Goal: Task Accomplishment & Management: Use online tool/utility

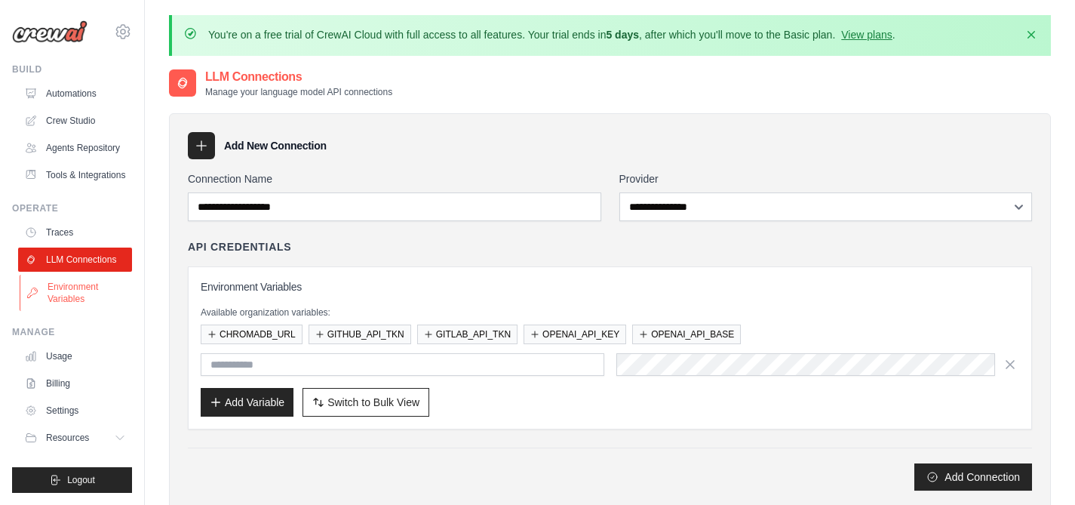
scroll to position [35, 0]
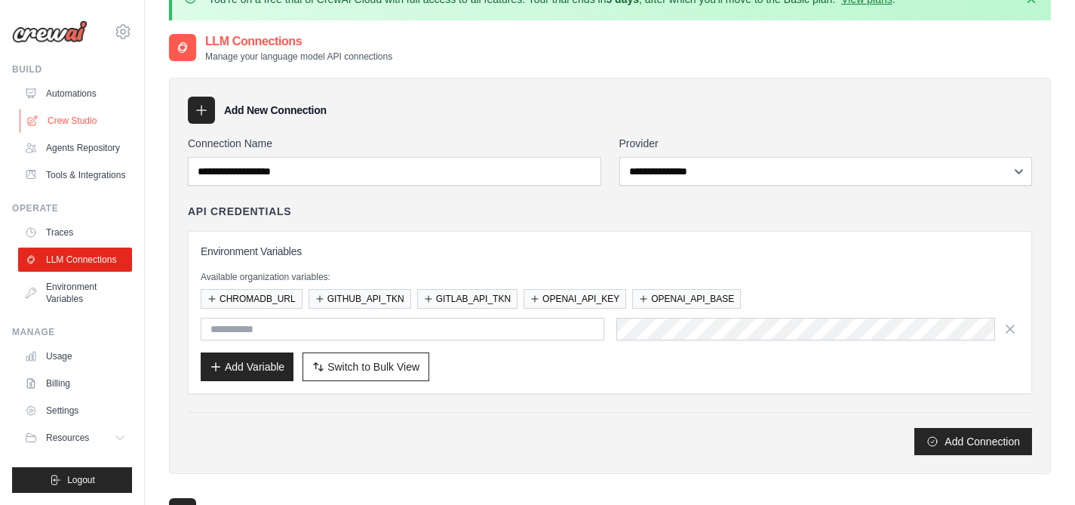
click at [81, 124] on link "Crew Studio" at bounding box center [77, 121] width 114 height 24
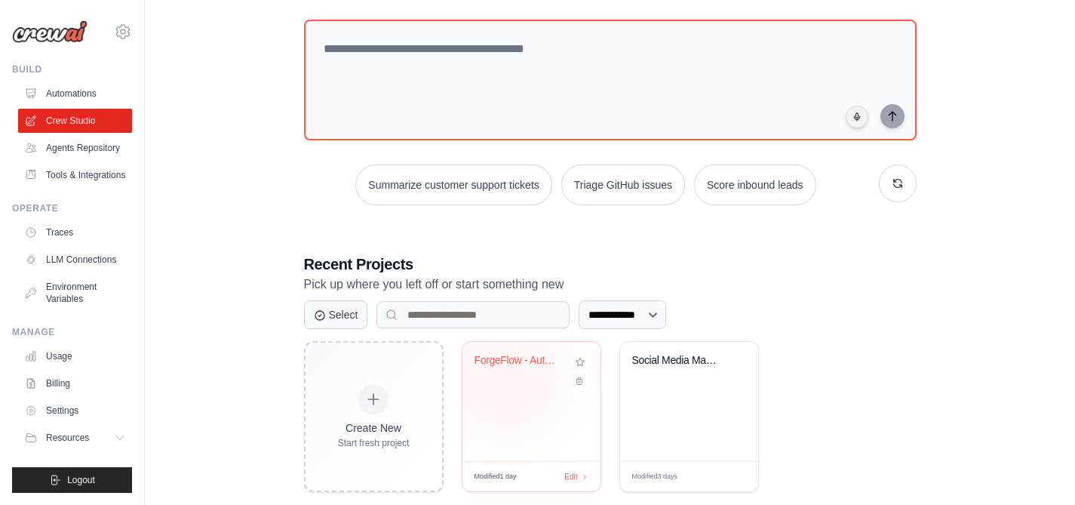
click at [534, 407] on div "ForgeFlow - Autonomous Trading Stra..." at bounding box center [531, 401] width 138 height 119
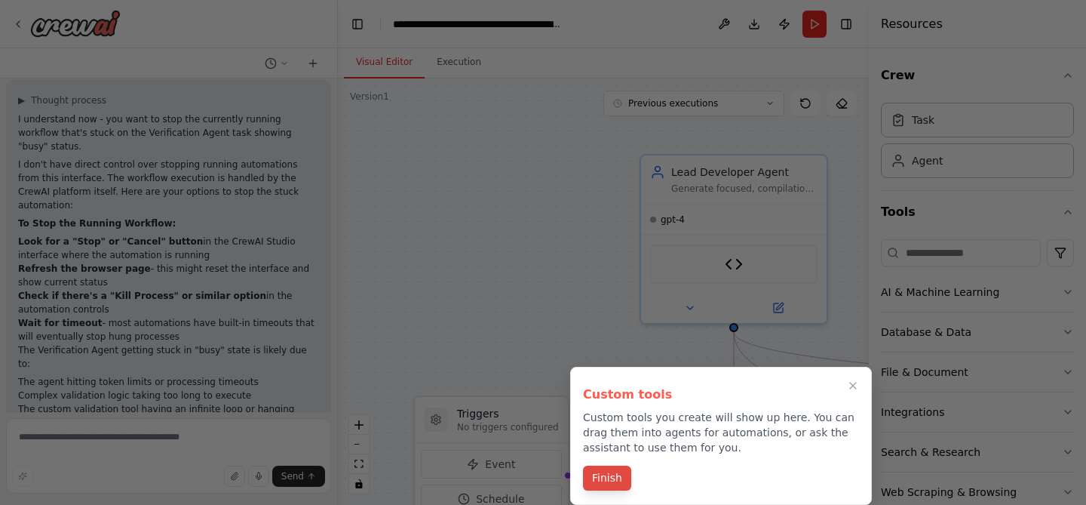
click at [616, 481] on button "Finish" at bounding box center [607, 478] width 48 height 25
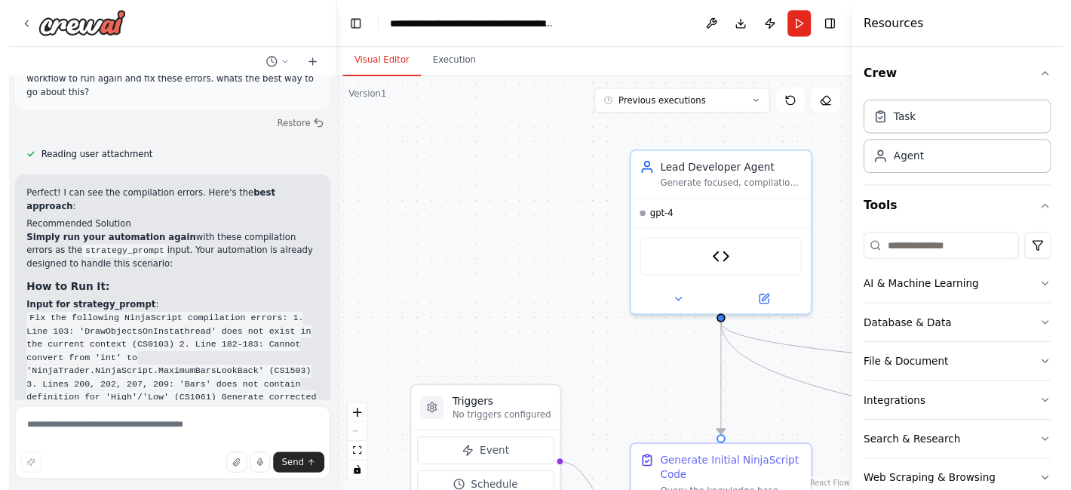
scroll to position [19719, 0]
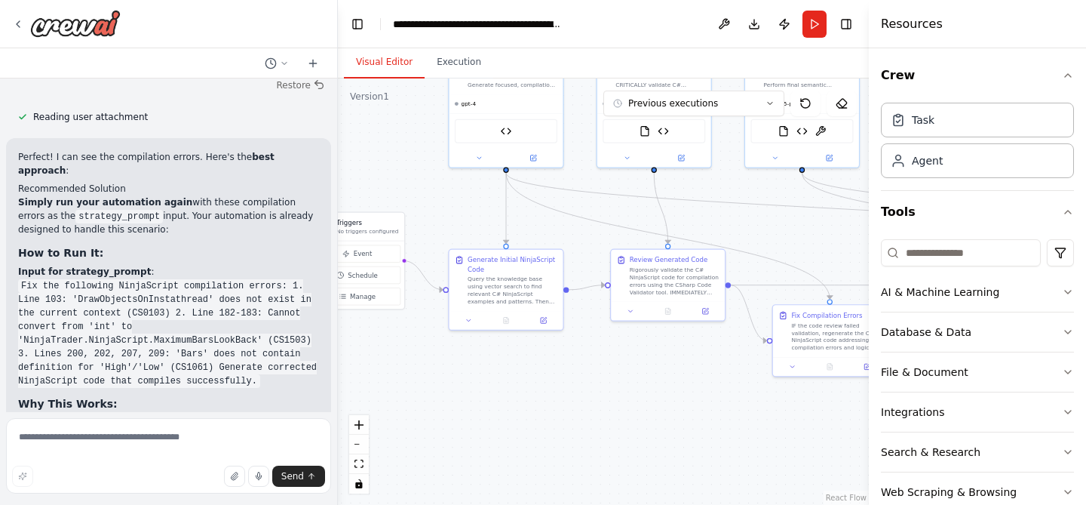
drag, startPoint x: 537, startPoint y: 300, endPoint x: 377, endPoint y: 130, distance: 233.8
click at [377, 130] on div ".deletable-edge-delete-btn { width: 20px; height: 20px; border: 0px solid #ffff…" at bounding box center [603, 291] width 531 height 426
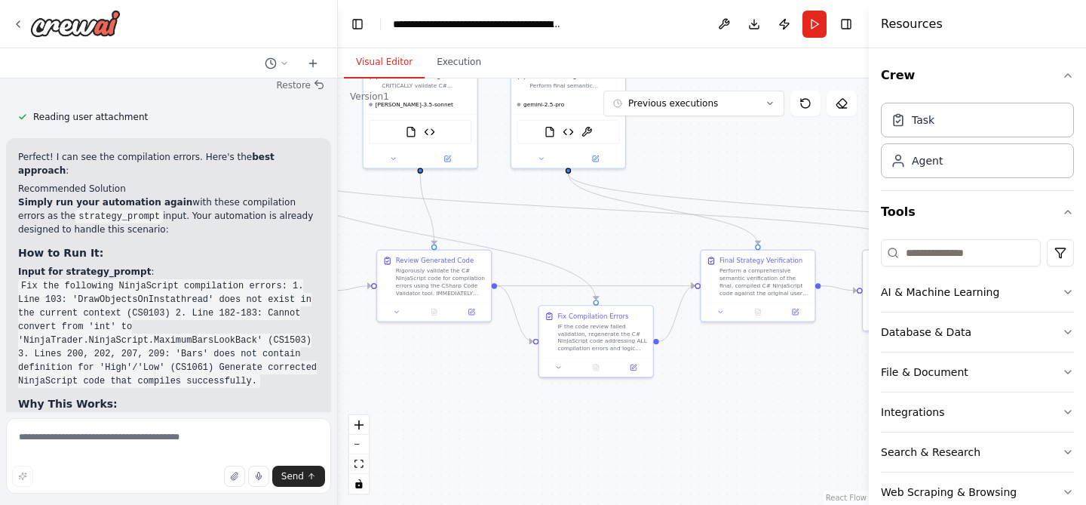
drag, startPoint x: 578, startPoint y: 419, endPoint x: 448, endPoint y: 438, distance: 131.1
click at [448, 438] on div ".deletable-edge-delete-btn { width: 20px; height: 20px; border: 0px solid #ffff…" at bounding box center [603, 291] width 531 height 426
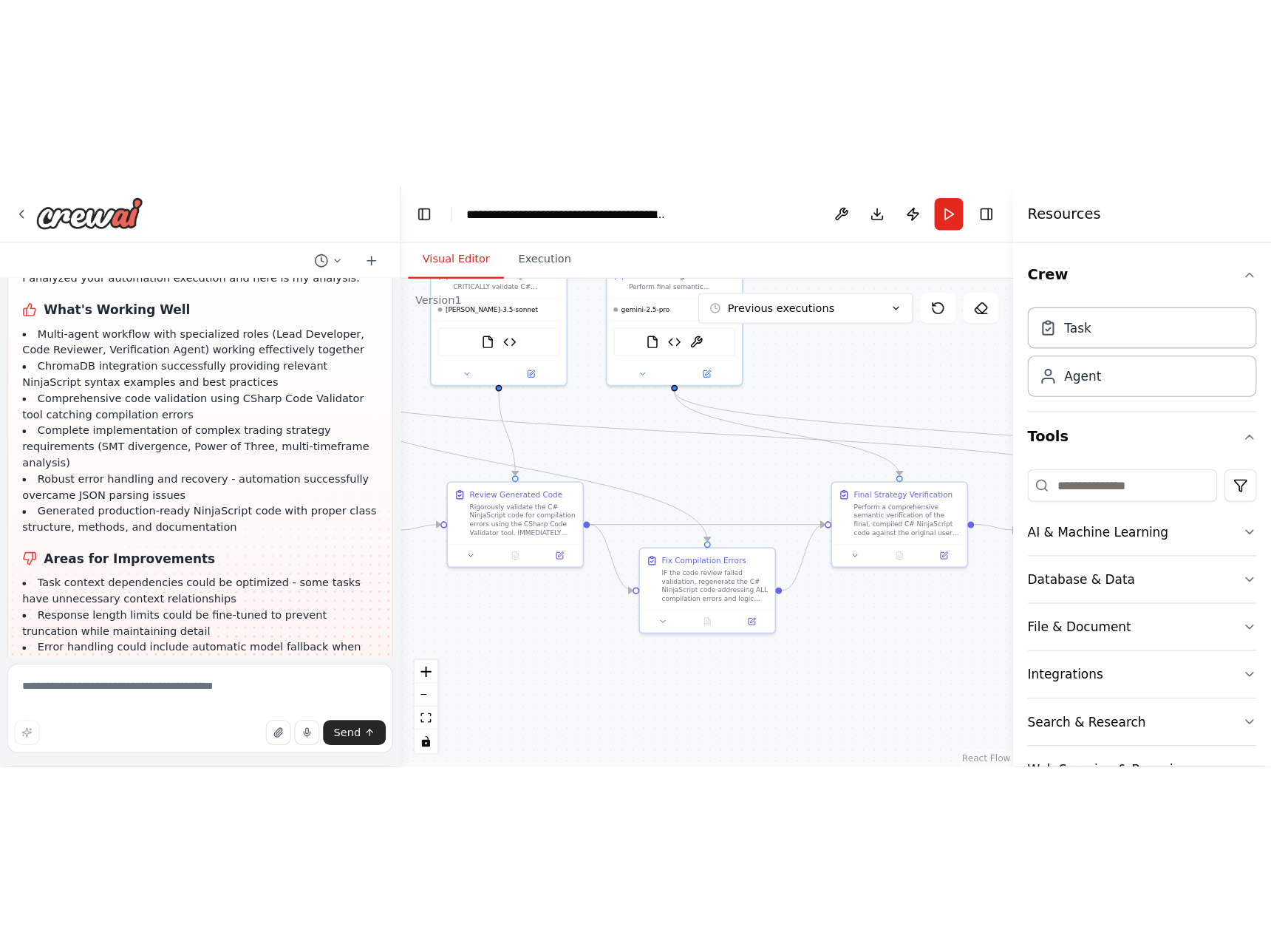
scroll to position [18820, 0]
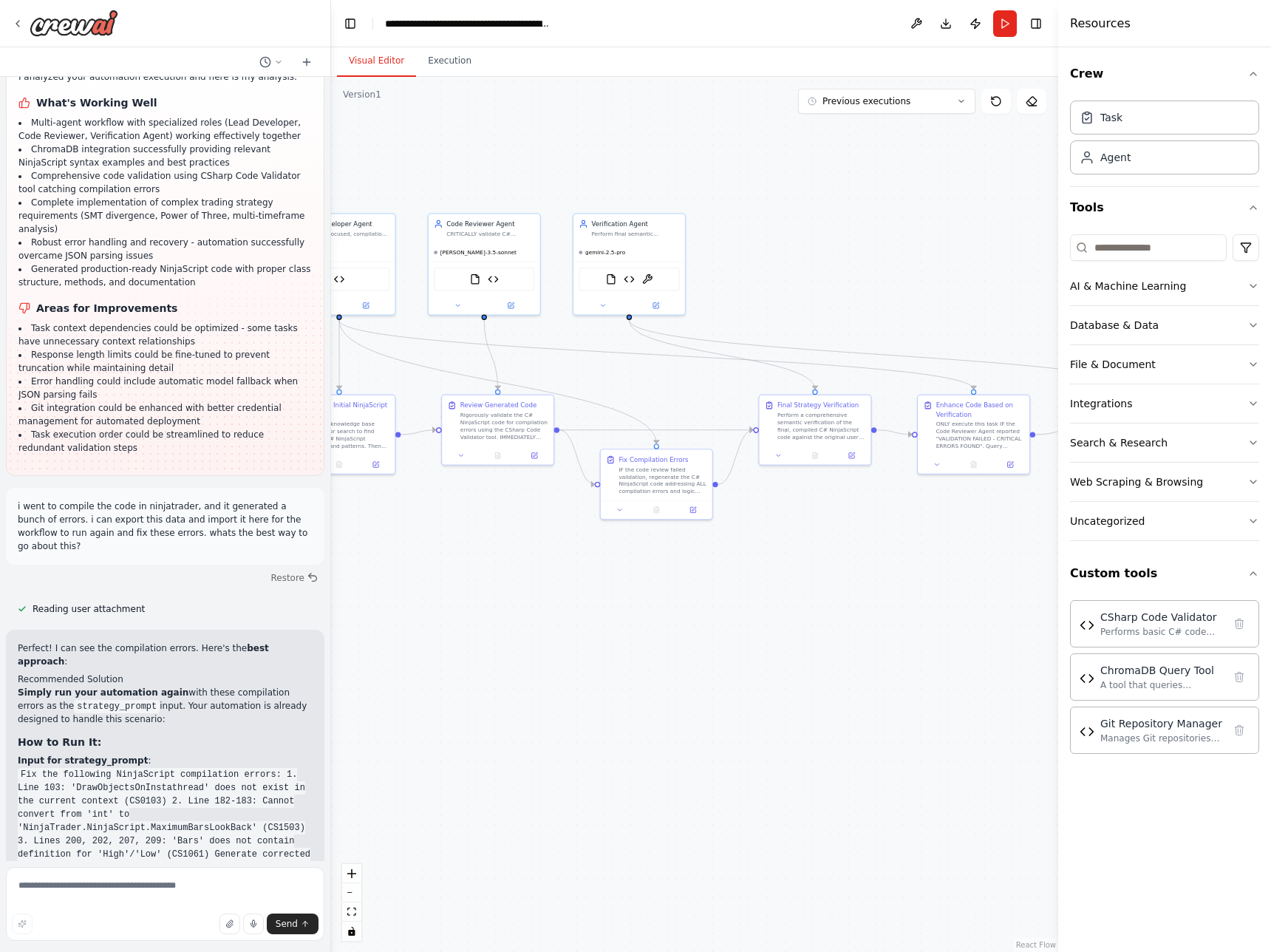
drag, startPoint x: 735, startPoint y: 483, endPoint x: 808, endPoint y: 633, distance: 166.8
click at [808, 494] on div ".deletable-edge-delete-btn { width: 20px; height: 20px; border: 0px solid #ffff…" at bounding box center [694, 513] width 727 height 875
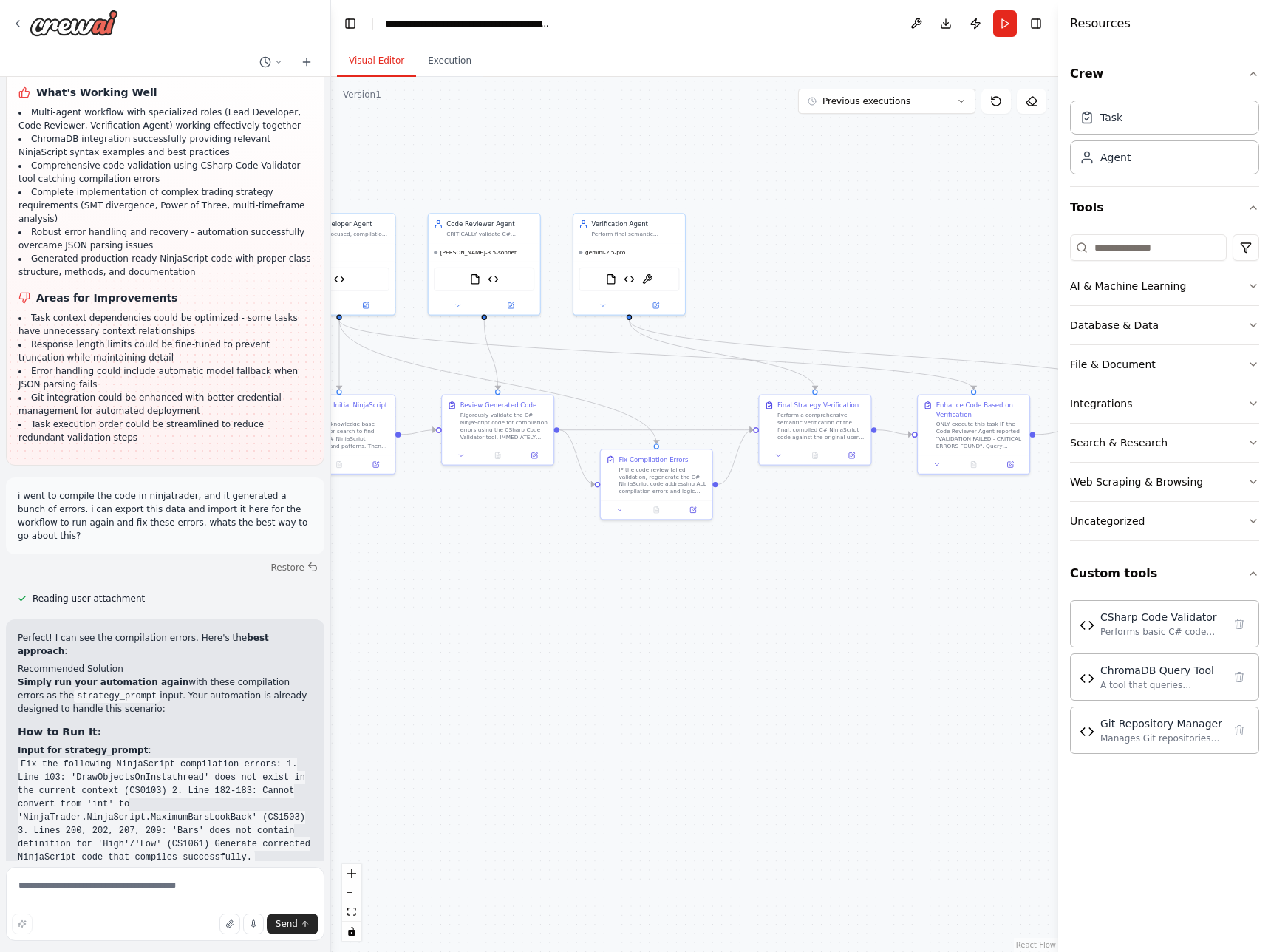
scroll to position [18856, 0]
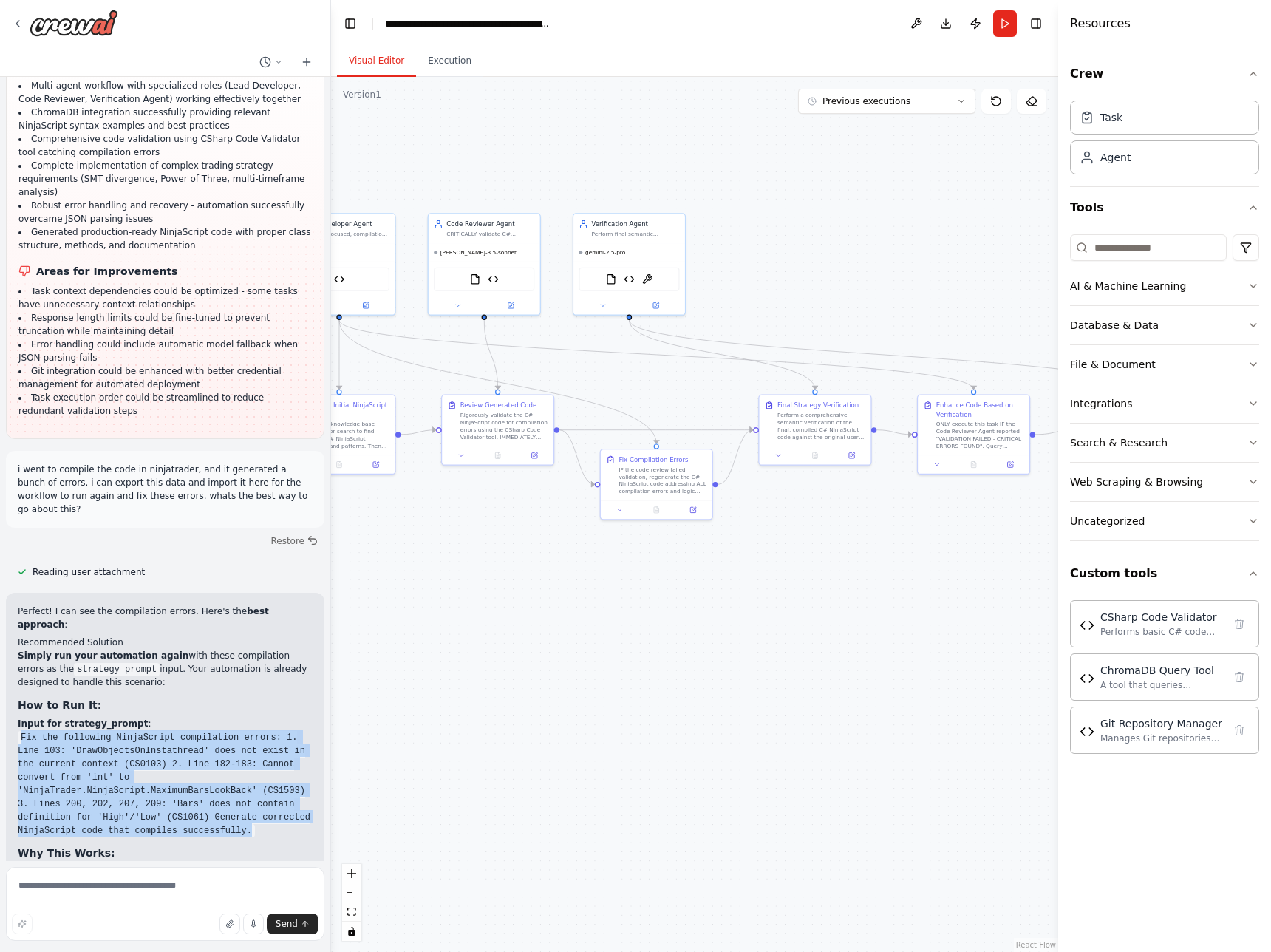
drag, startPoint x: 68, startPoint y: 540, endPoint x: 40, endPoint y: 459, distance: 85.7
click at [18, 494] on div "Perfect! I can see the compilation errors. Here's the best approach : Recommend…" at bounding box center [165, 822] width 295 height 435
copy code "Fix the following NinjaScript compilation errors: 1. Line 103: 'DrawObjectsOnIn…"
click at [1002, 28] on button "Run" at bounding box center [1005, 24] width 24 height 26
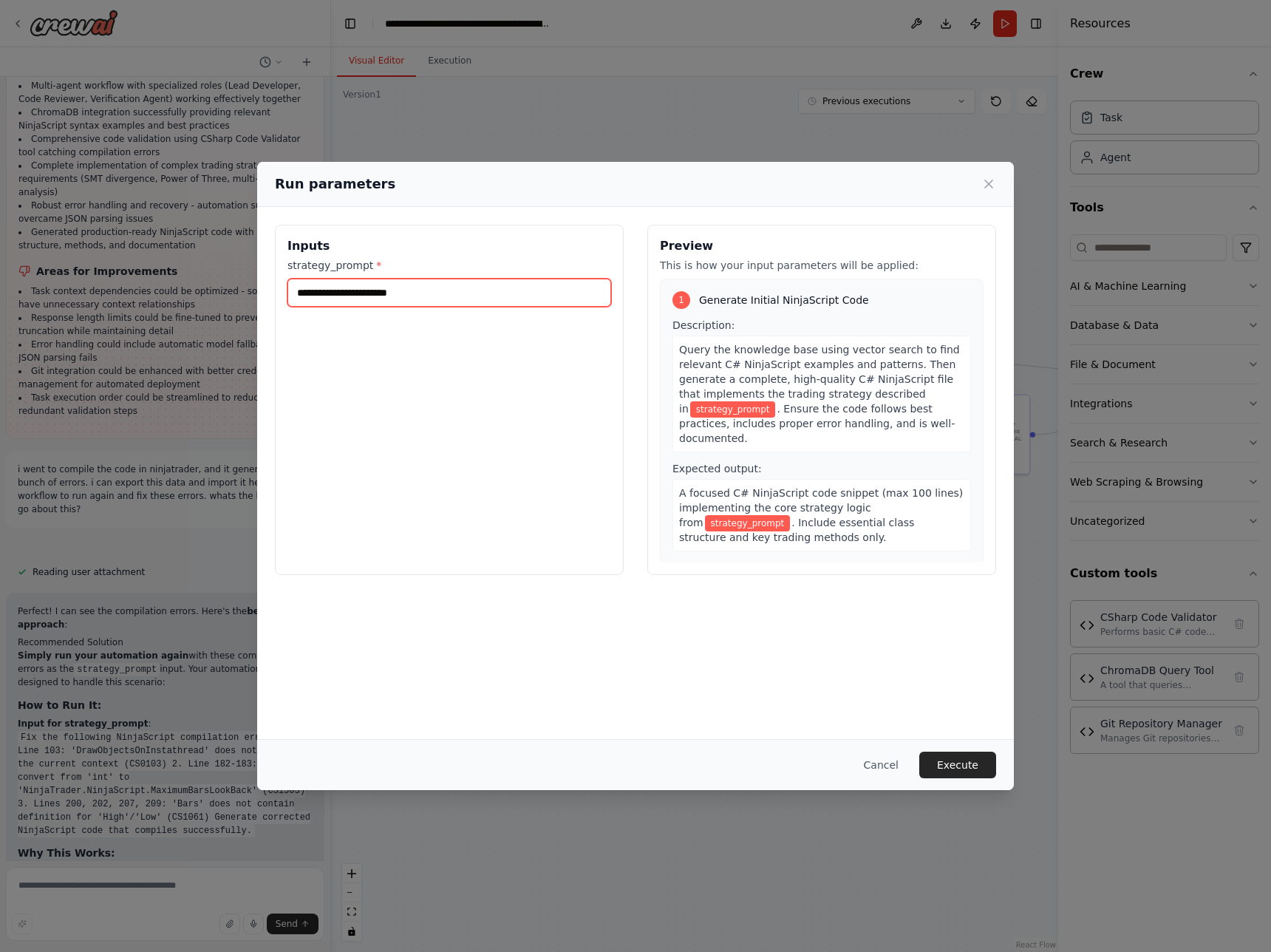
click at [419, 297] on input "strategy_prompt *" at bounding box center [448, 292] width 323 height 28
click at [421, 295] on input "strategy_prompt *" at bounding box center [448, 292] width 323 height 28
paste input "**********"
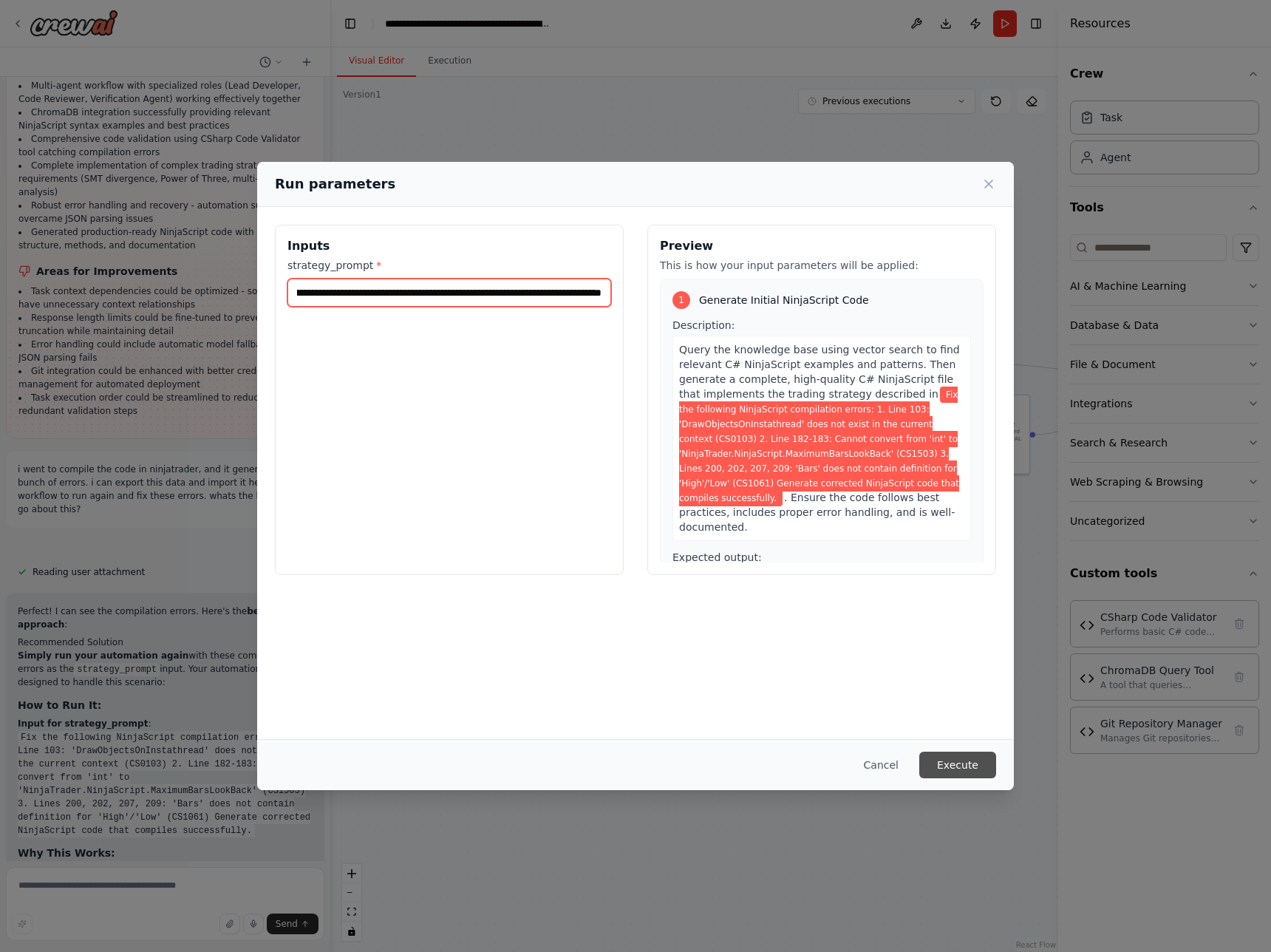
type input "**********"
click at [956, 494] on button "Execute" at bounding box center [958, 764] width 76 height 26
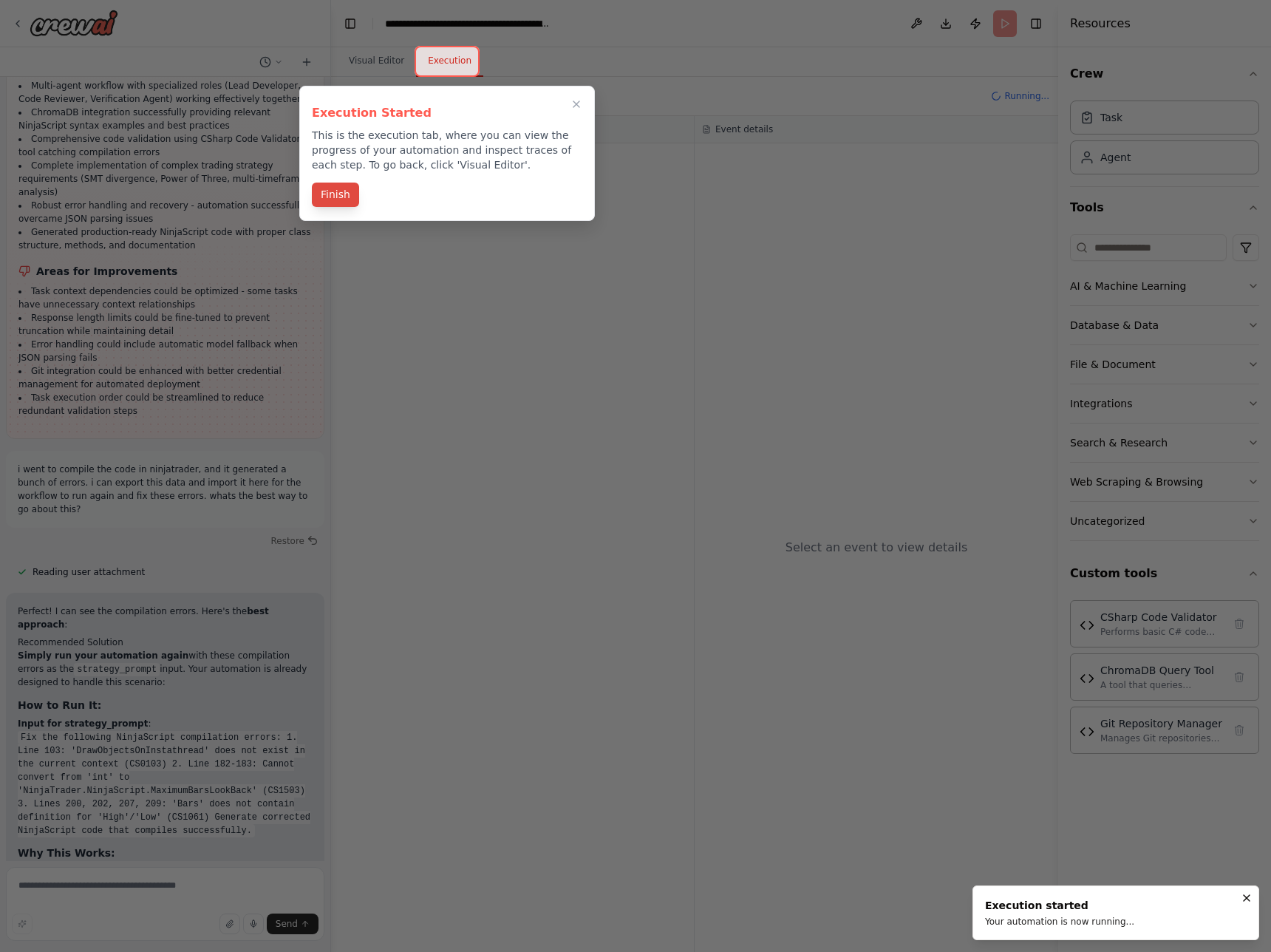
click at [316, 188] on button "Finish" at bounding box center [335, 194] width 47 height 24
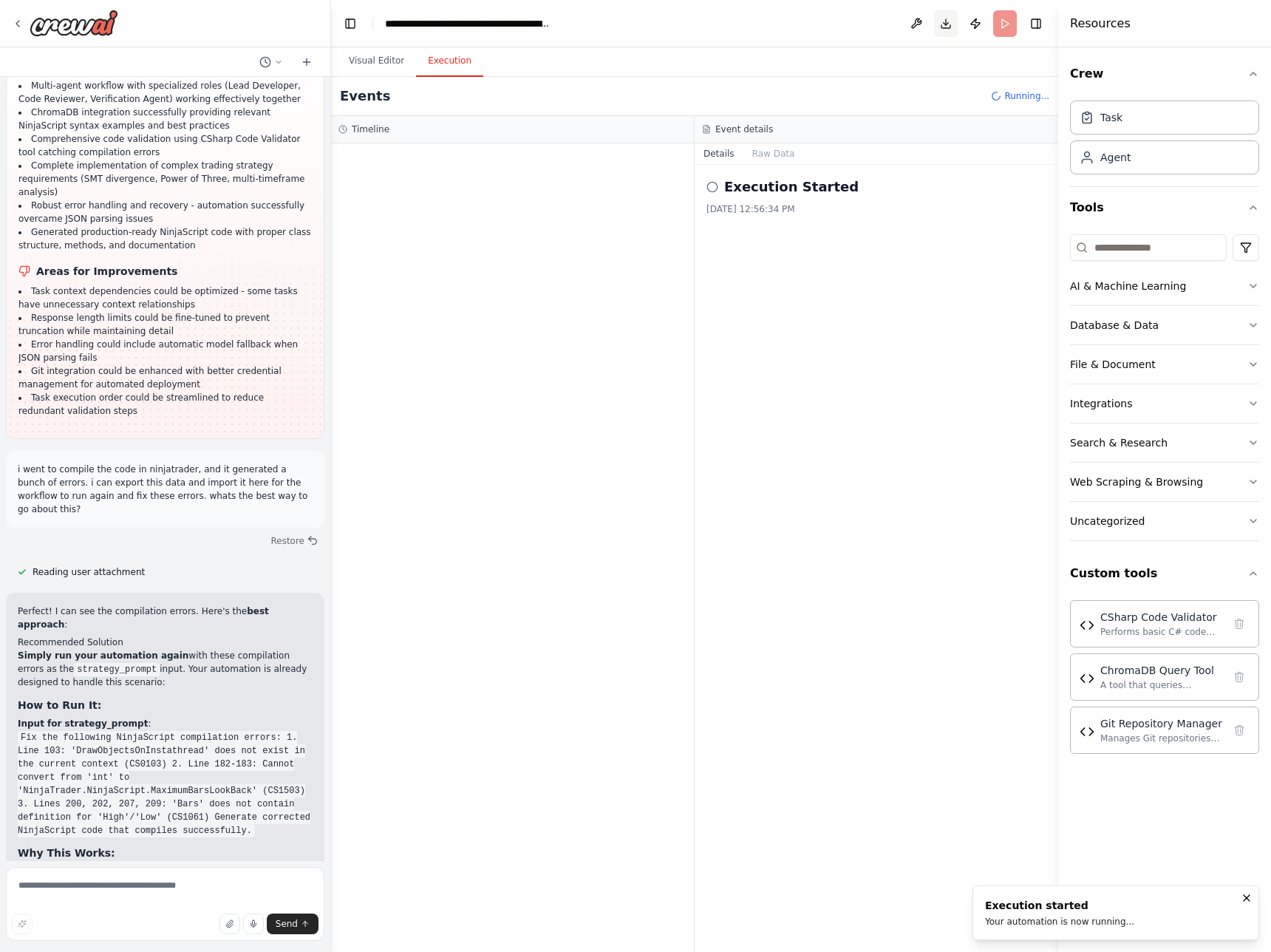
click at [1037, 23] on button "Toggle Right Sidebar" at bounding box center [1035, 24] width 21 height 21
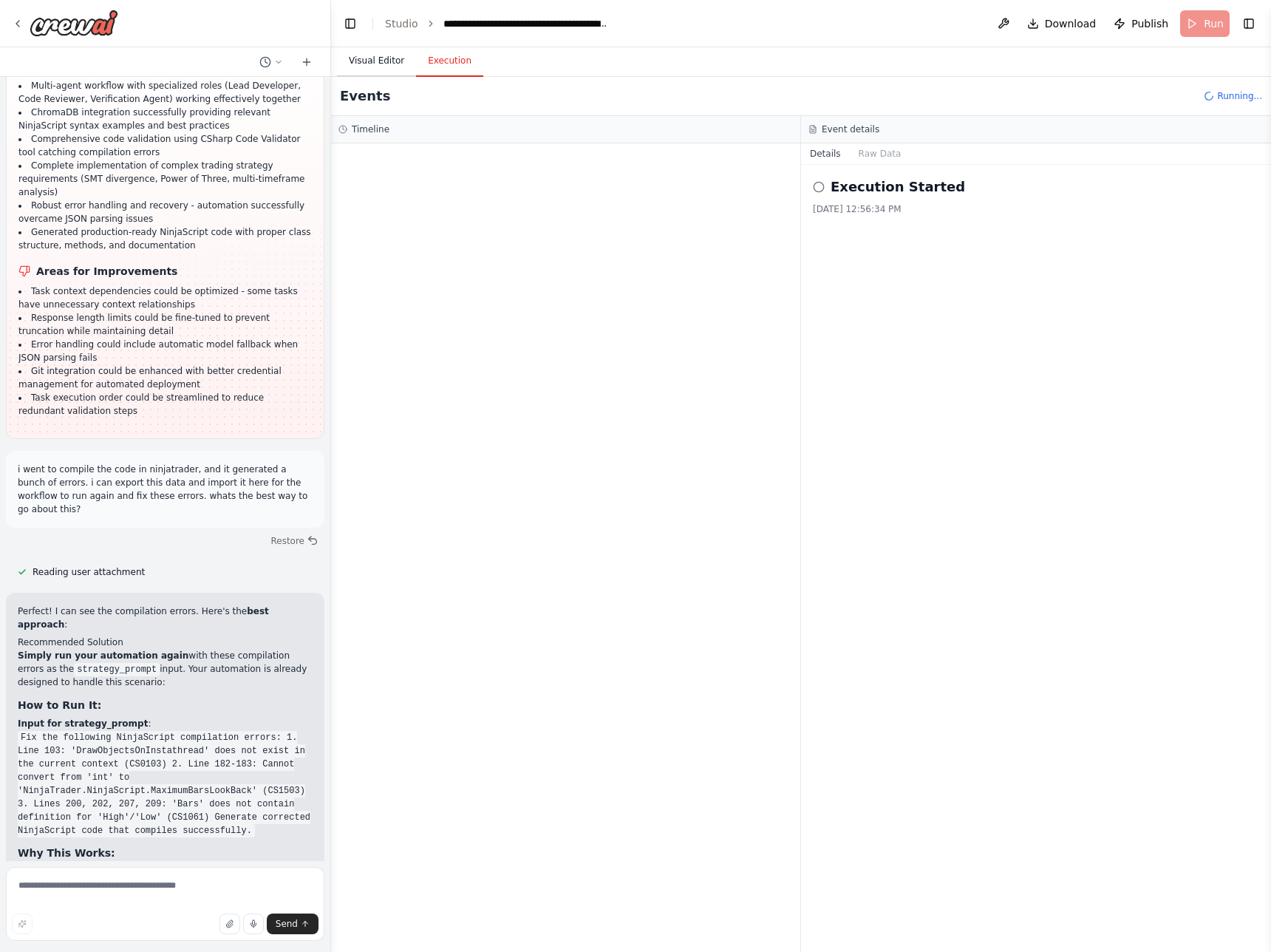
click at [373, 61] on button "Visual Editor" at bounding box center [376, 62] width 79 height 31
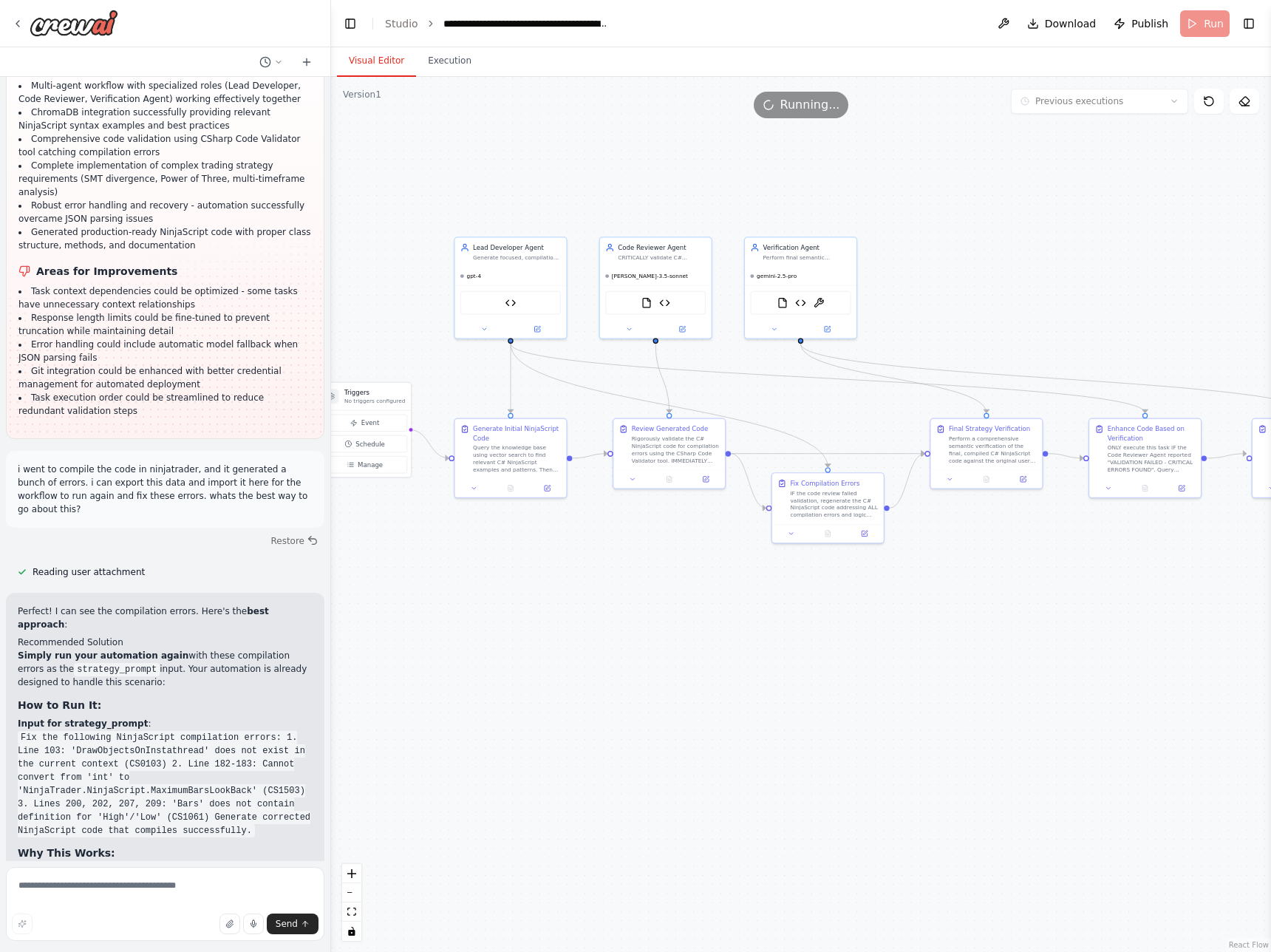
drag, startPoint x: 513, startPoint y: 622, endPoint x: 666, endPoint y: 645, distance: 154.7
click at [666, 494] on div ".deletable-edge-delete-btn { width: 20px; height: 20px; border: 0px solid #ffff…" at bounding box center [801, 513] width 940 height 875
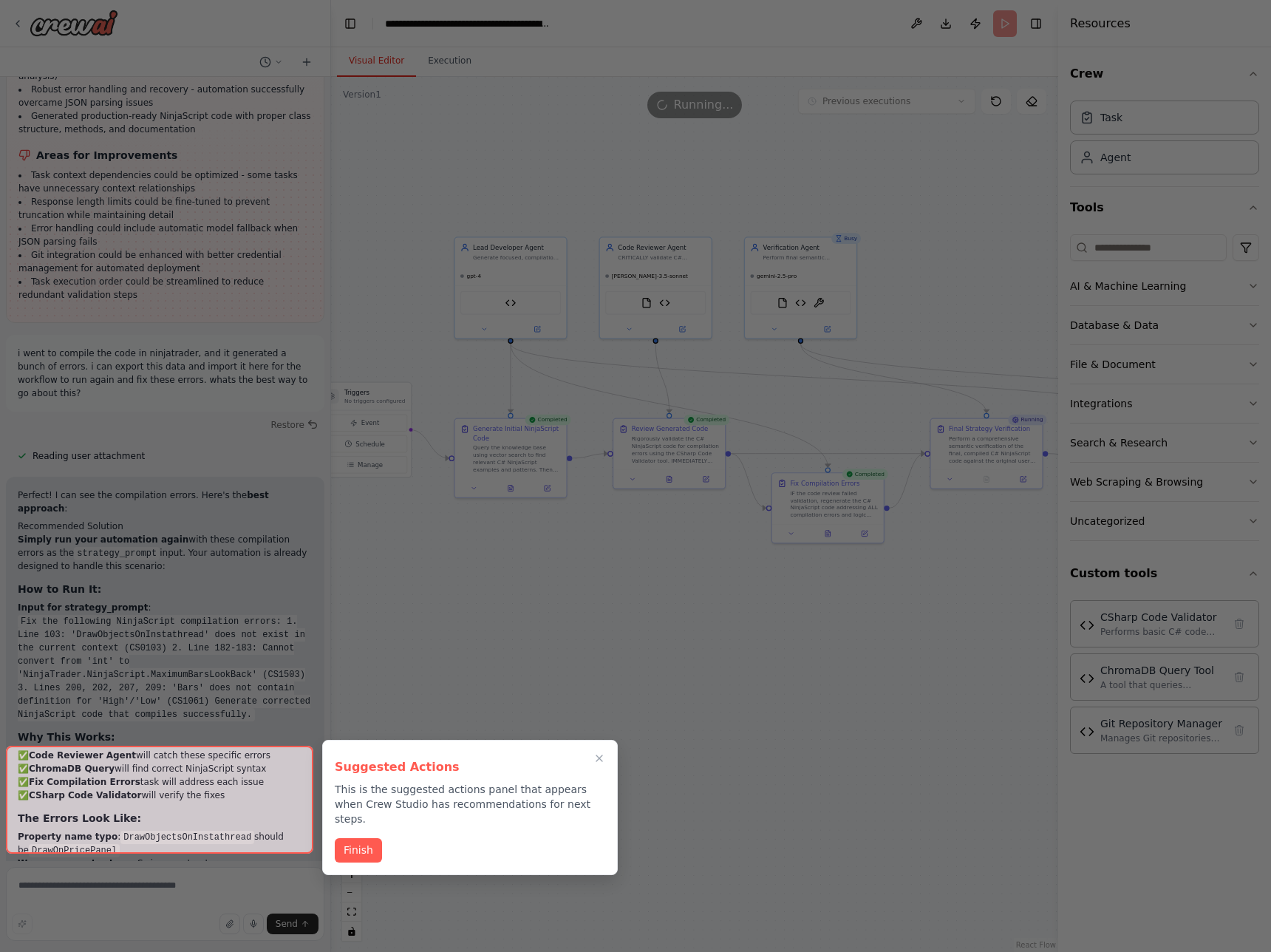
scroll to position [18976, 0]
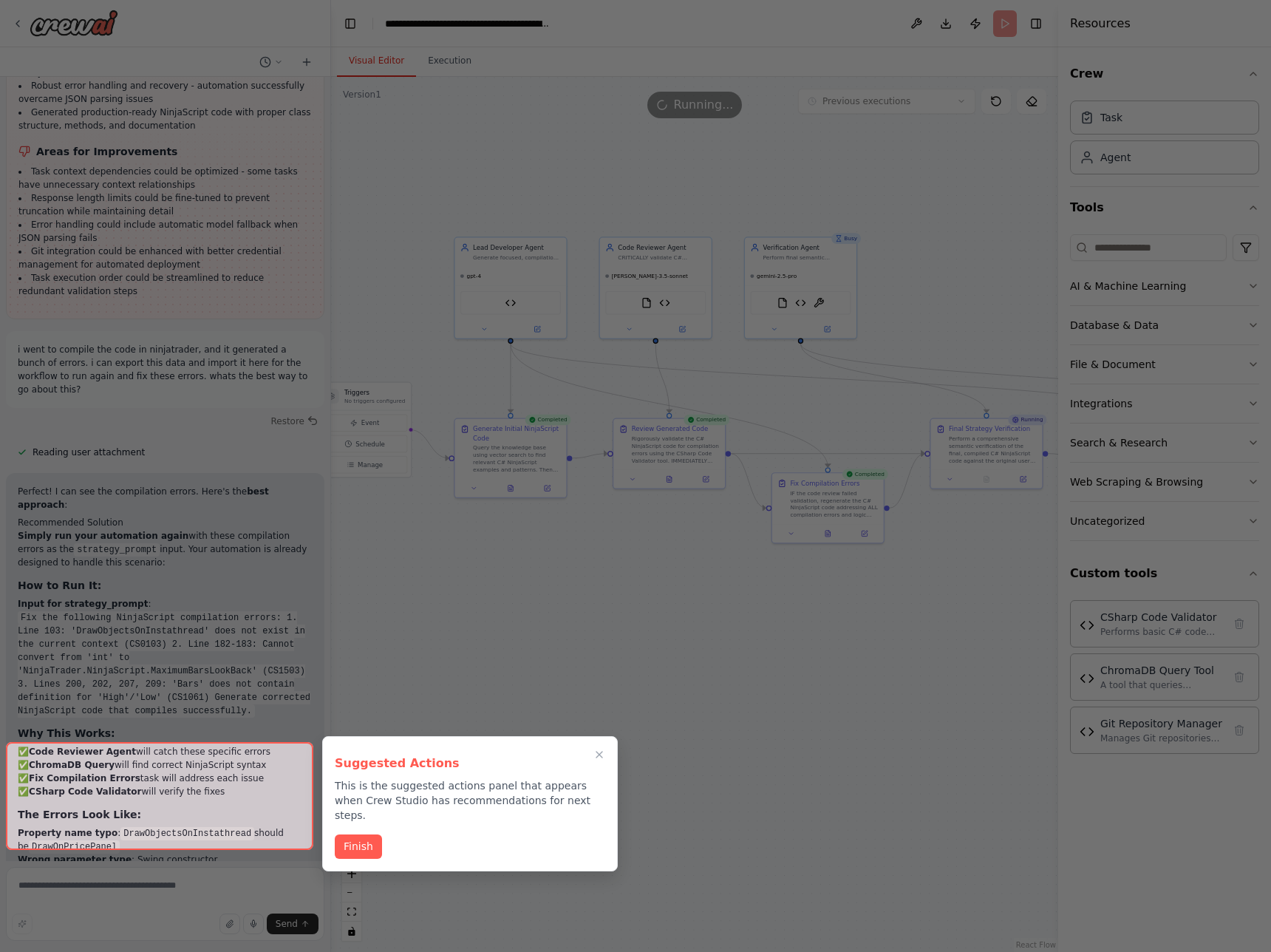
click at [175, 494] on div at bounding box center [160, 795] width 307 height 108
click at [370, 494] on button "Finish" at bounding box center [358, 844] width 47 height 24
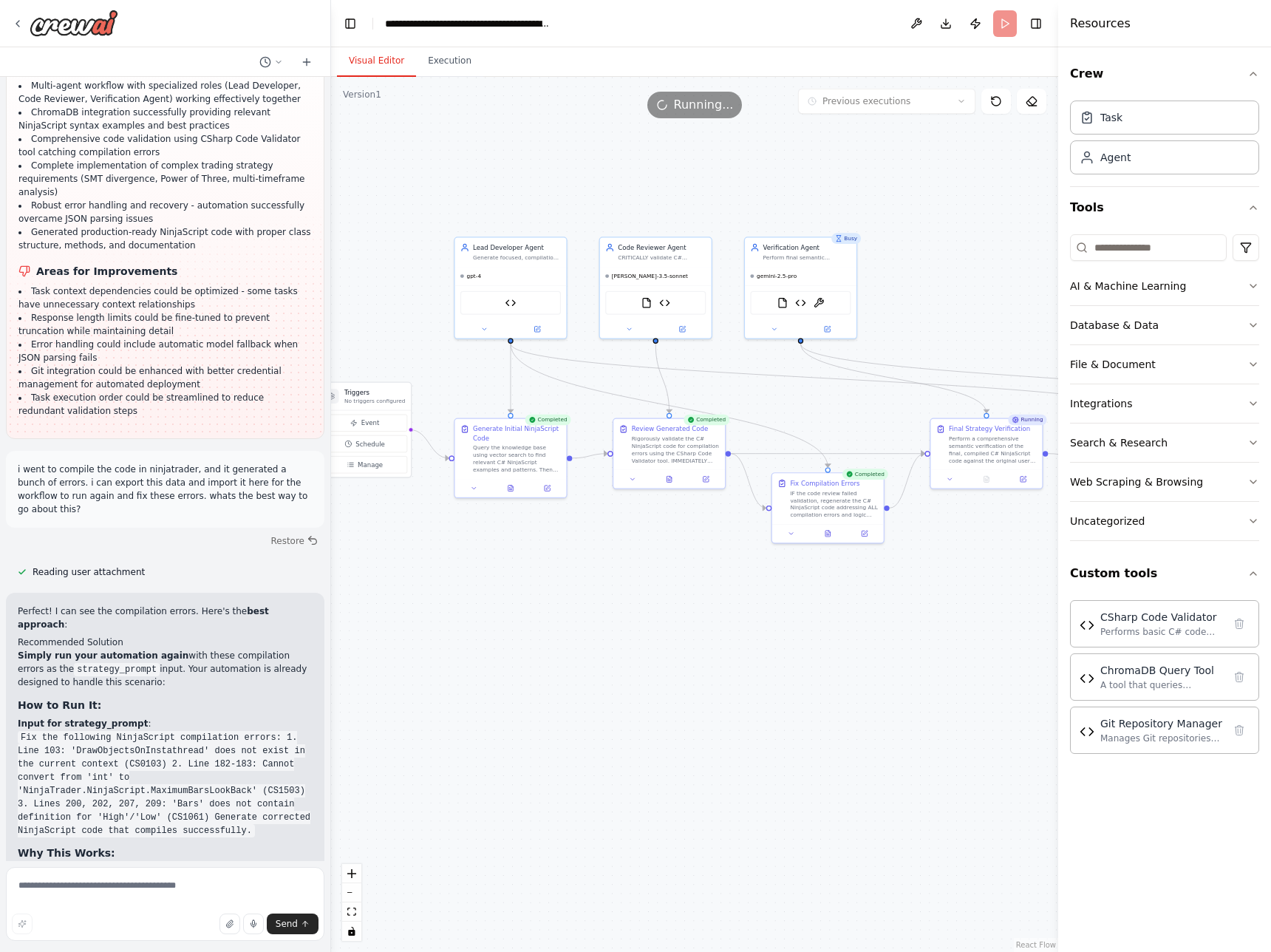
scroll to position [18914, 0]
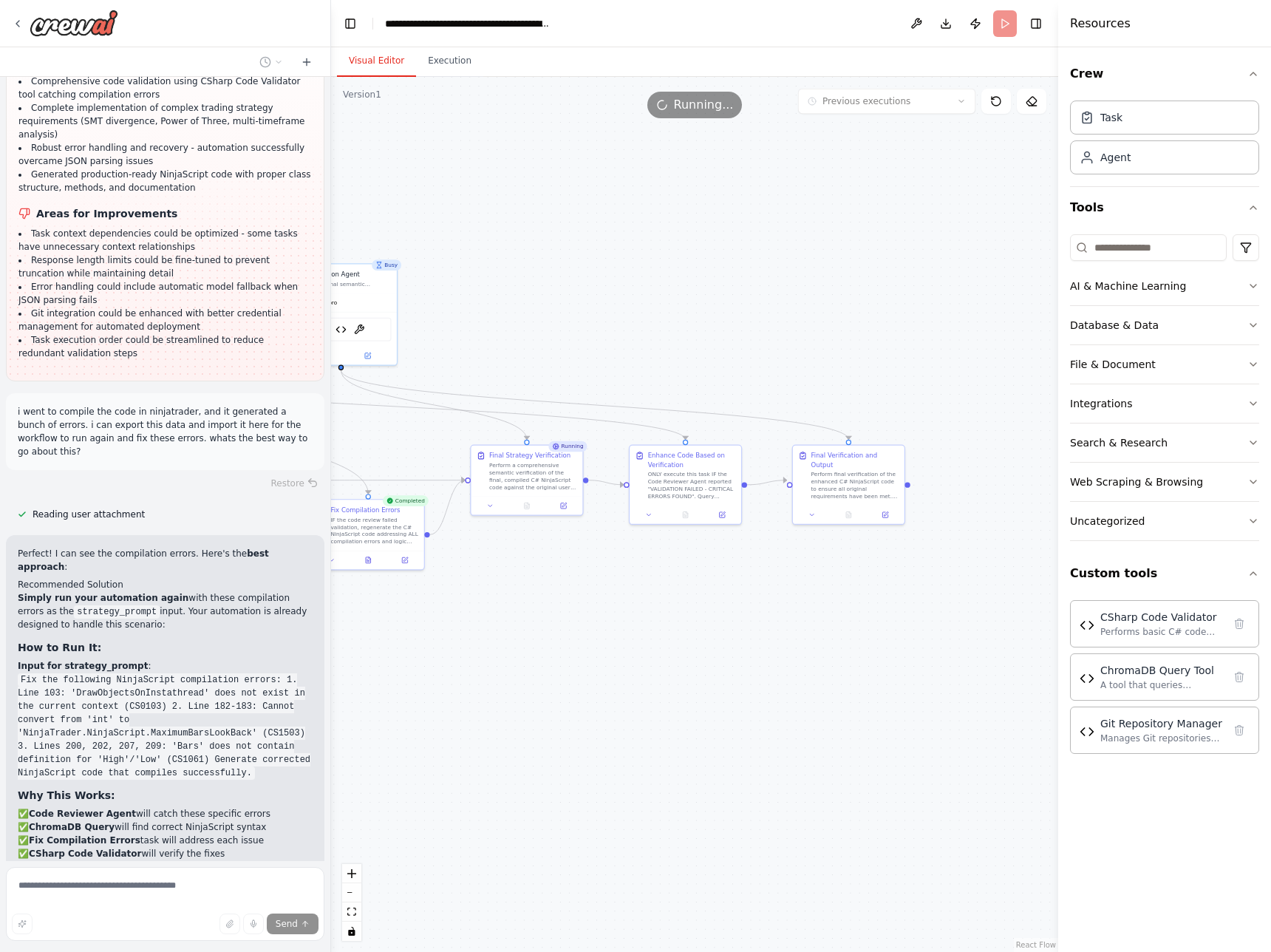
drag, startPoint x: 864, startPoint y: 664, endPoint x: 598, endPoint y: 640, distance: 267.1
click at [426, 494] on div ".deletable-edge-delete-btn { width: 20px; height: 20px; border: 0px solid #ffff…" at bounding box center [694, 513] width 727 height 875
click at [814, 494] on icon at bounding box center [812, 513] width 8 height 8
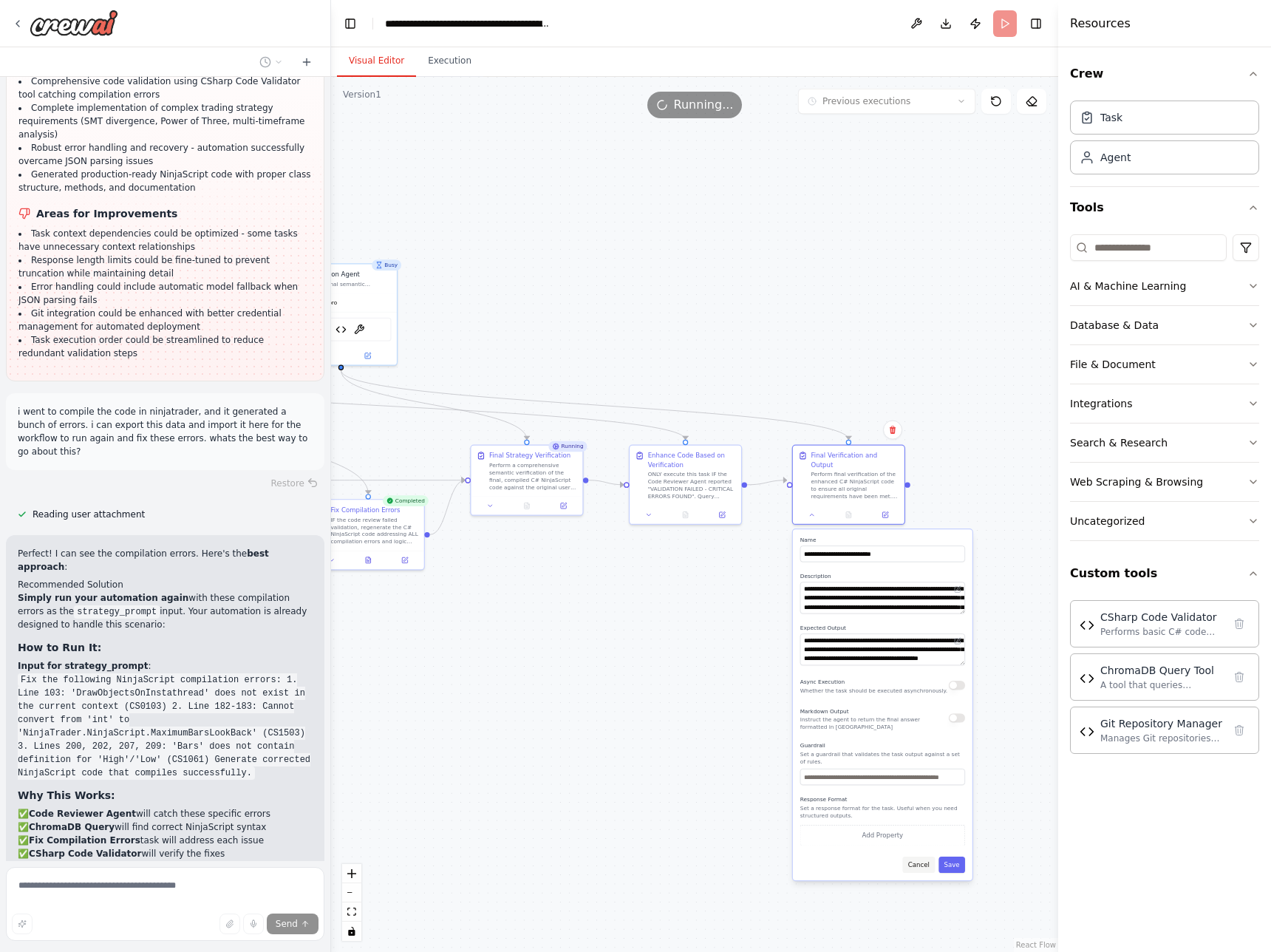
click at [917, 494] on button "Cancel" at bounding box center [918, 864] width 32 height 17
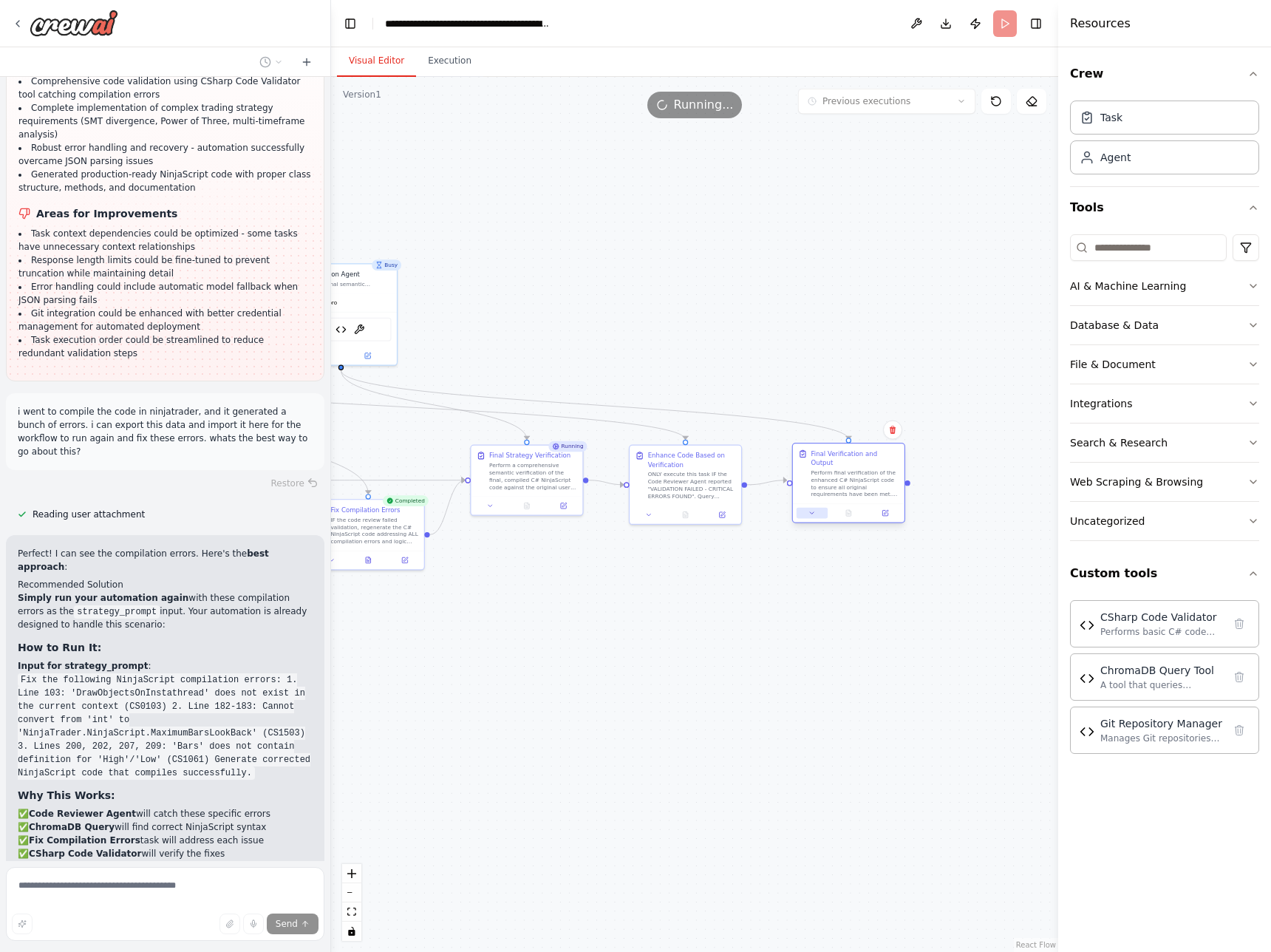
click at [813, 494] on icon at bounding box center [812, 513] width 8 height 8
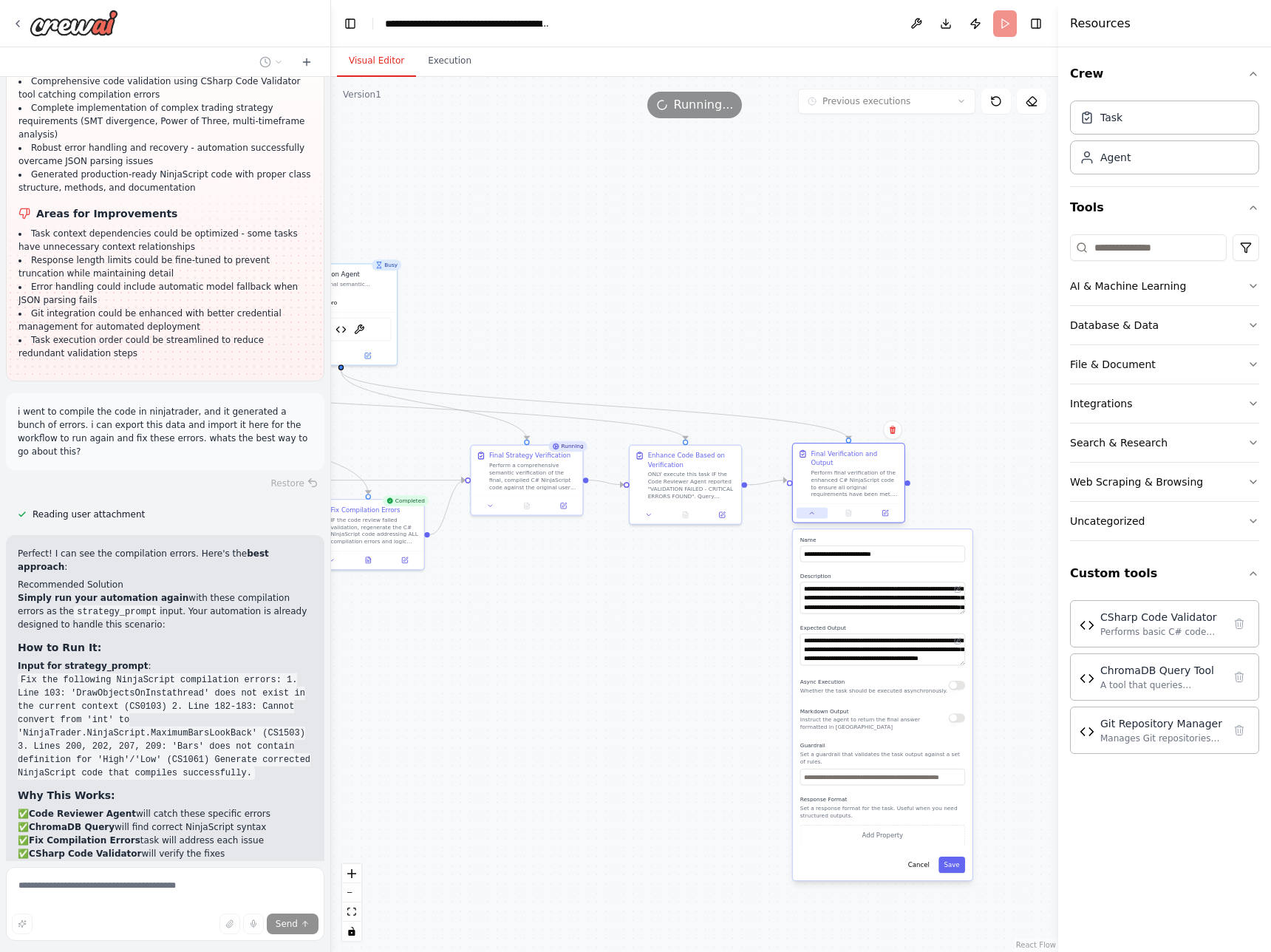
click at [813, 494] on icon at bounding box center [812, 513] width 8 height 8
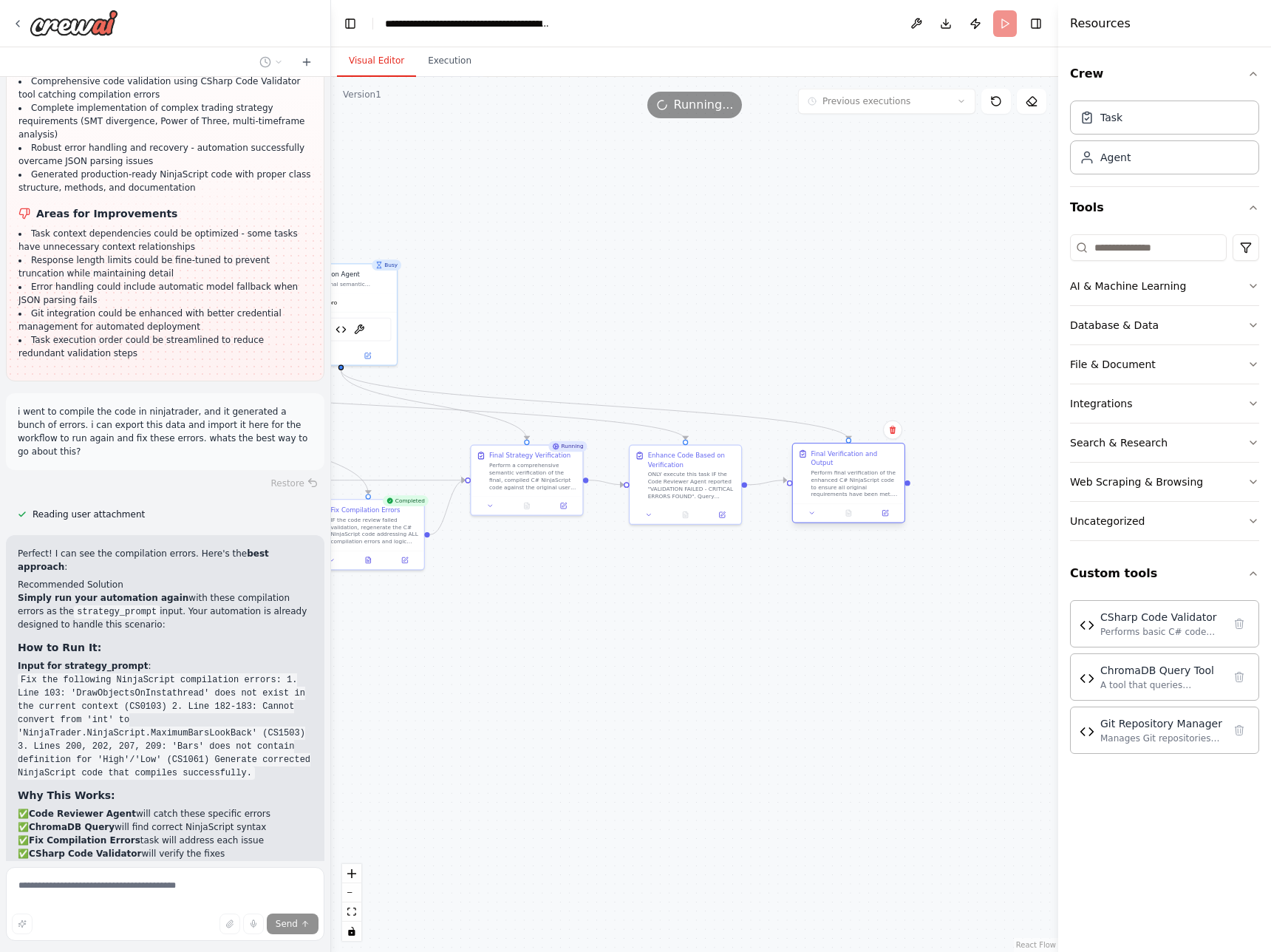
click at [844, 469] on div "Perform final verification of the enhanced C# NinjaScript code to ensure all or…" at bounding box center [855, 483] width 88 height 28
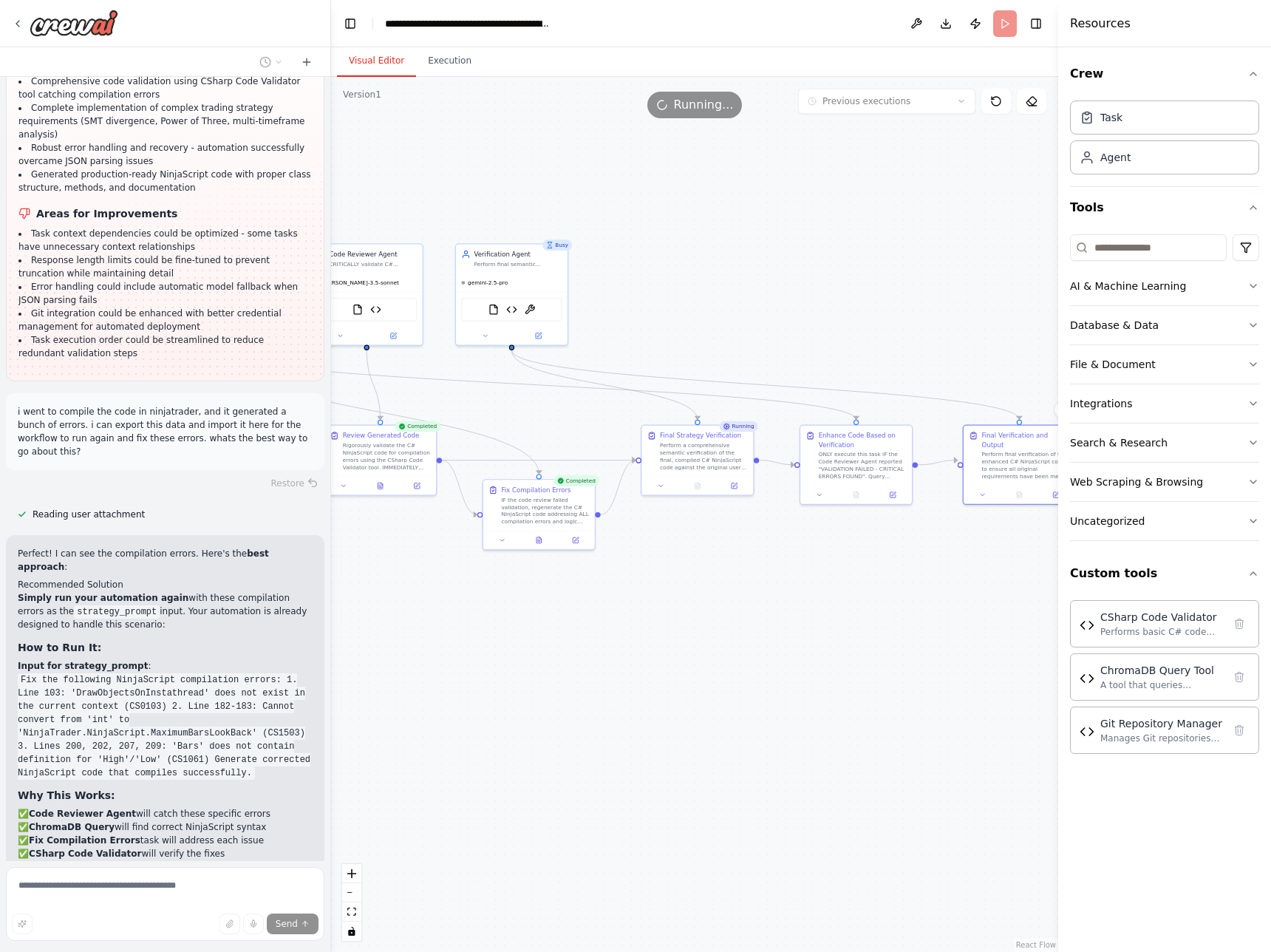
drag, startPoint x: 546, startPoint y: 694, endPoint x: 717, endPoint y: 675, distance: 172.1
click at [717, 494] on div ".deletable-edge-delete-btn { width: 20px; height: 20px; border: 0px solid #ffff…" at bounding box center [694, 513] width 727 height 875
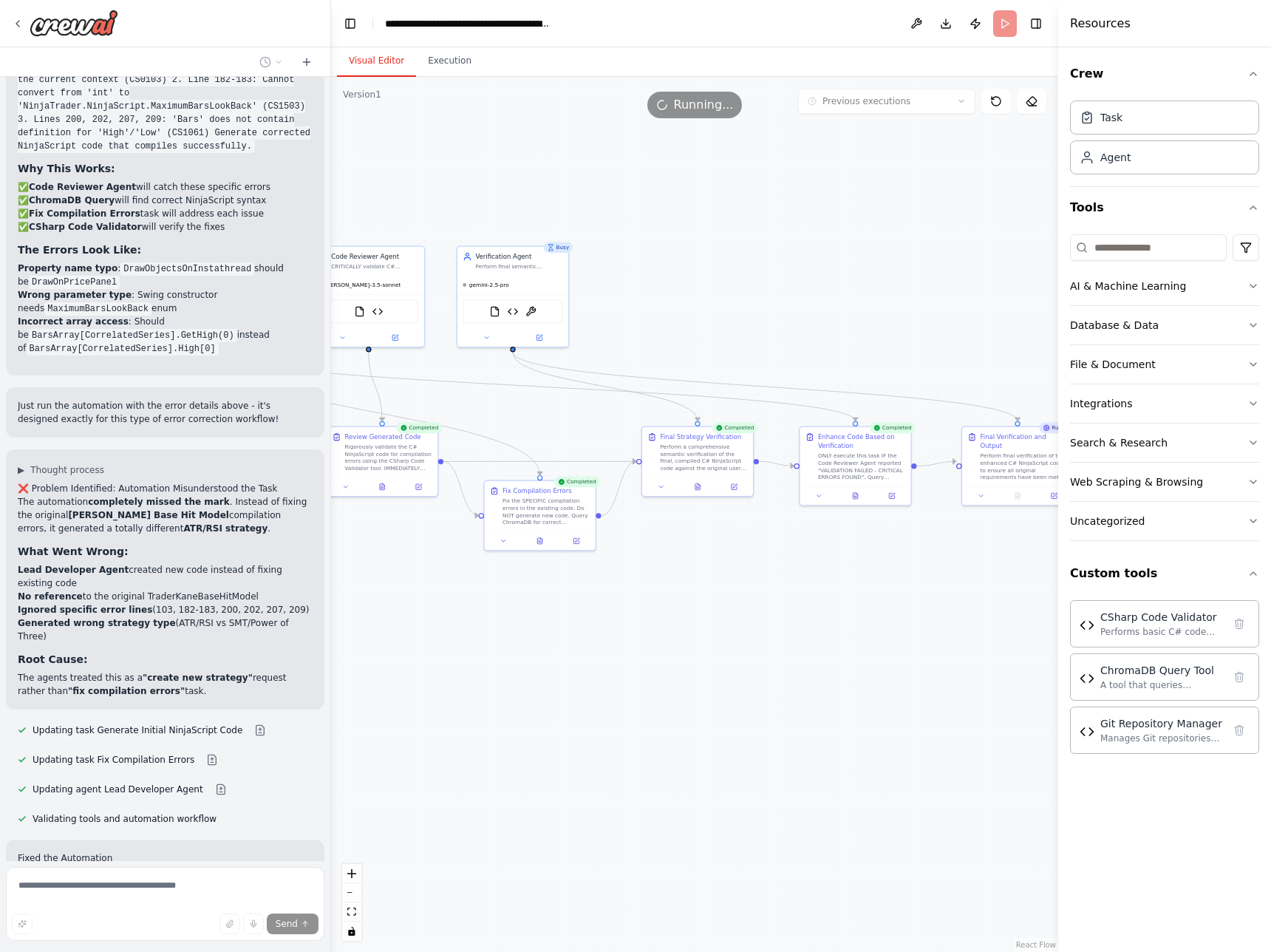
scroll to position [19570, 0]
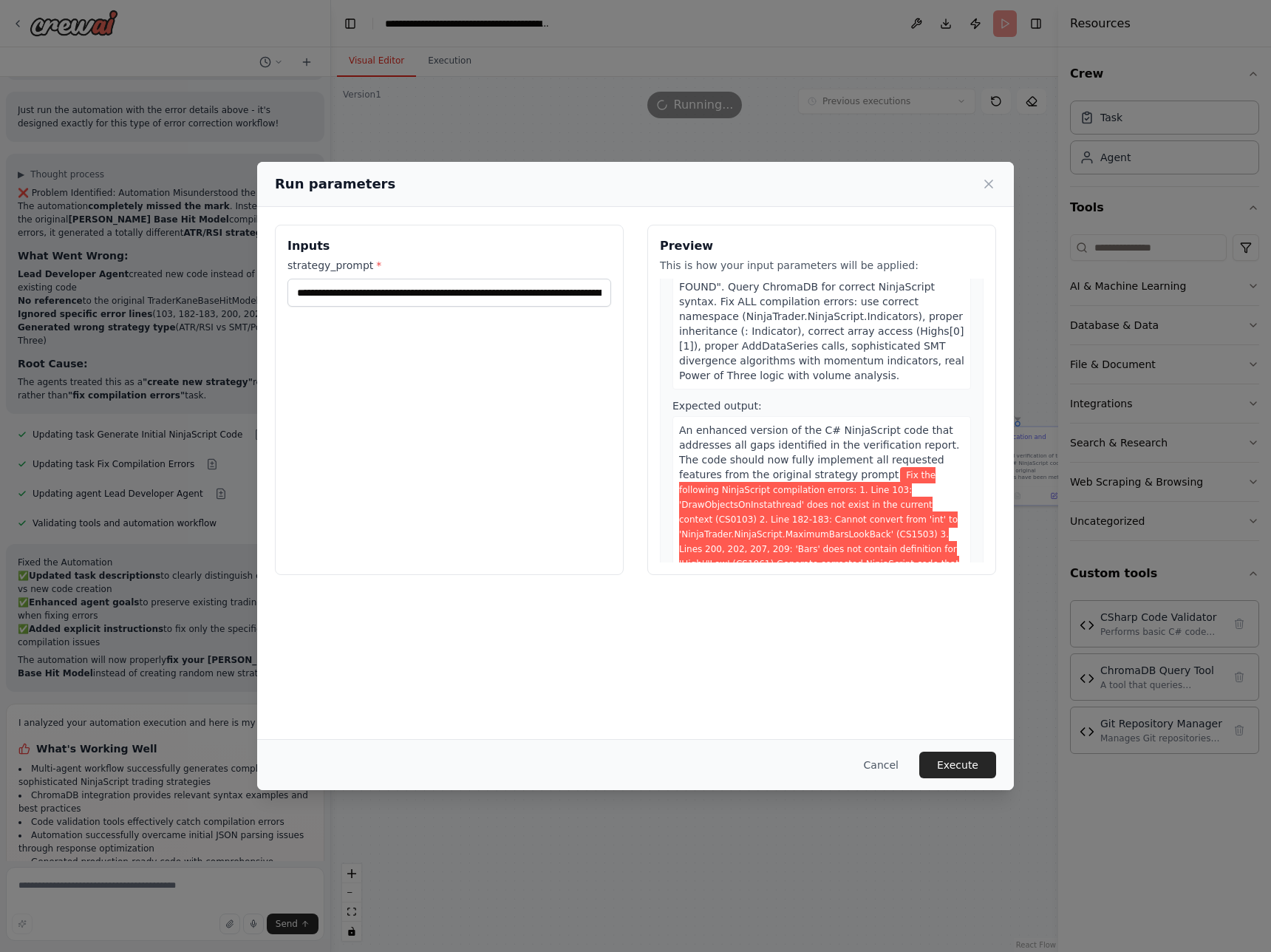
scroll to position [1960, 0]
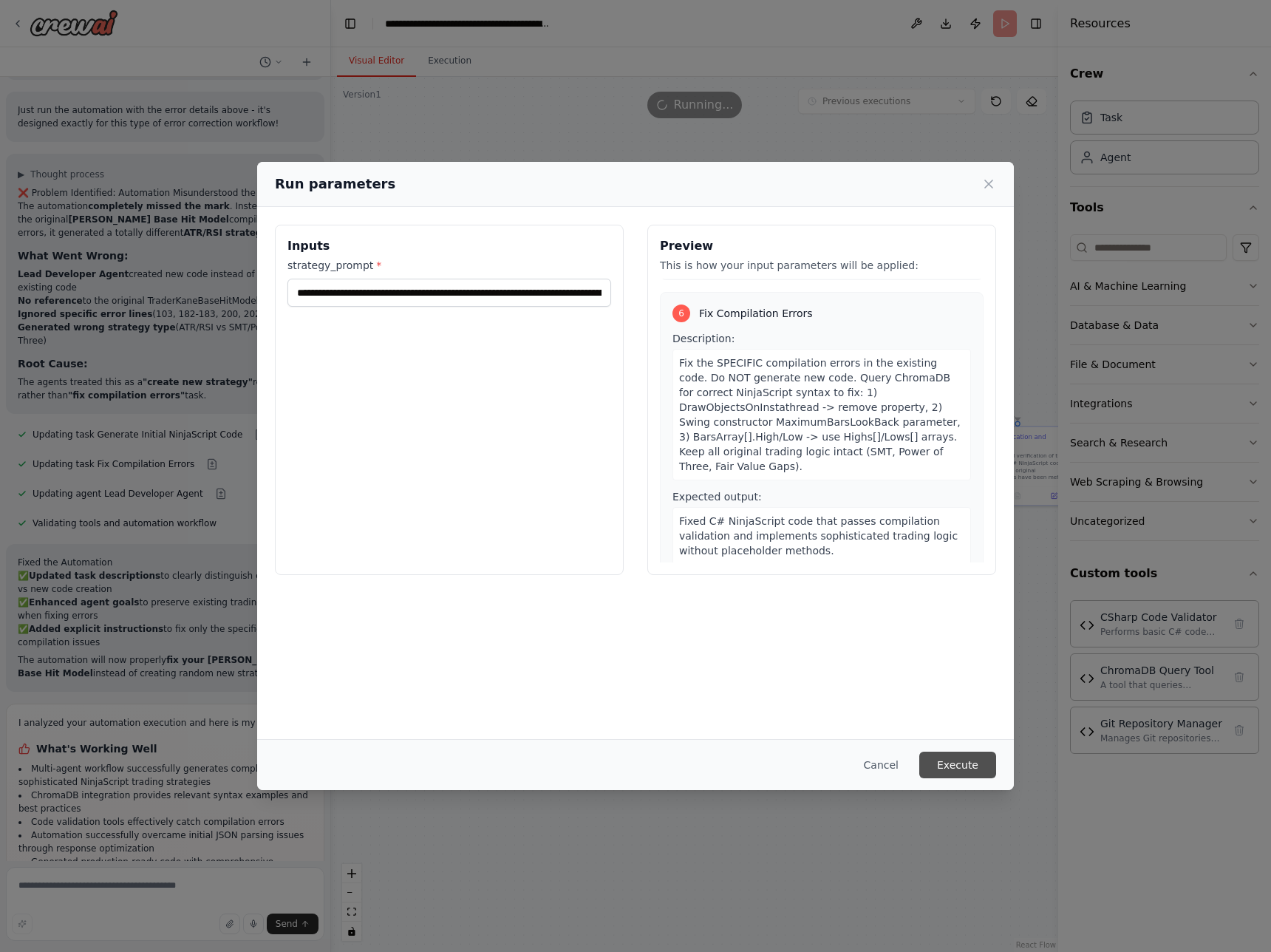
click at [963, 494] on button "Execute" at bounding box center [958, 764] width 76 height 26
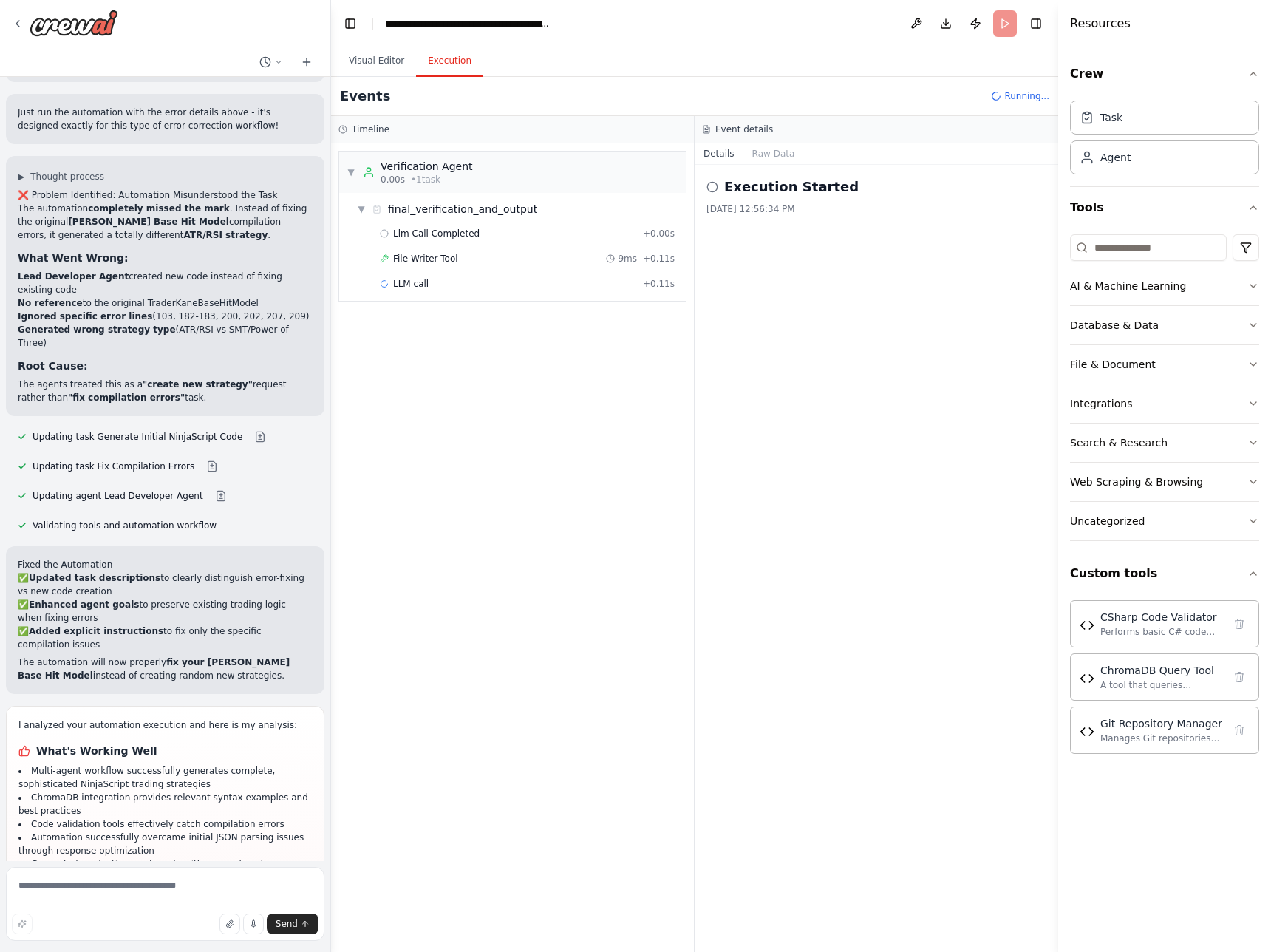
scroll to position [19836, 0]
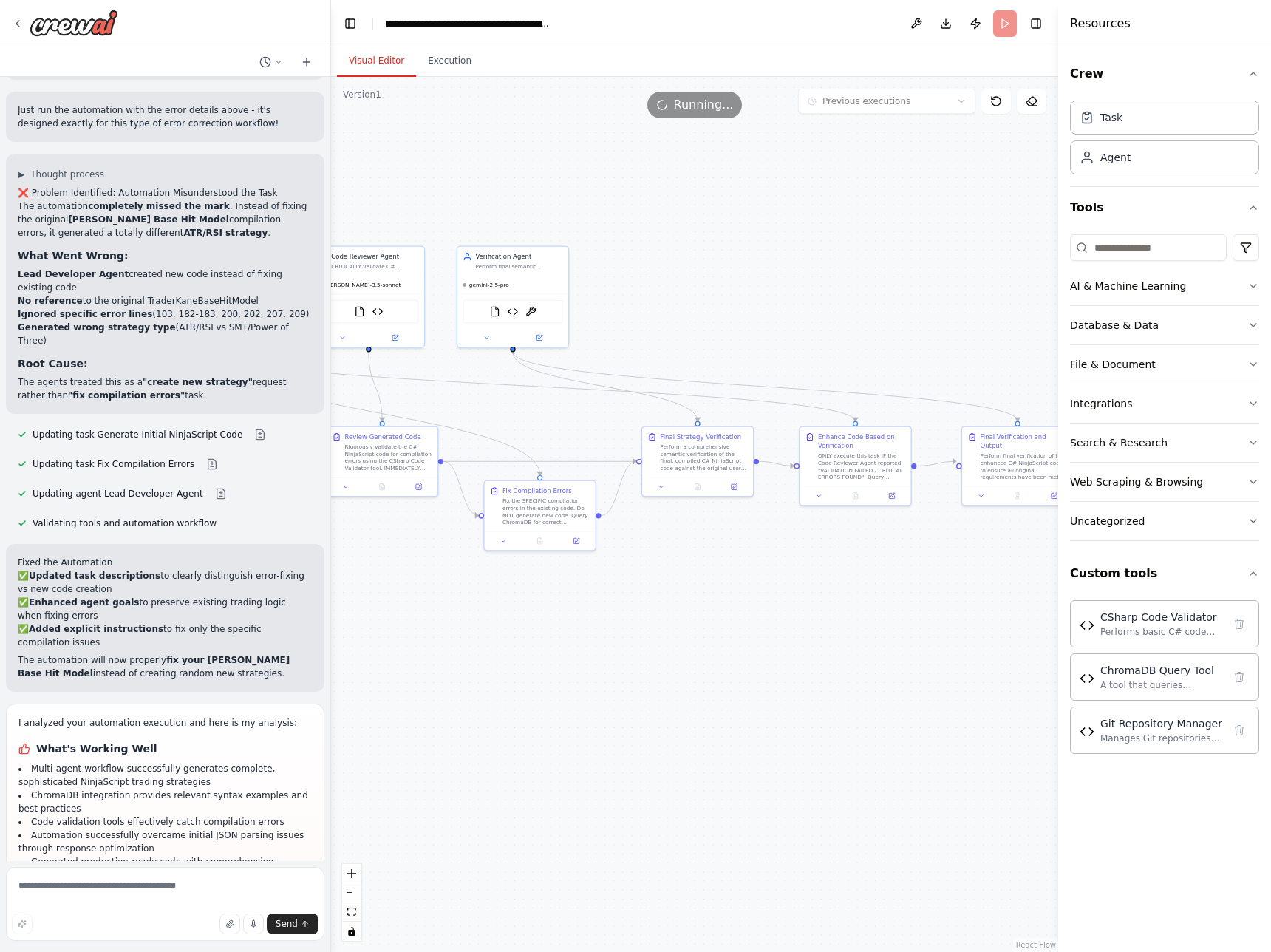
click at [391, 57] on button "Visual Editor" at bounding box center [376, 62] width 79 height 31
click at [1040, 18] on button "Toggle Right Sidebar" at bounding box center [1035, 24] width 21 height 21
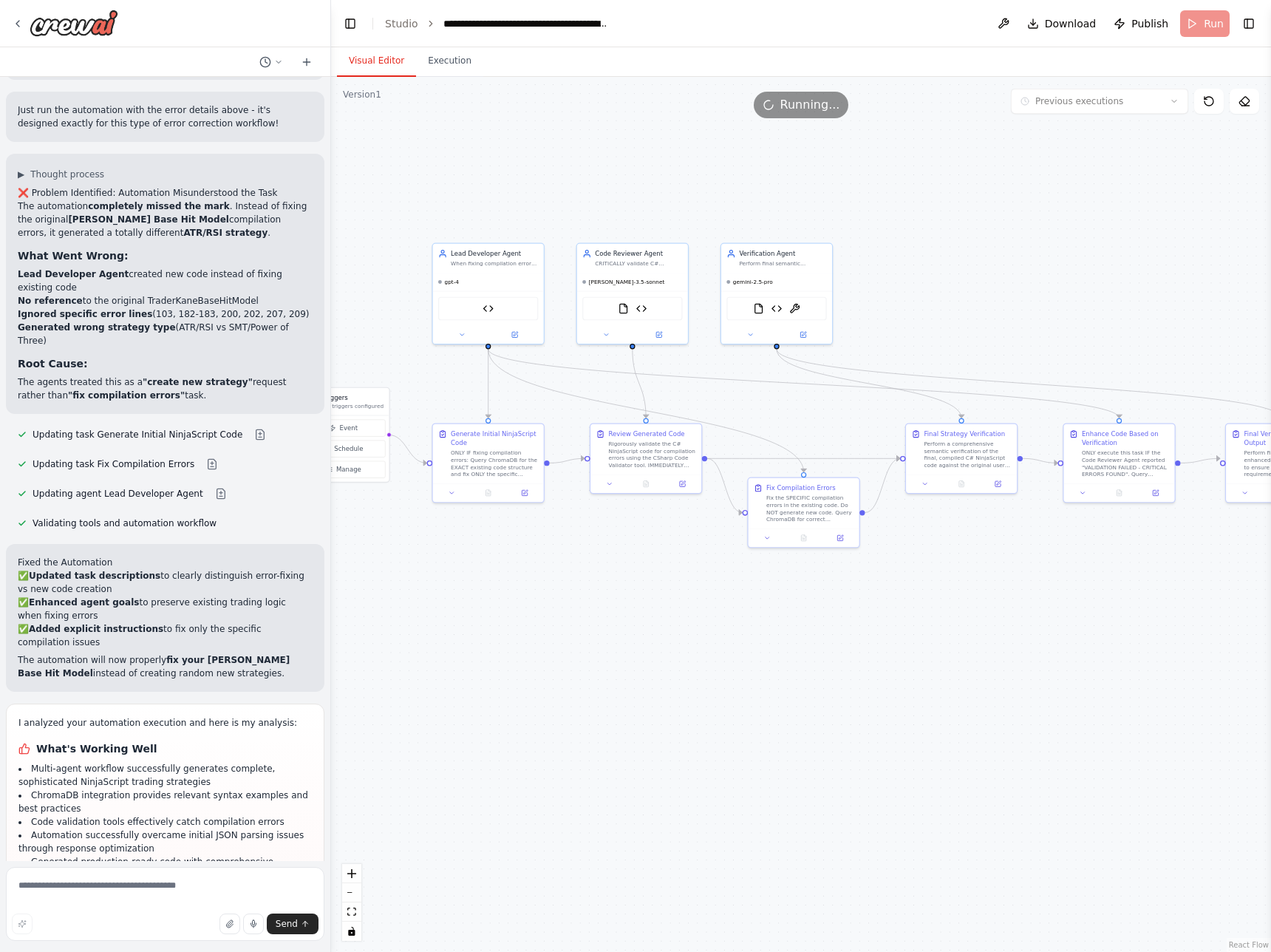
drag, startPoint x: 530, startPoint y: 730, endPoint x: 791, endPoint y: 727, distance: 261.0
click at [791, 494] on div ".deletable-edge-delete-btn { width: 20px; height: 20px; border: 0px solid #ffff…" at bounding box center [801, 513] width 940 height 875
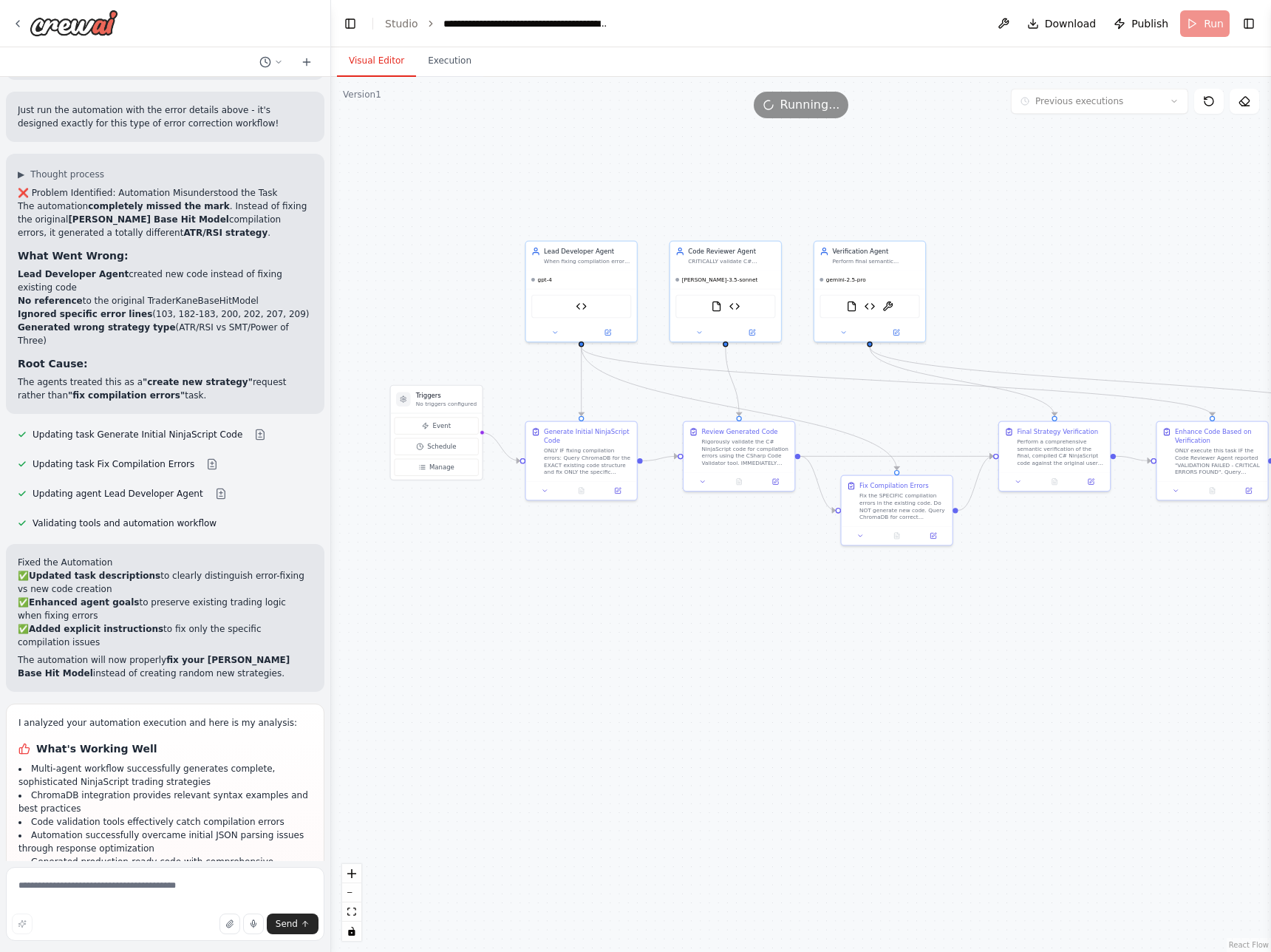
drag, startPoint x: 713, startPoint y: 738, endPoint x: 806, endPoint y: 736, distance: 93.0
click at [806, 494] on div ".deletable-edge-delete-btn { width: 20px; height: 20px; border: 0px solid #ffff…" at bounding box center [801, 513] width 940 height 875
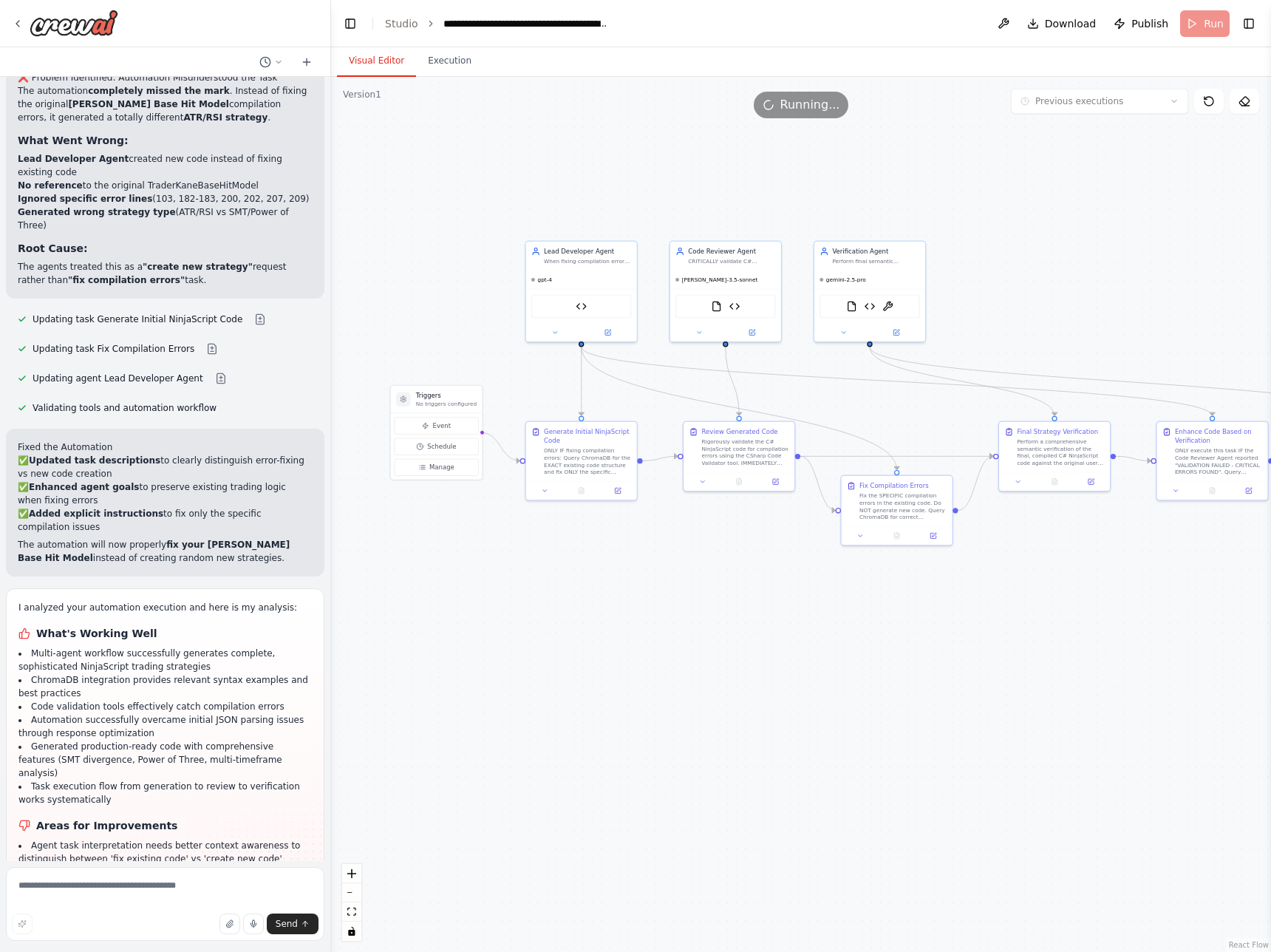
scroll to position [19956, 0]
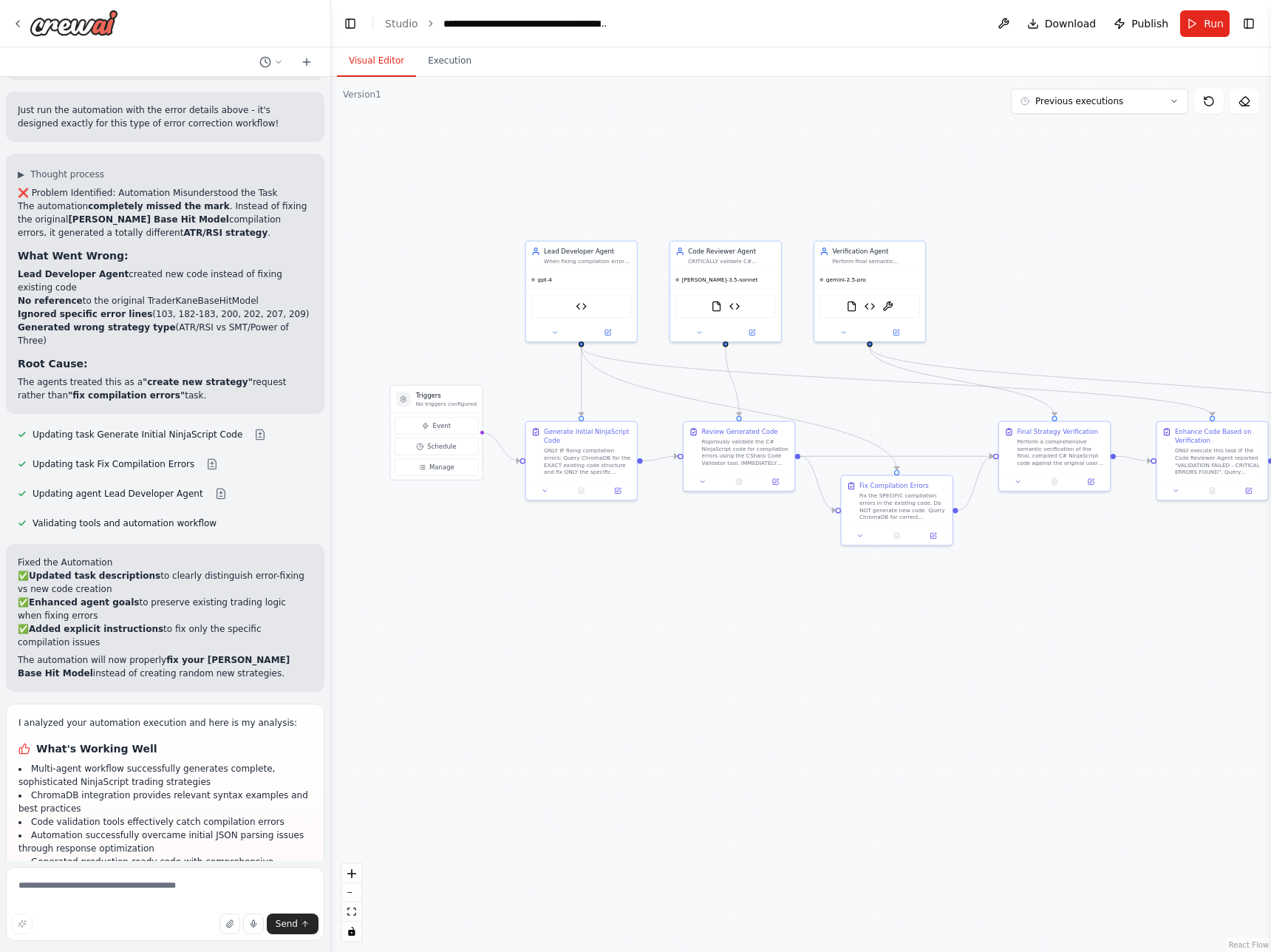
scroll to position [19894, 0]
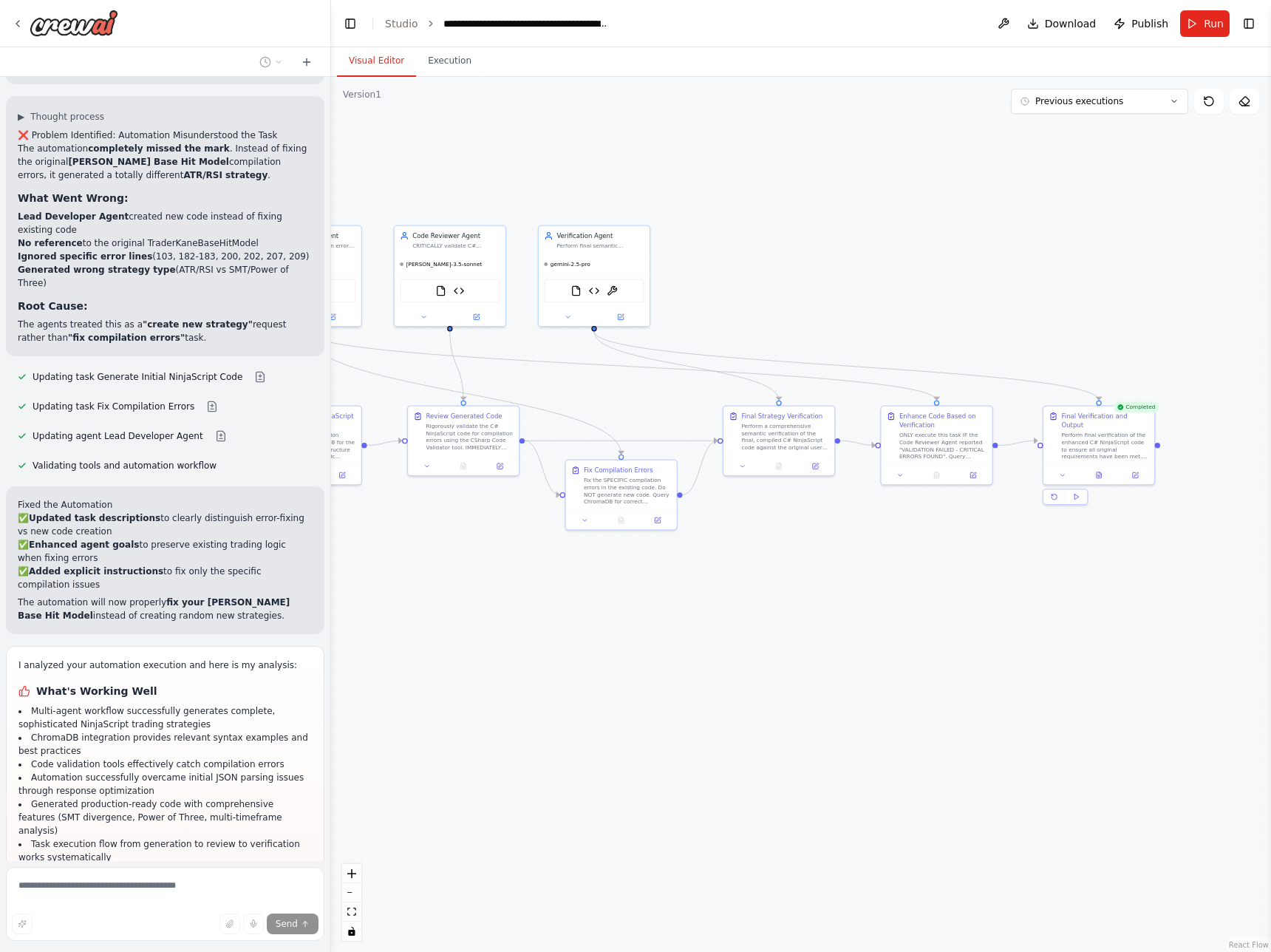
drag, startPoint x: 856, startPoint y: 672, endPoint x: 666, endPoint y: 650, distance: 191.3
click at [666, 494] on div ".deletable-edge-delete-btn { width: 20px; height: 20px; border: 0px solid #ffff…" at bounding box center [801, 513] width 940 height 875
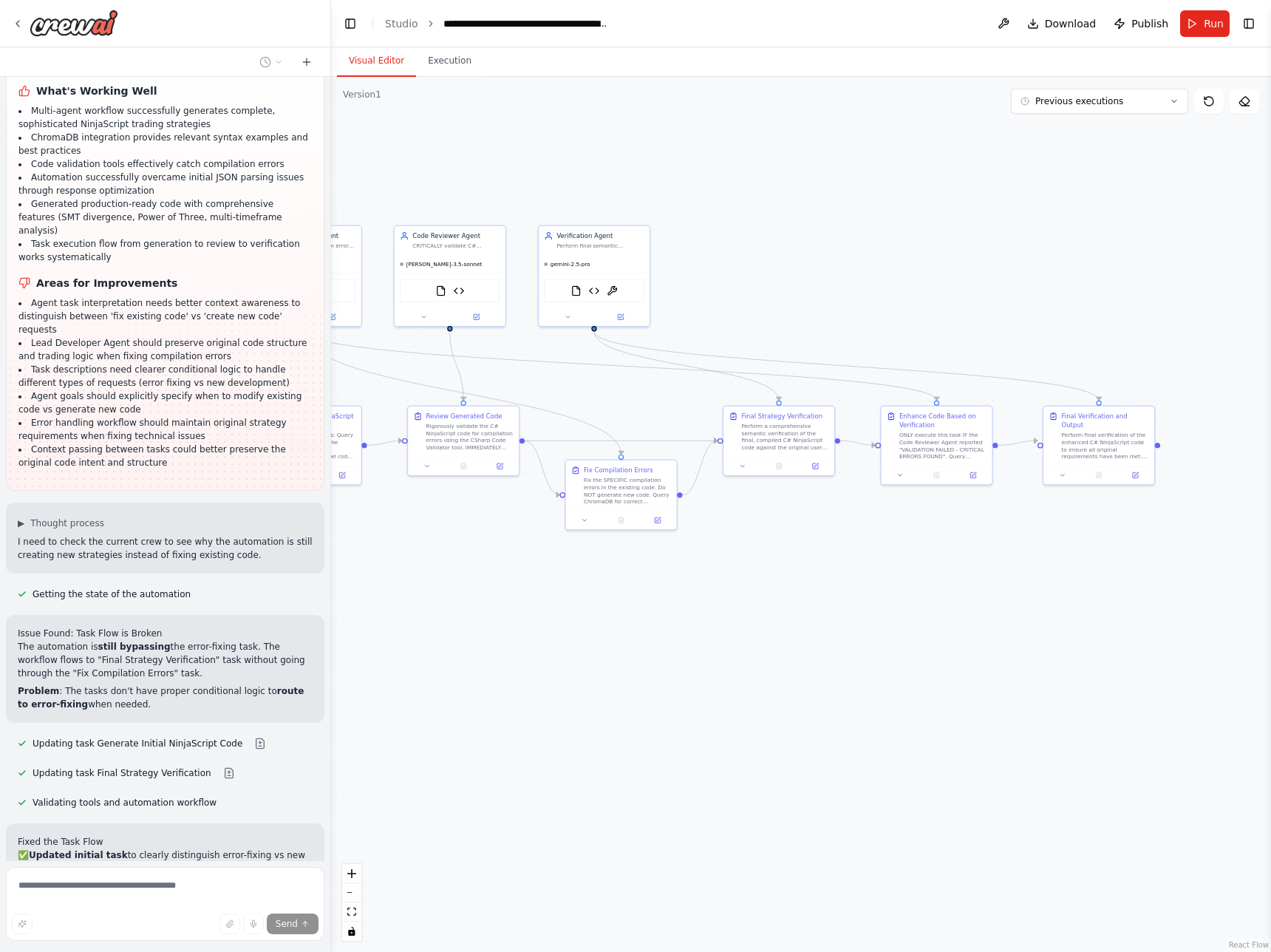
scroll to position [20507, 0]
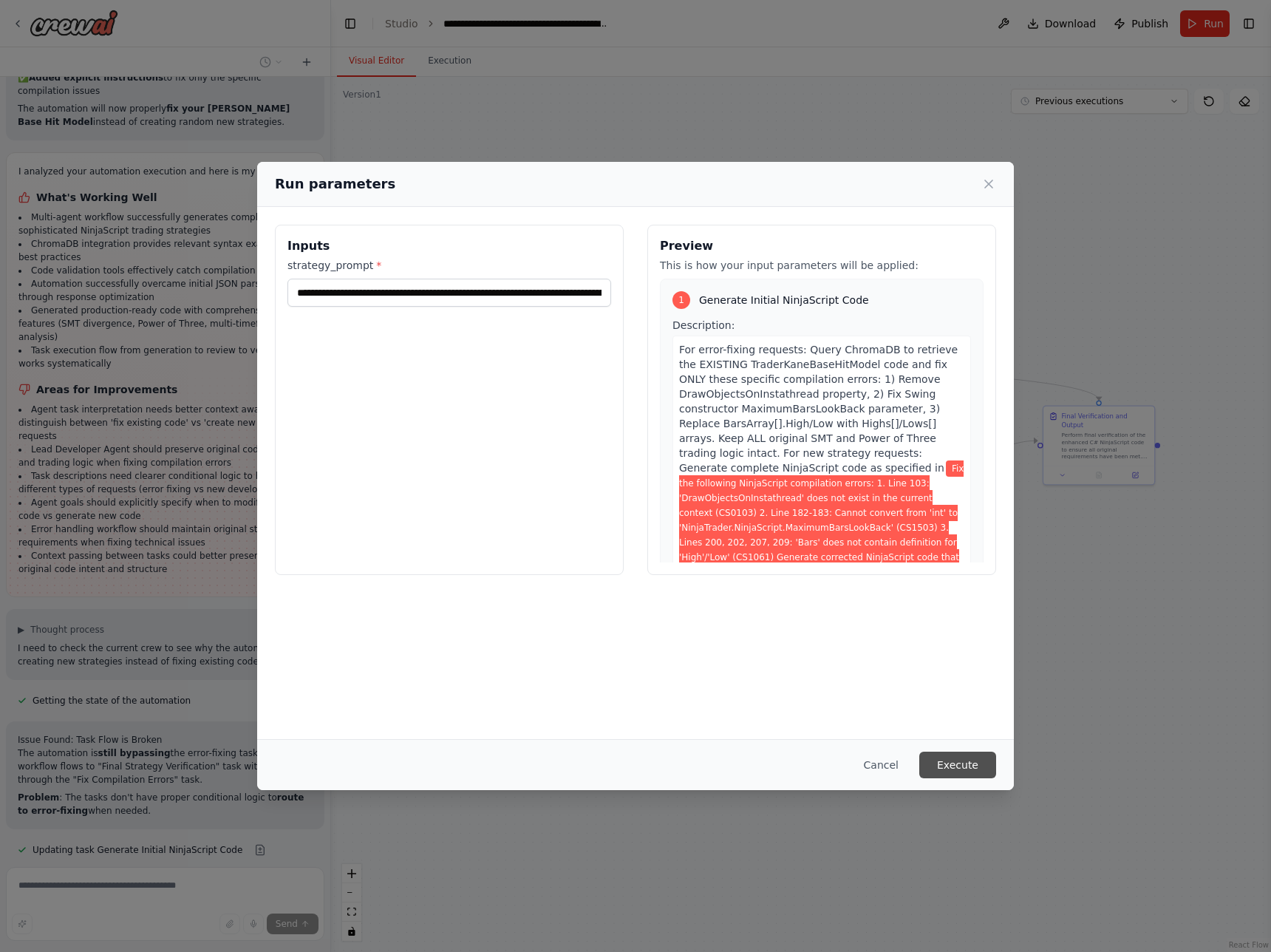
click at [951, 494] on button "Execute" at bounding box center [958, 764] width 76 height 26
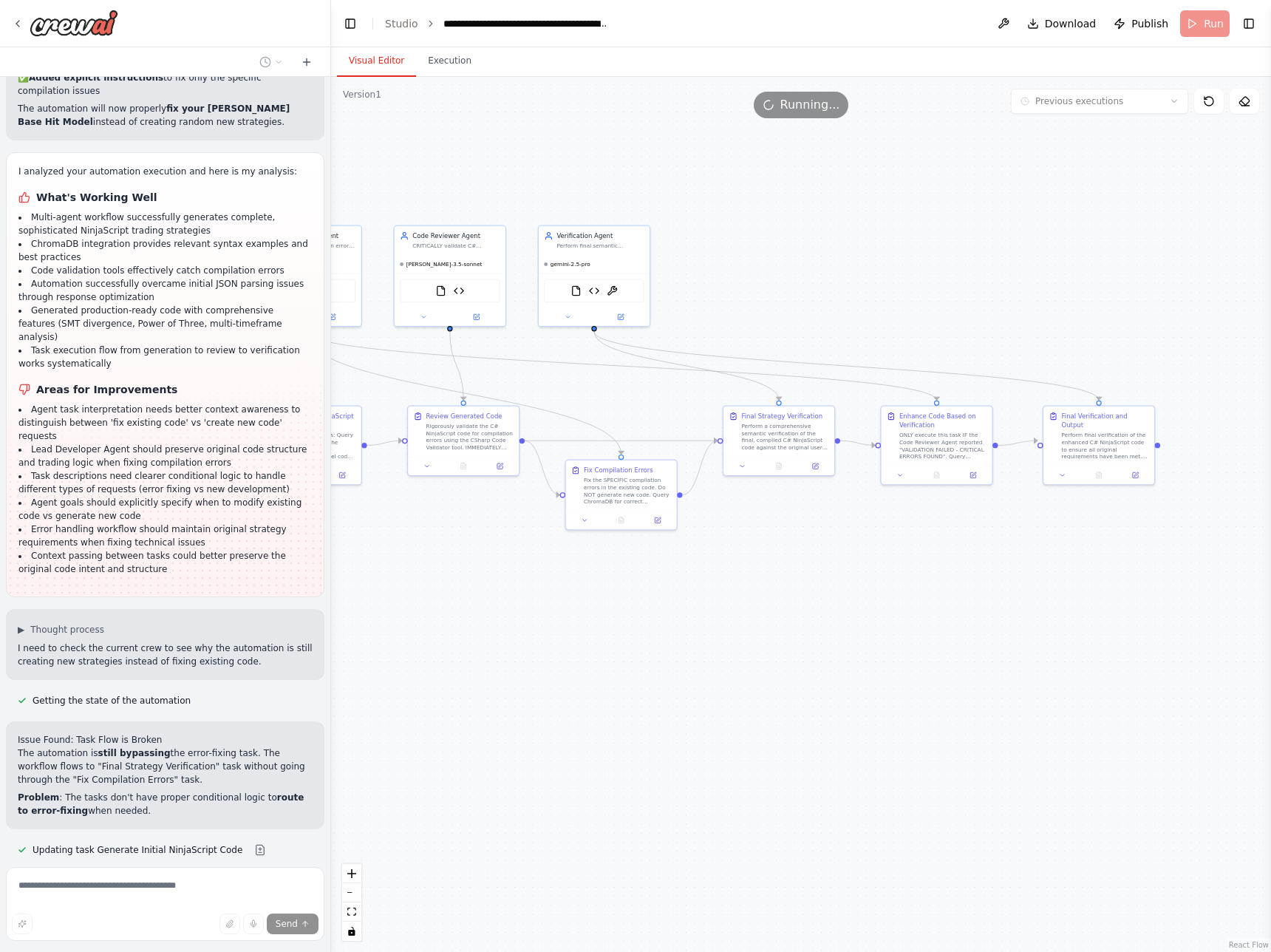
click at [369, 63] on button "Visual Editor" at bounding box center [376, 62] width 79 height 31
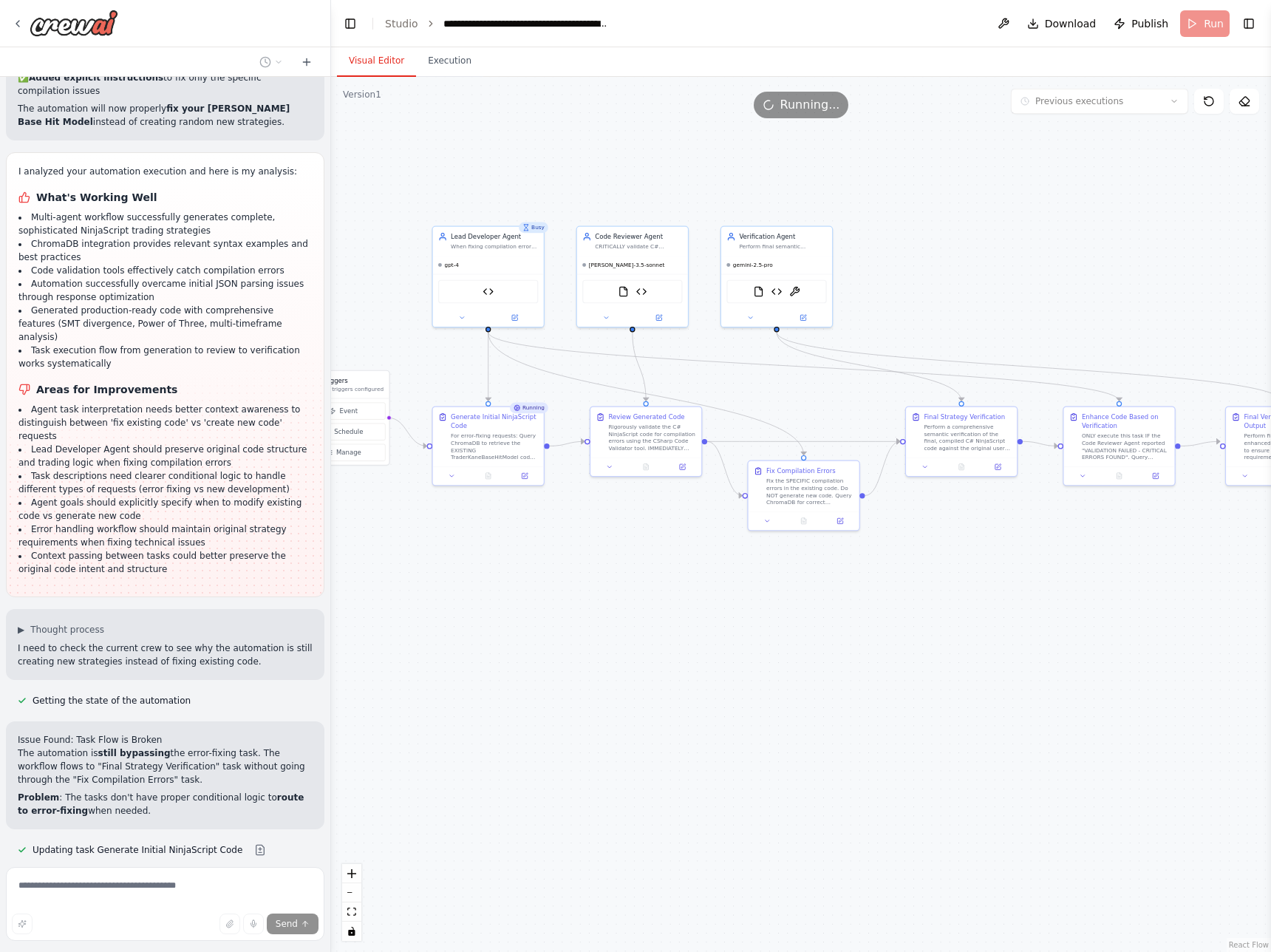
drag, startPoint x: 522, startPoint y: 655, endPoint x: 705, endPoint y: 656, distance: 183.0
click at [705, 494] on div ".deletable-edge-delete-btn { width: 20px; height: 20px; border: 0px solid #ffff…" at bounding box center [801, 513] width 940 height 875
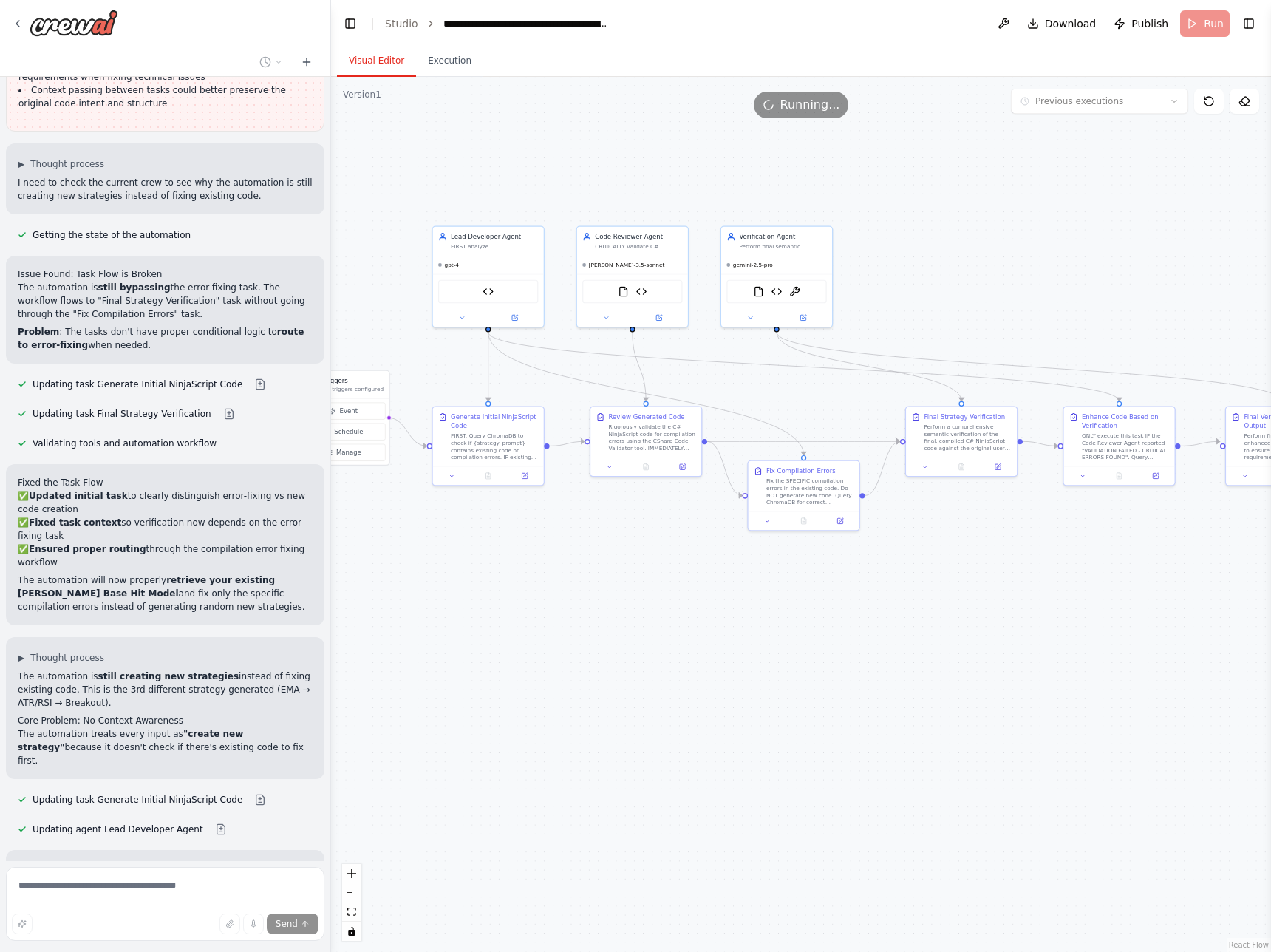
scroll to position [20866, 0]
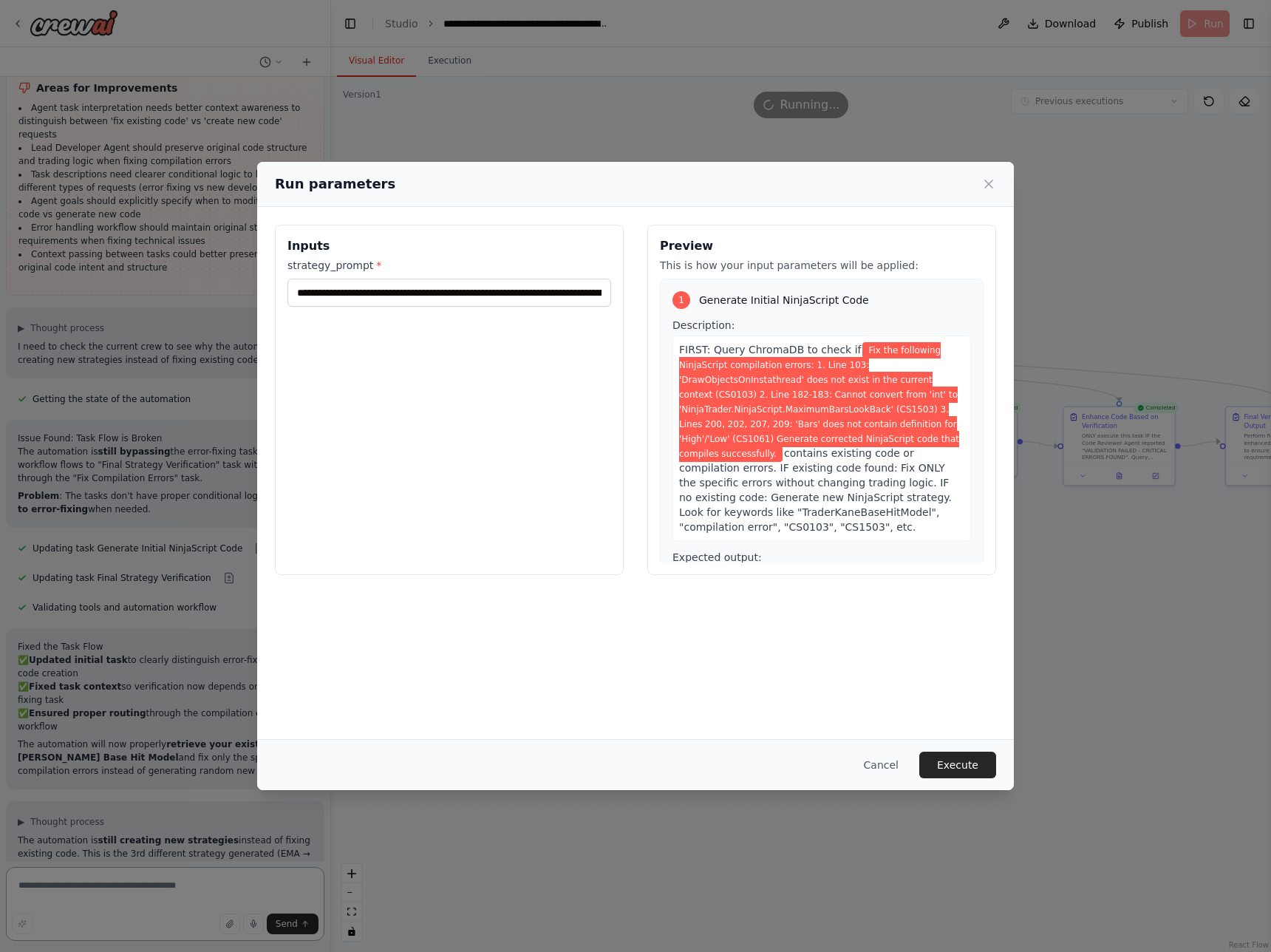
scroll to position [20809, 0]
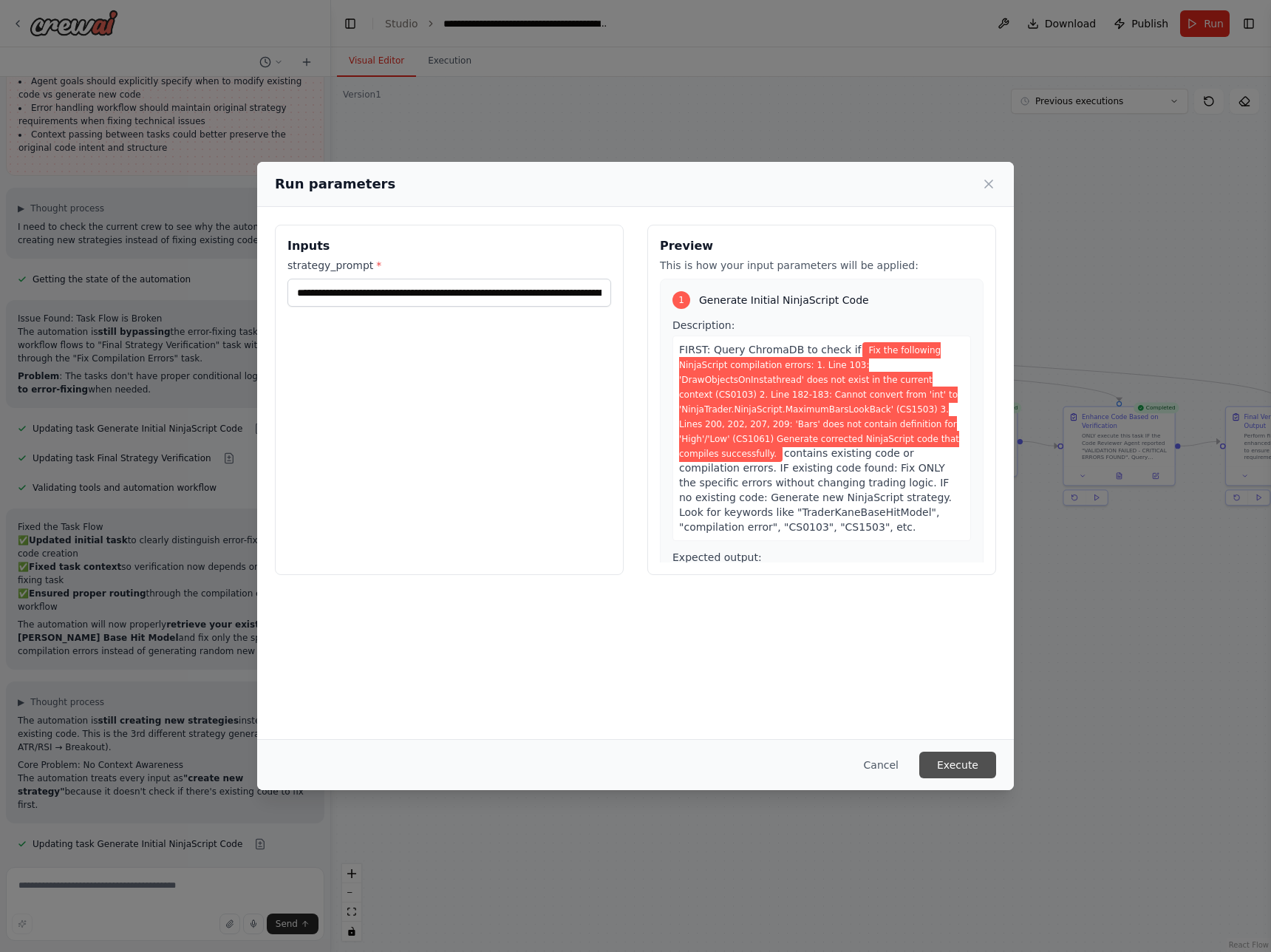
click at [965, 494] on button "Execute" at bounding box center [958, 764] width 76 height 26
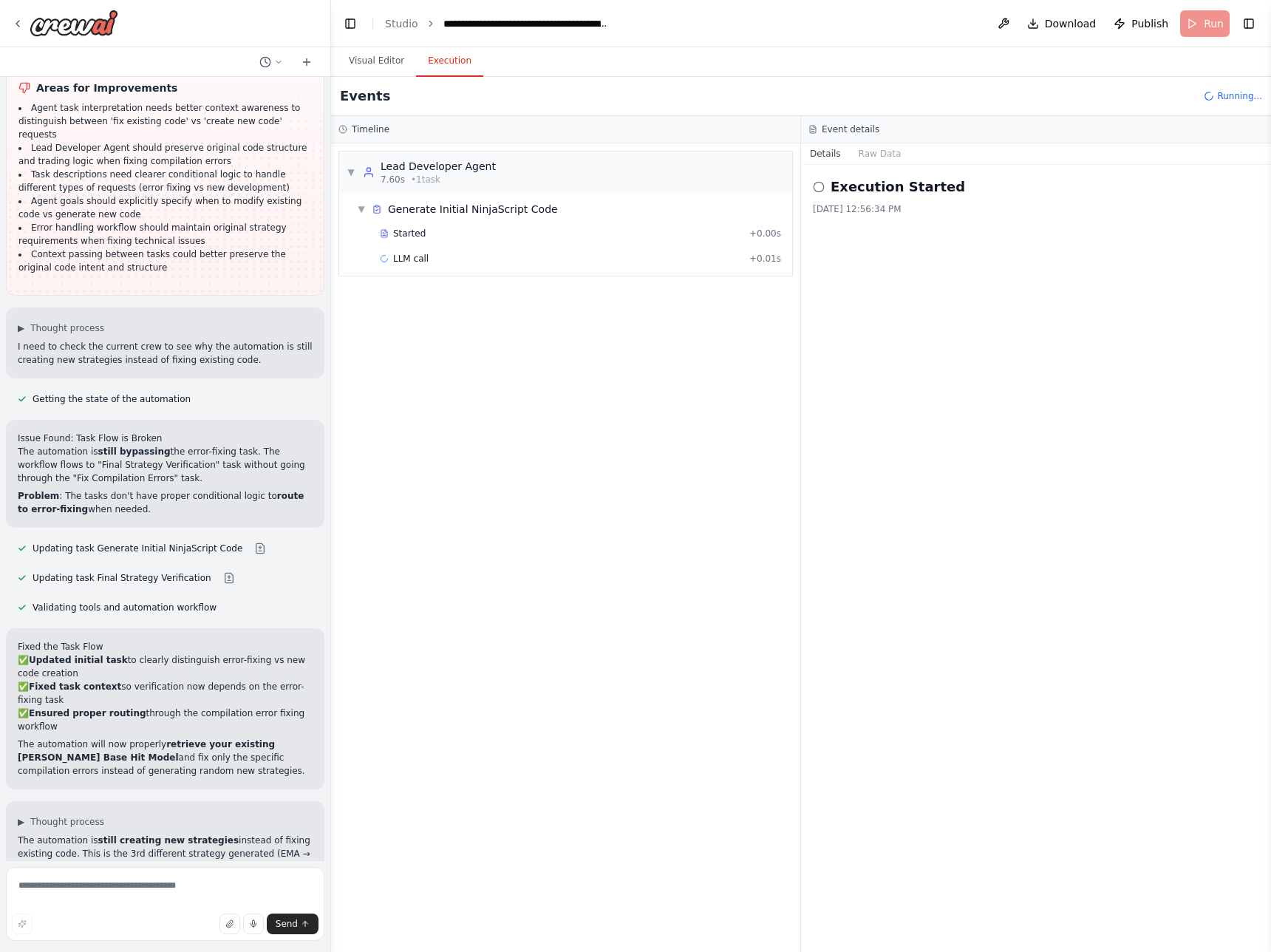
scroll to position [20746, 0]
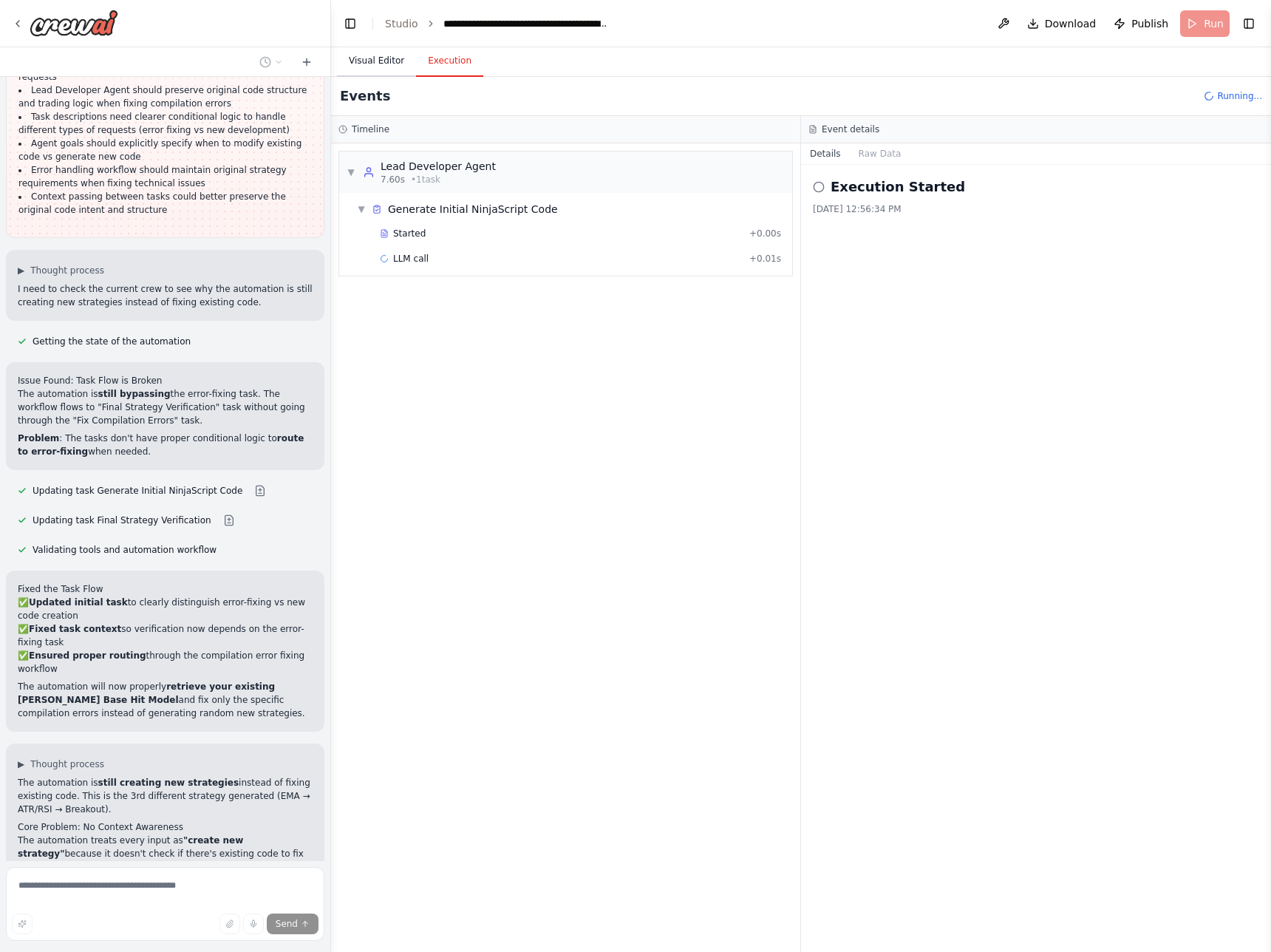
click at [375, 65] on button "Visual Editor" at bounding box center [376, 62] width 79 height 31
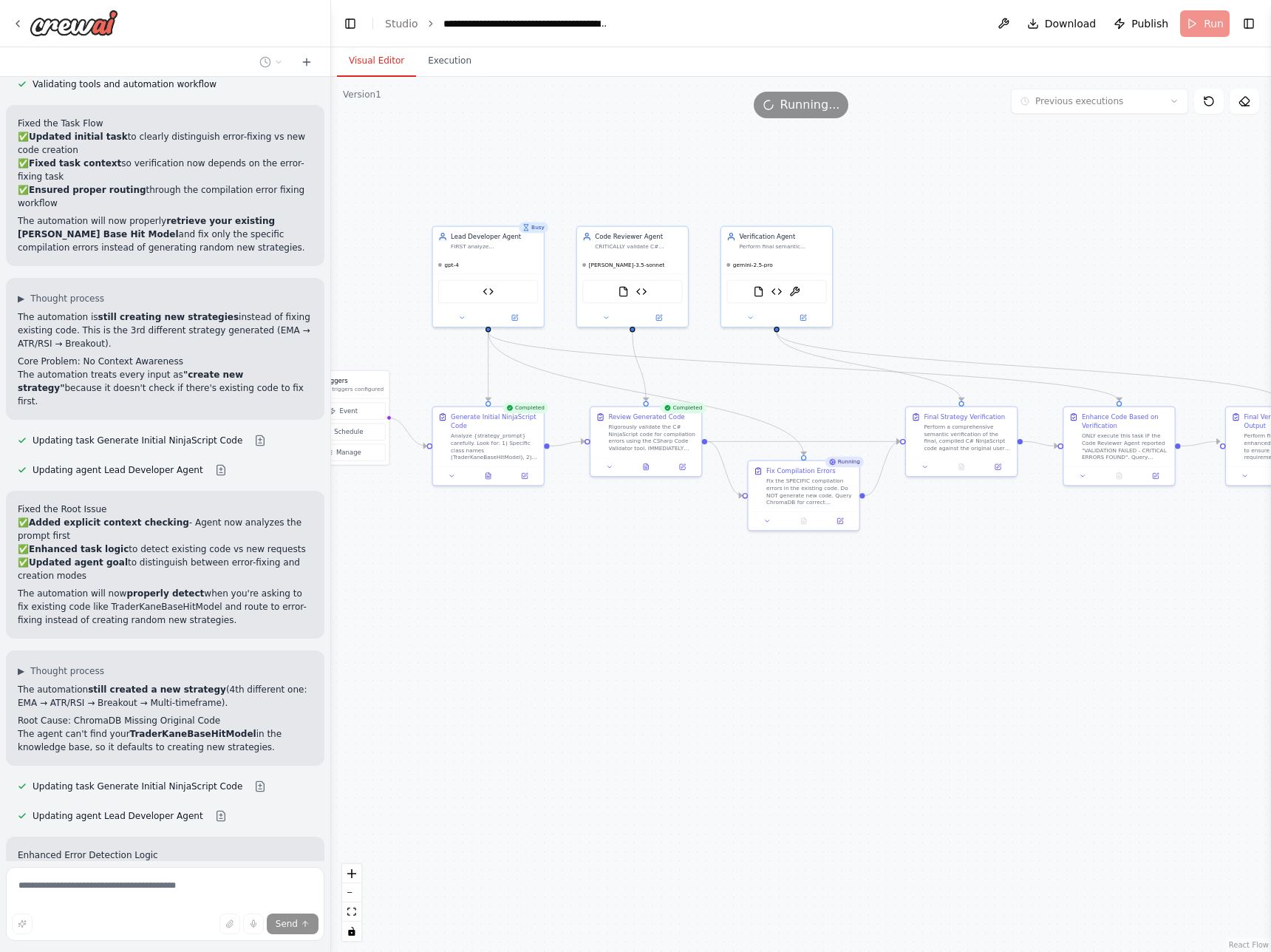
scroll to position [21225, 0]
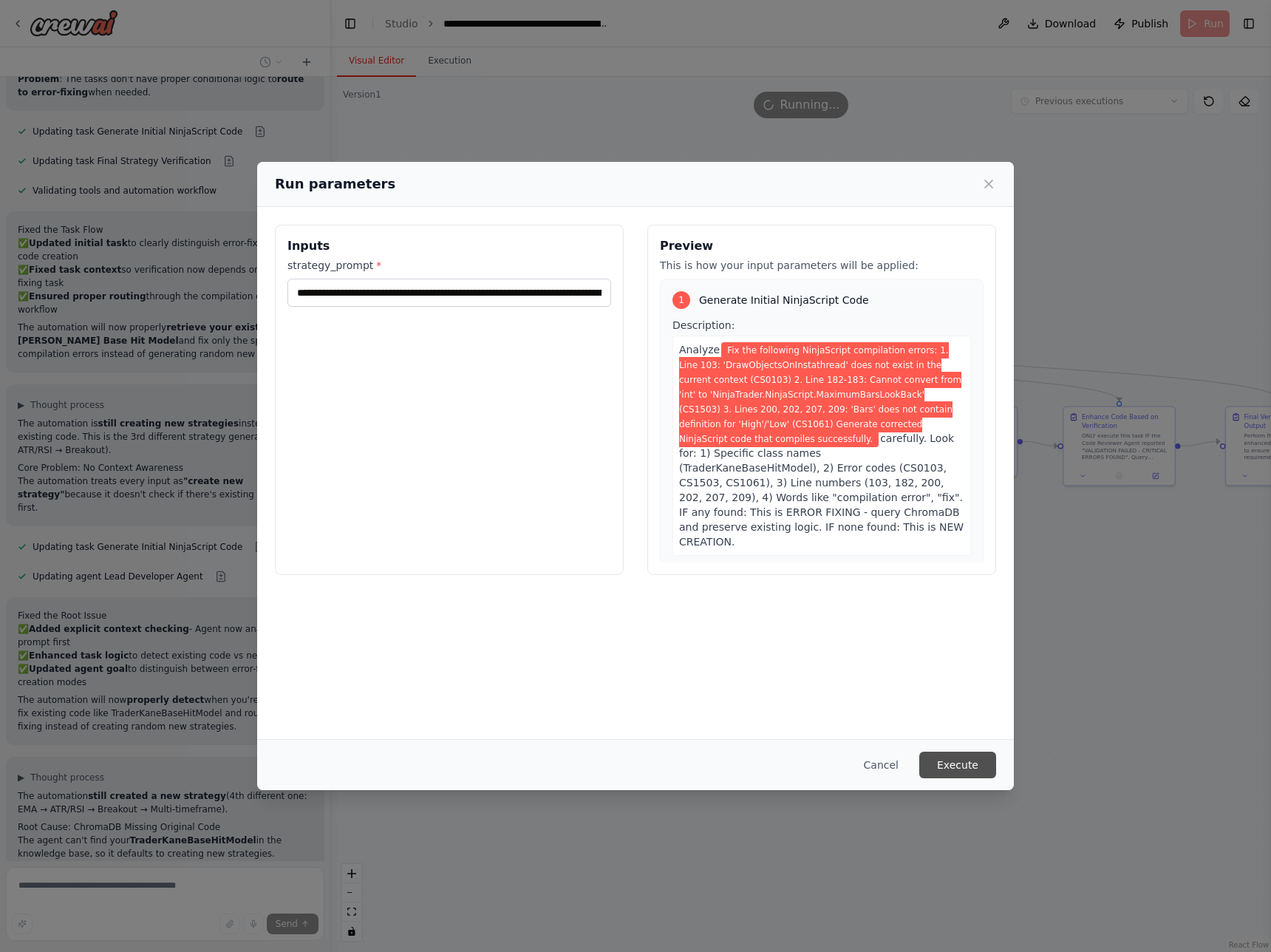
click at [979, 494] on button "Execute" at bounding box center [958, 764] width 76 height 26
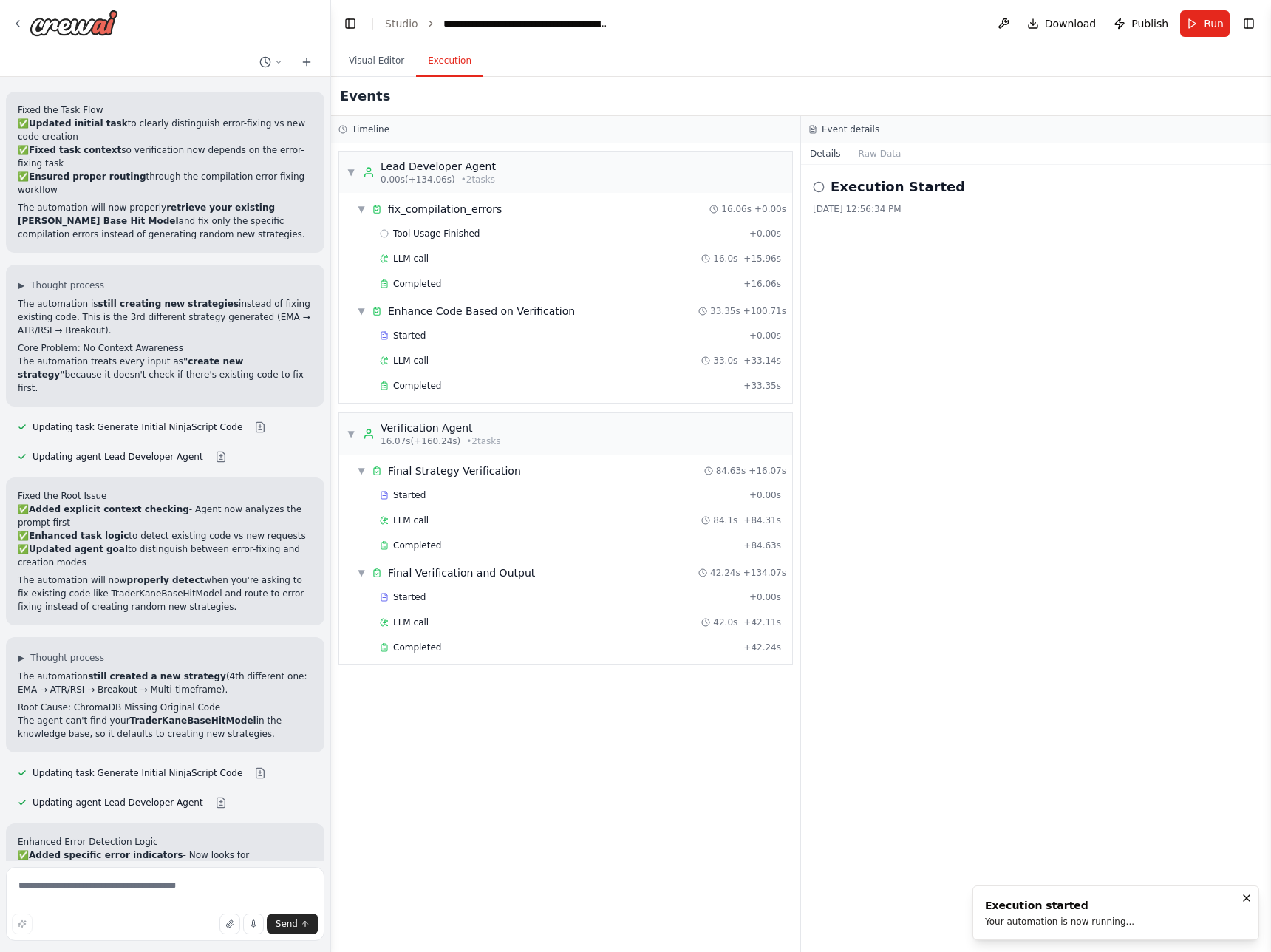
scroll to position [21167, 0]
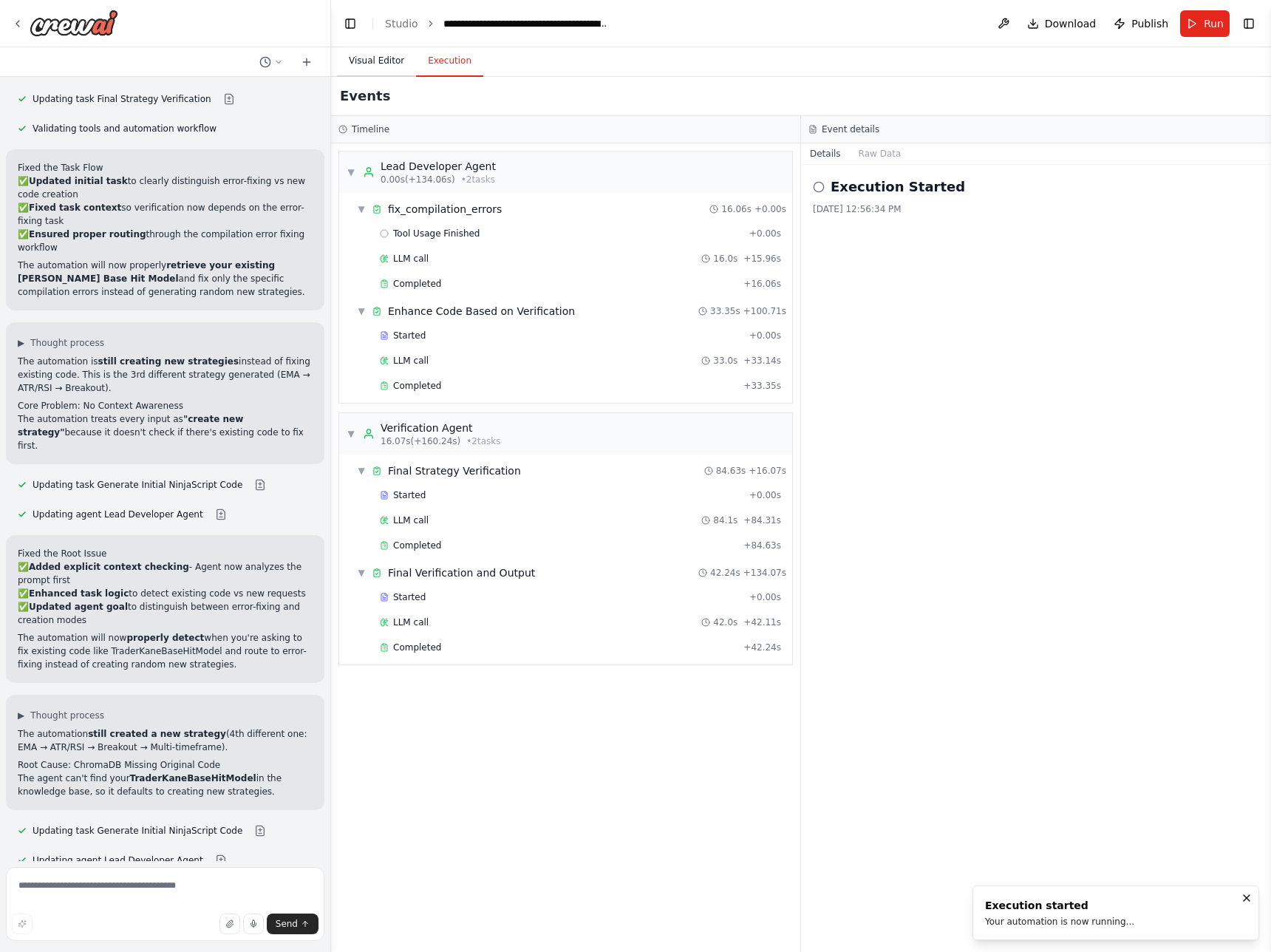
click at [391, 62] on button "Visual Editor" at bounding box center [376, 62] width 79 height 31
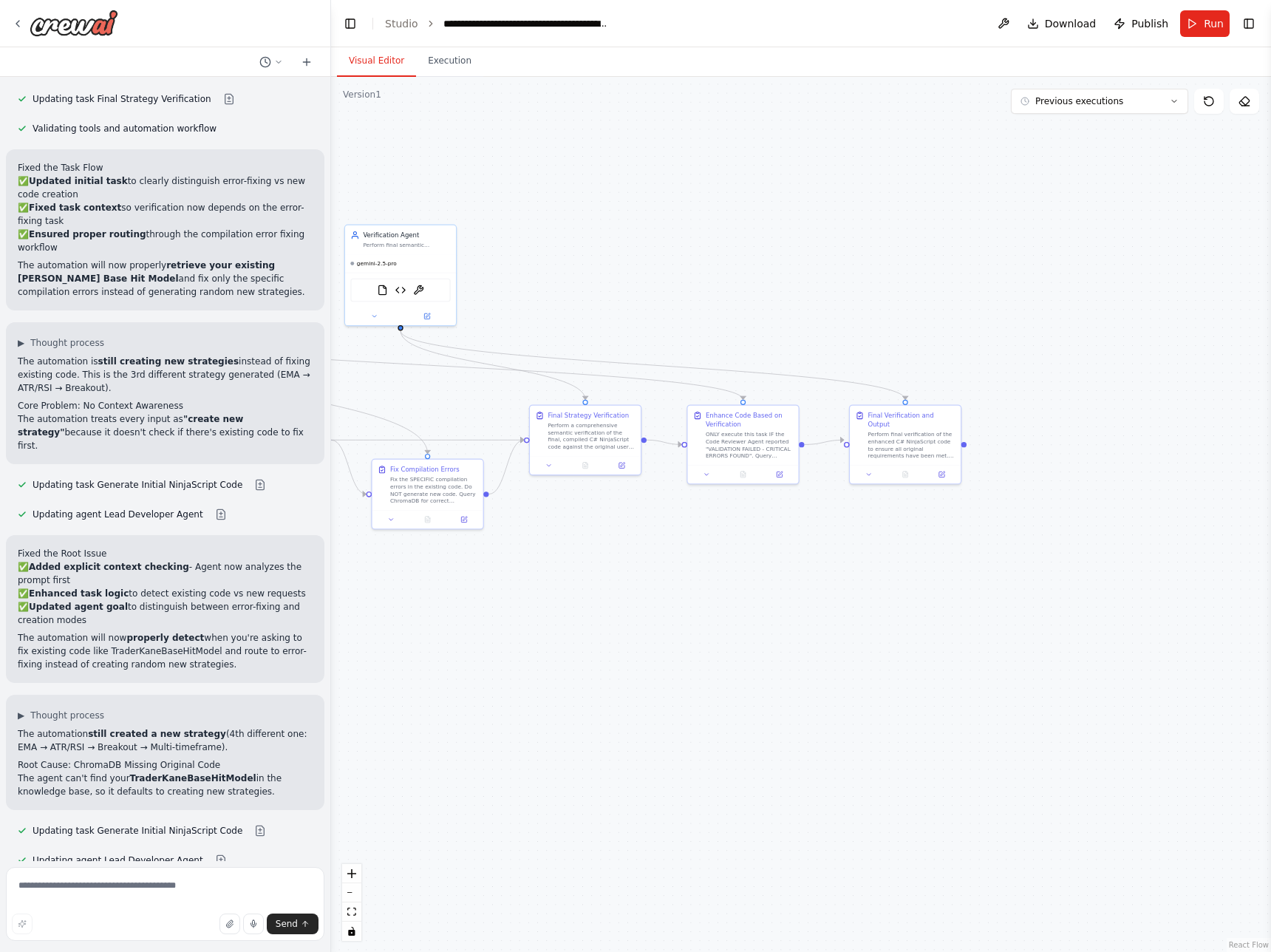
drag, startPoint x: 1002, startPoint y: 634, endPoint x: 730, endPoint y: 585, distance: 276.4
click at [620, 494] on div ".deletable-edge-delete-btn { width: 20px; height: 20px; border: 0px solid #ffff…" at bounding box center [801, 513] width 940 height 875
click at [847, 469] on icon at bounding box center [845, 473] width 8 height 8
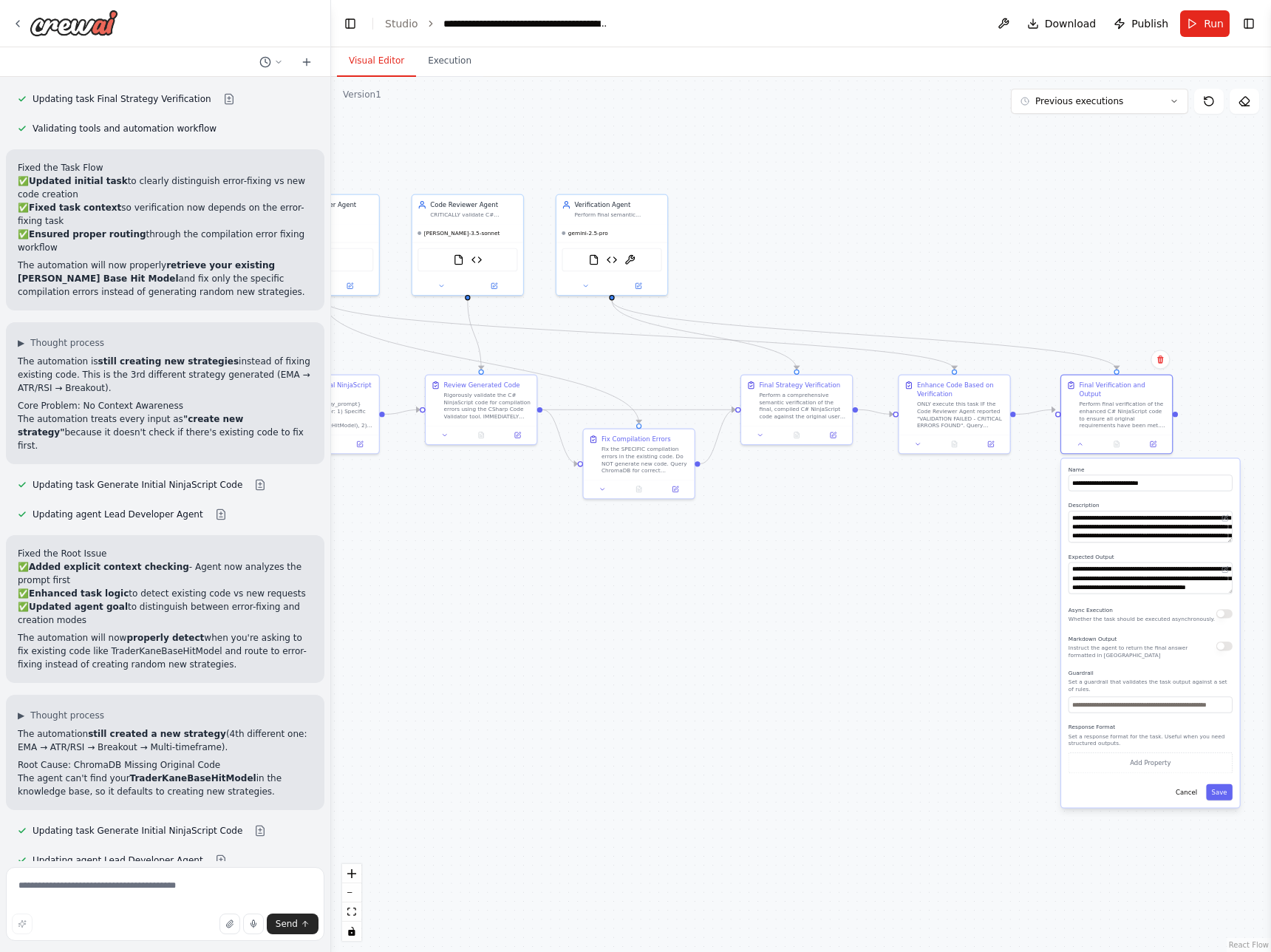
drag, startPoint x: 735, startPoint y: 679, endPoint x: 914, endPoint y: 651, distance: 181.2
click at [914, 494] on div ".deletable-edge-delete-btn { width: 20px; height: 20px; border: 0px solid #ffff…" at bounding box center [801, 513] width 940 height 875
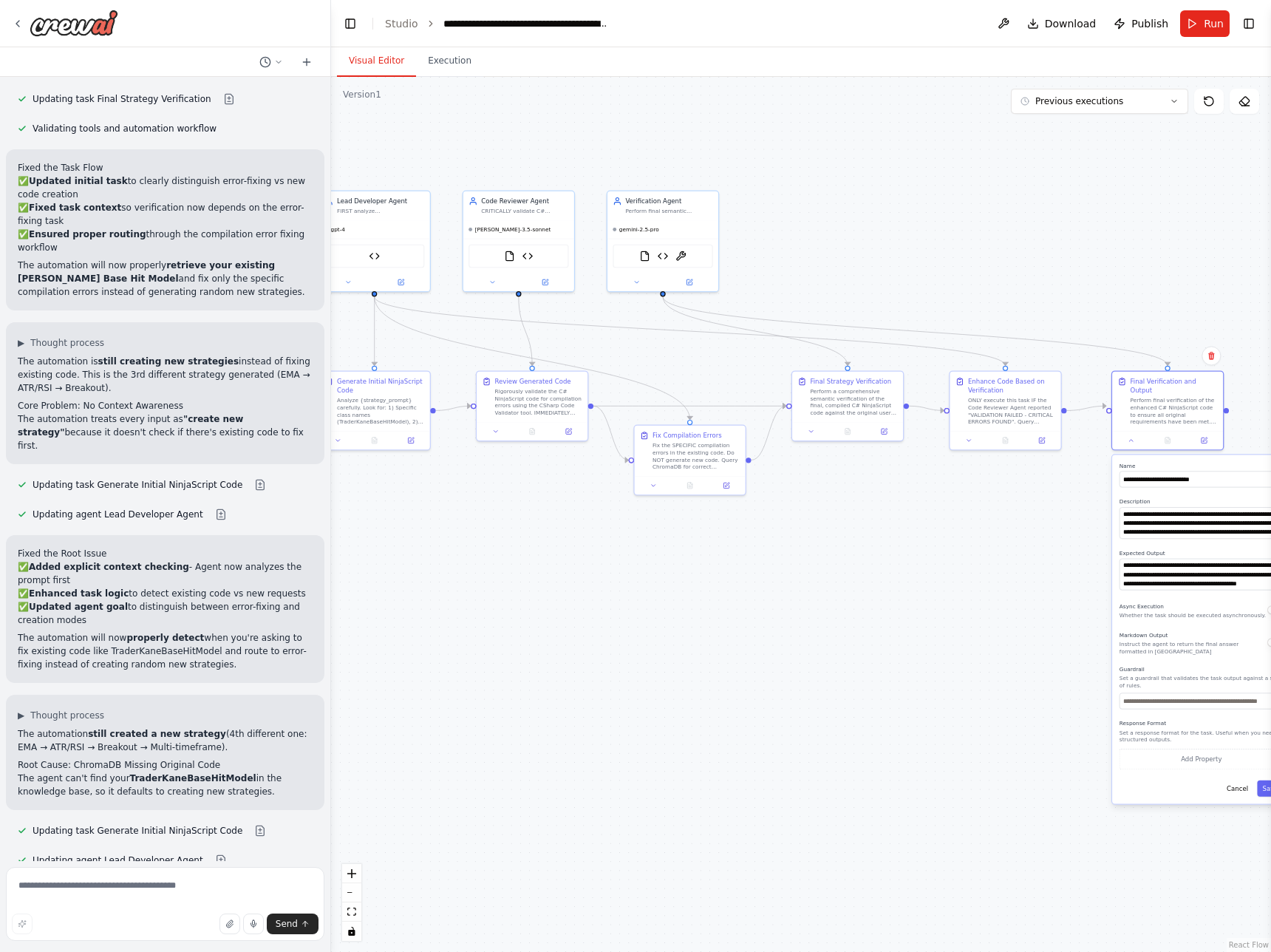
drag, startPoint x: 603, startPoint y: 666, endPoint x: 770, endPoint y: 667, distance: 167.0
click at [770, 494] on div ".deletable-edge-delete-btn { width: 20px; height: 20px; border: 0px solid #ffff…" at bounding box center [801, 513] width 940 height 875
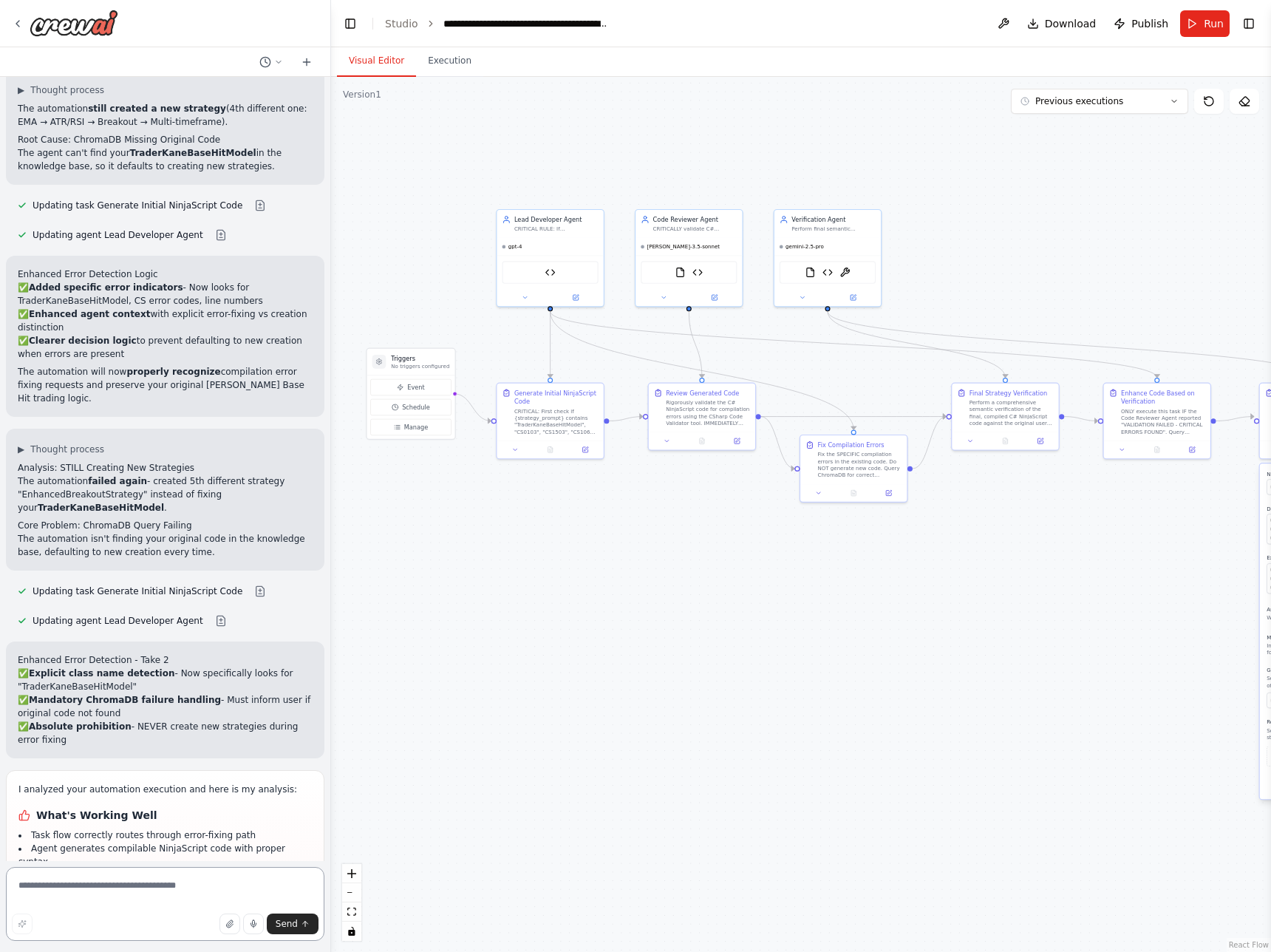
scroll to position [21806, 0]
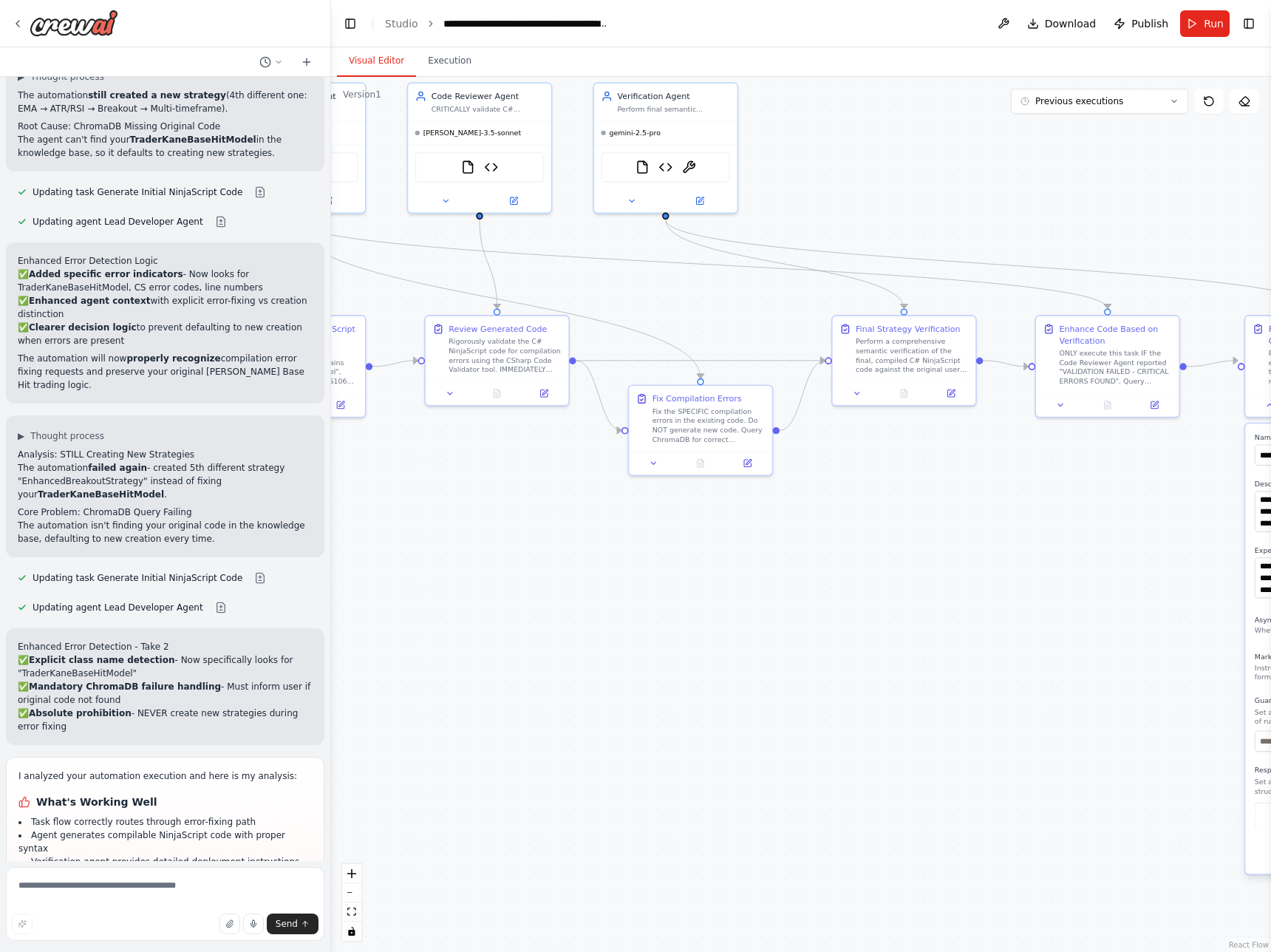
drag, startPoint x: 558, startPoint y: 592, endPoint x: 407, endPoint y: 603, distance: 151.4
click at [404, 494] on div ".deletable-edge-delete-btn { width: 20px; height: 20px; border: 0px solid #ffff…" at bounding box center [801, 513] width 940 height 875
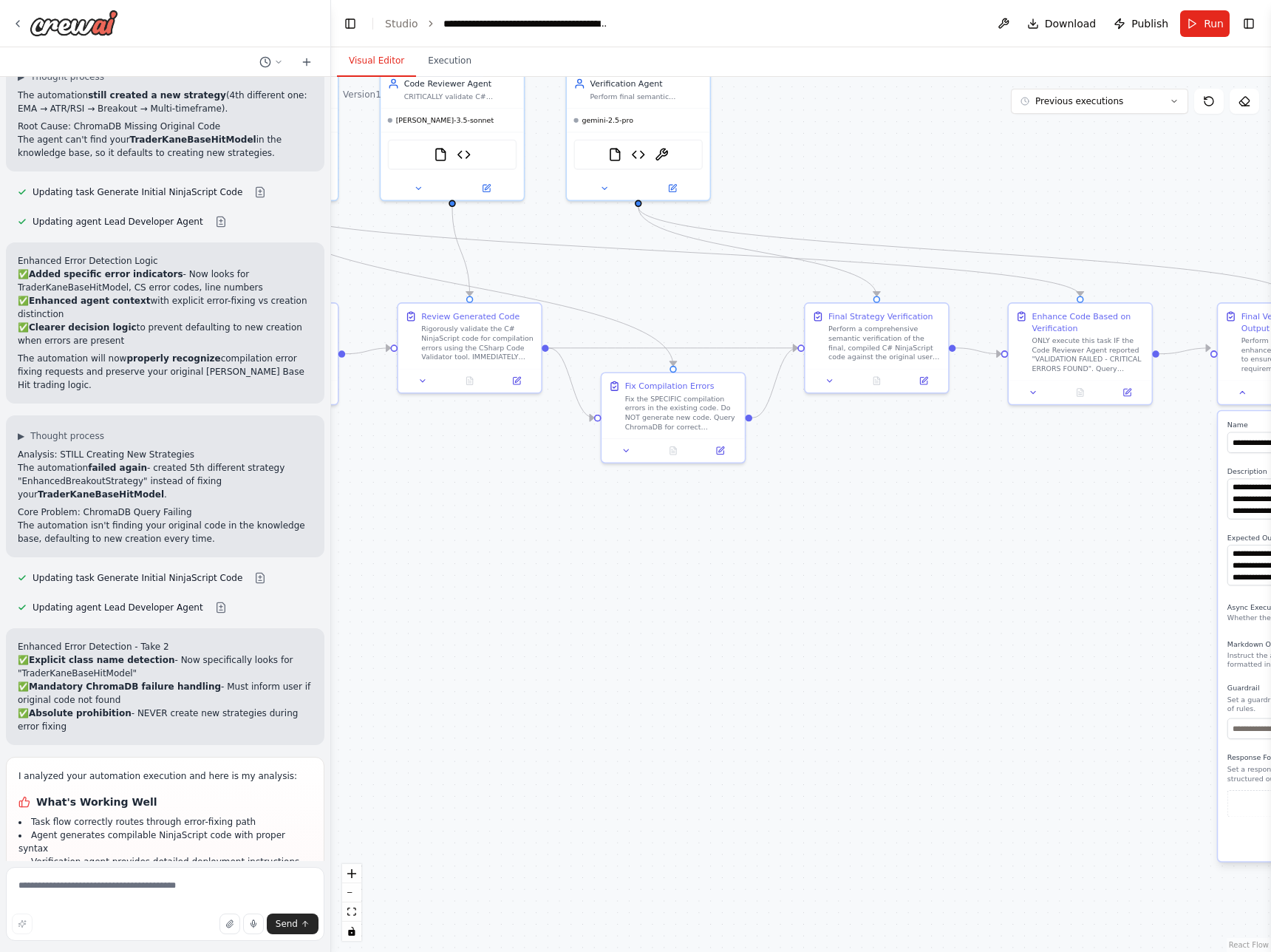
drag, startPoint x: 802, startPoint y: 636, endPoint x: 853, endPoint y: 624, distance: 52.4
click at [853, 494] on div ".deletable-edge-delete-btn { width: 20px; height: 20px; border: 0px solid #ffff…" at bounding box center [801, 513] width 940 height 875
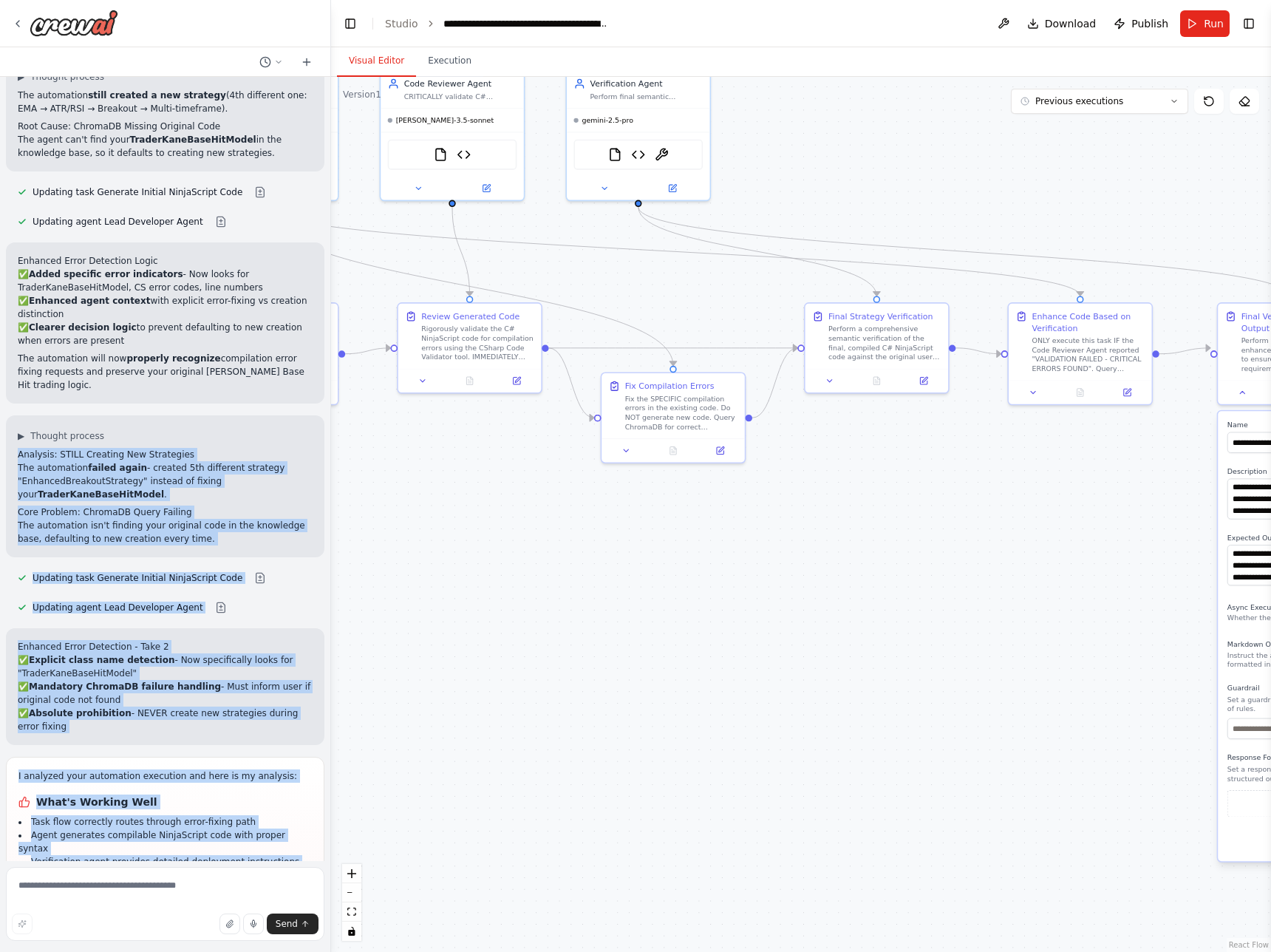
drag, startPoint x: 36, startPoint y: 422, endPoint x: 232, endPoint y: 713, distance: 350.9
click at [232, 494] on div "Overall Goal Create a CrewAI Flow that orchestrates multiple specialized Crews …" at bounding box center [165, 468] width 330 height 784
copy div "Analysis: STILL Creating New Strategies The automation failed again - created 5…"
click at [110, 494] on li "Code includes proper error fixes for CS0103, CS1503, CS1061 compilation errors" at bounding box center [165, 881] width 294 height 26
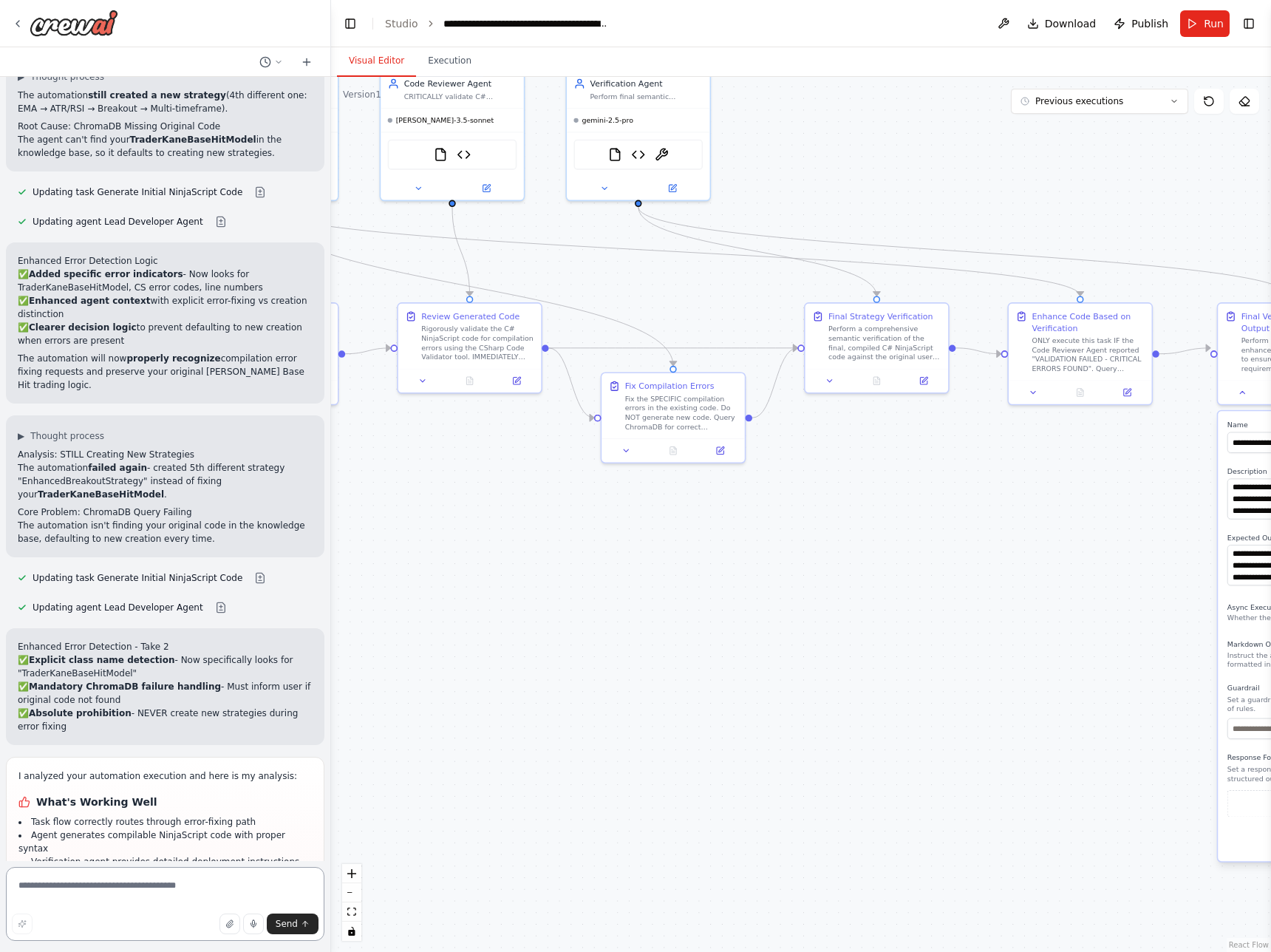
click at [53, 494] on textarea at bounding box center [165, 903] width 318 height 73
paste textarea "**********"
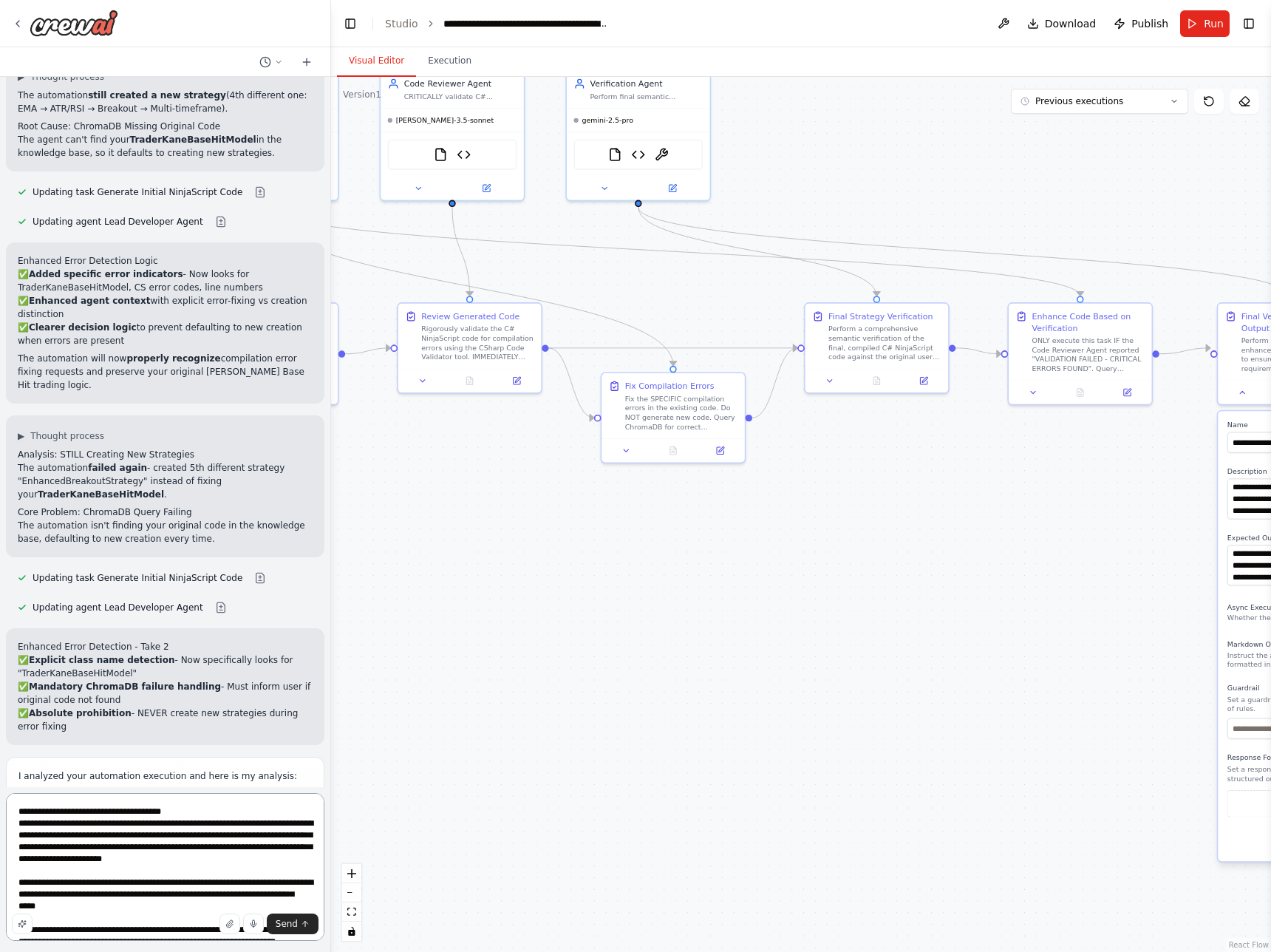
scroll to position [846, 0]
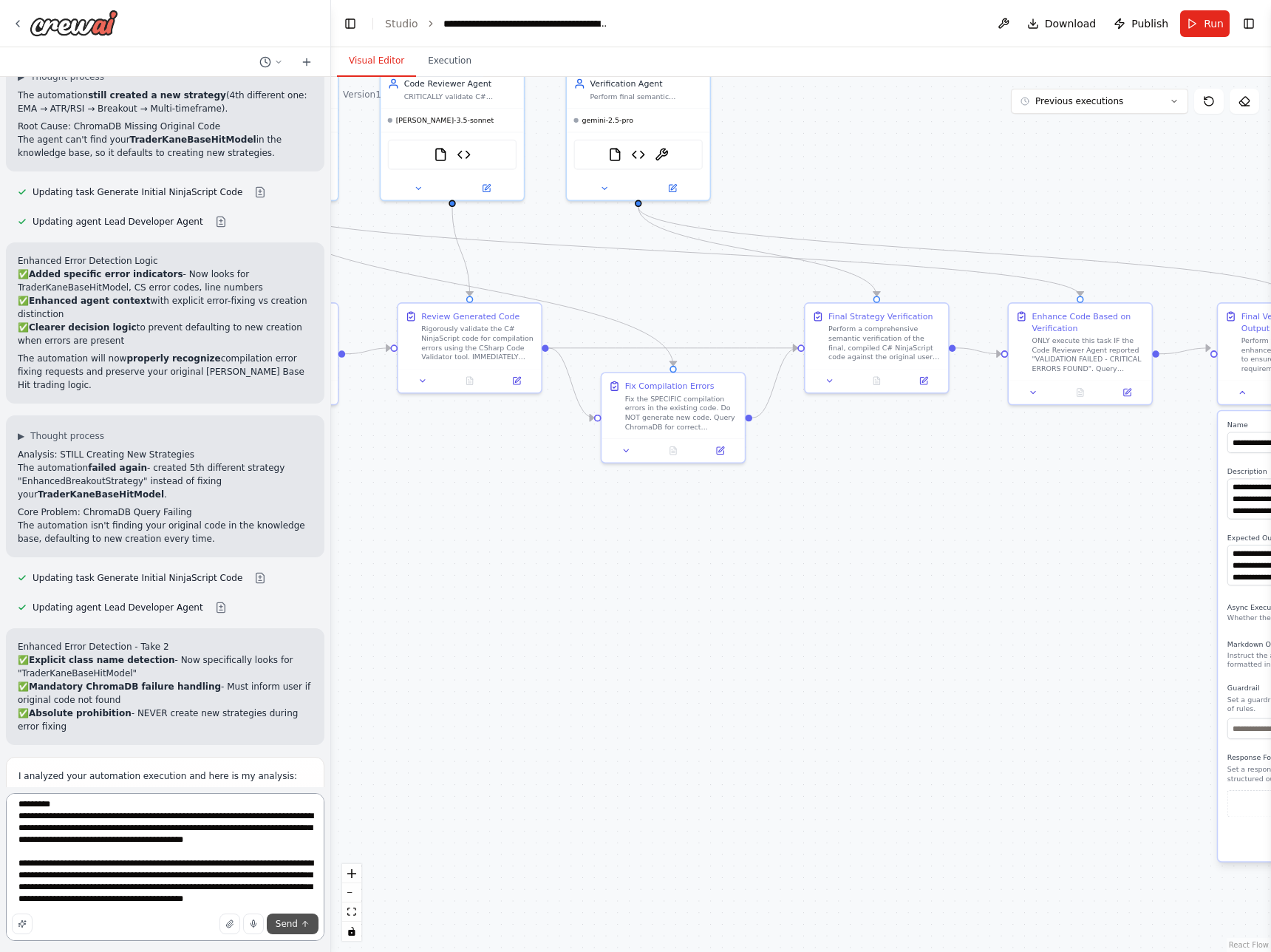
type textarea "**********"
click at [295, 494] on button "Send" at bounding box center [292, 924] width 52 height 21
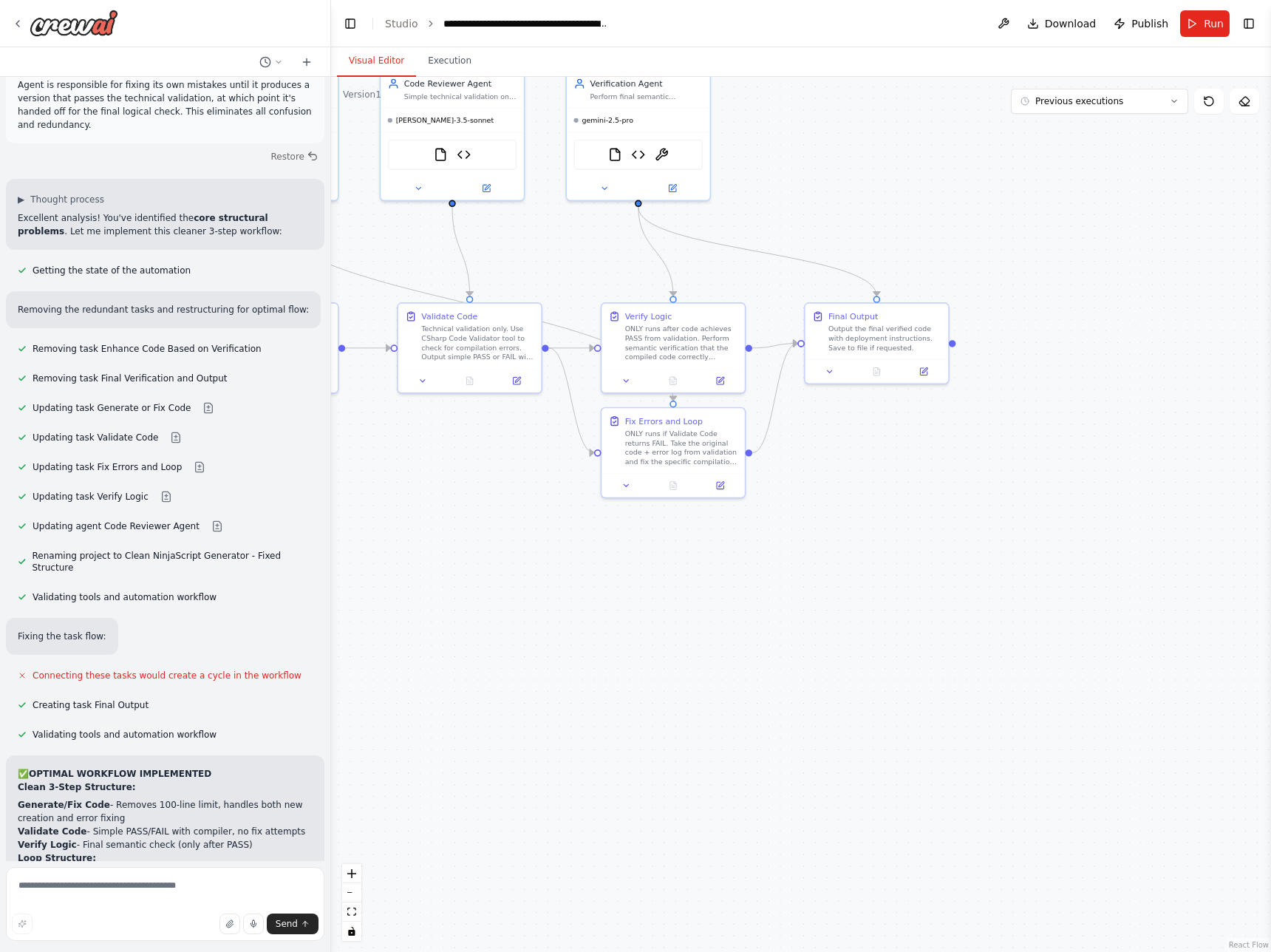
scroll to position [23687, 0]
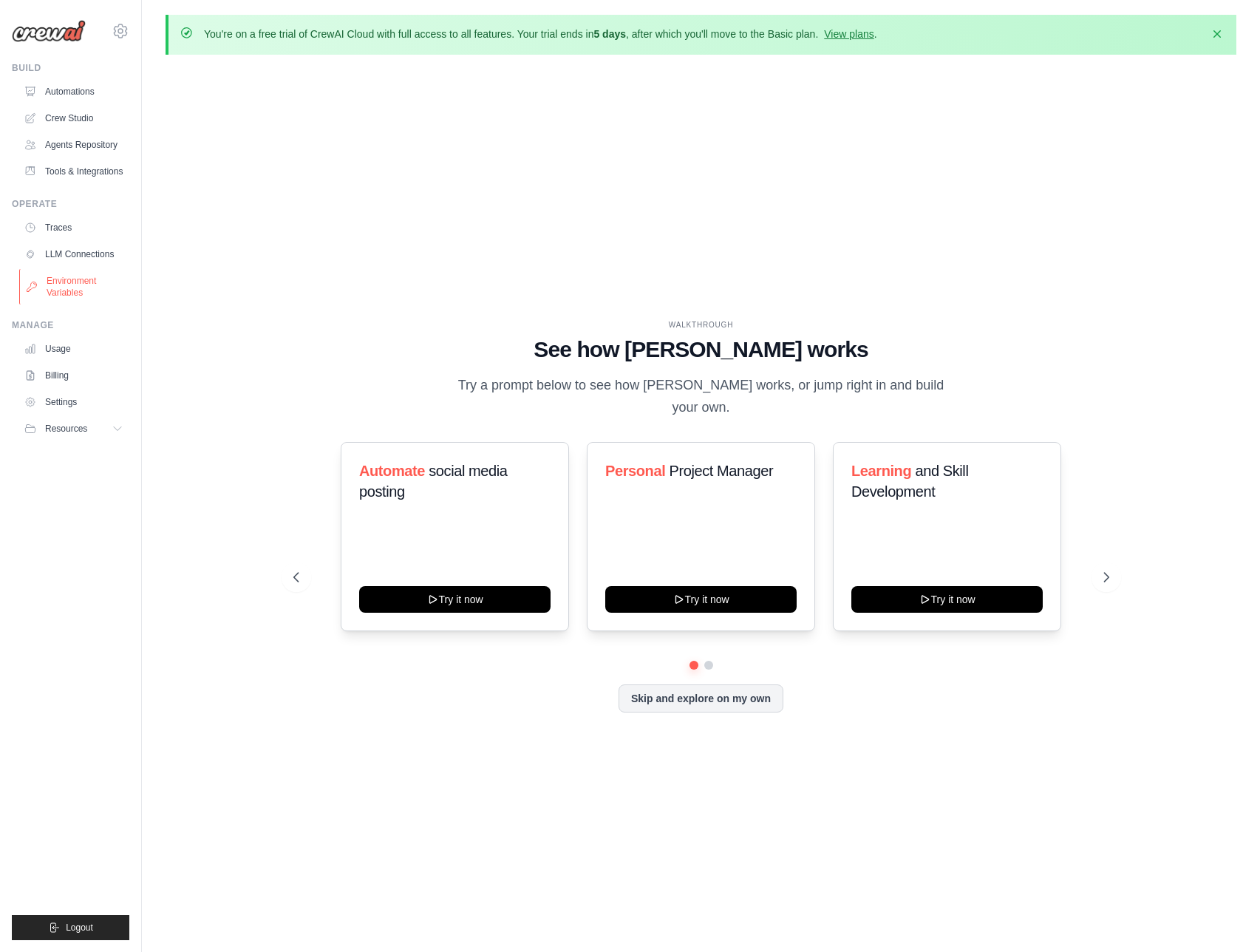
click at [79, 282] on link "Environment Variables" at bounding box center [75, 287] width 112 height 35
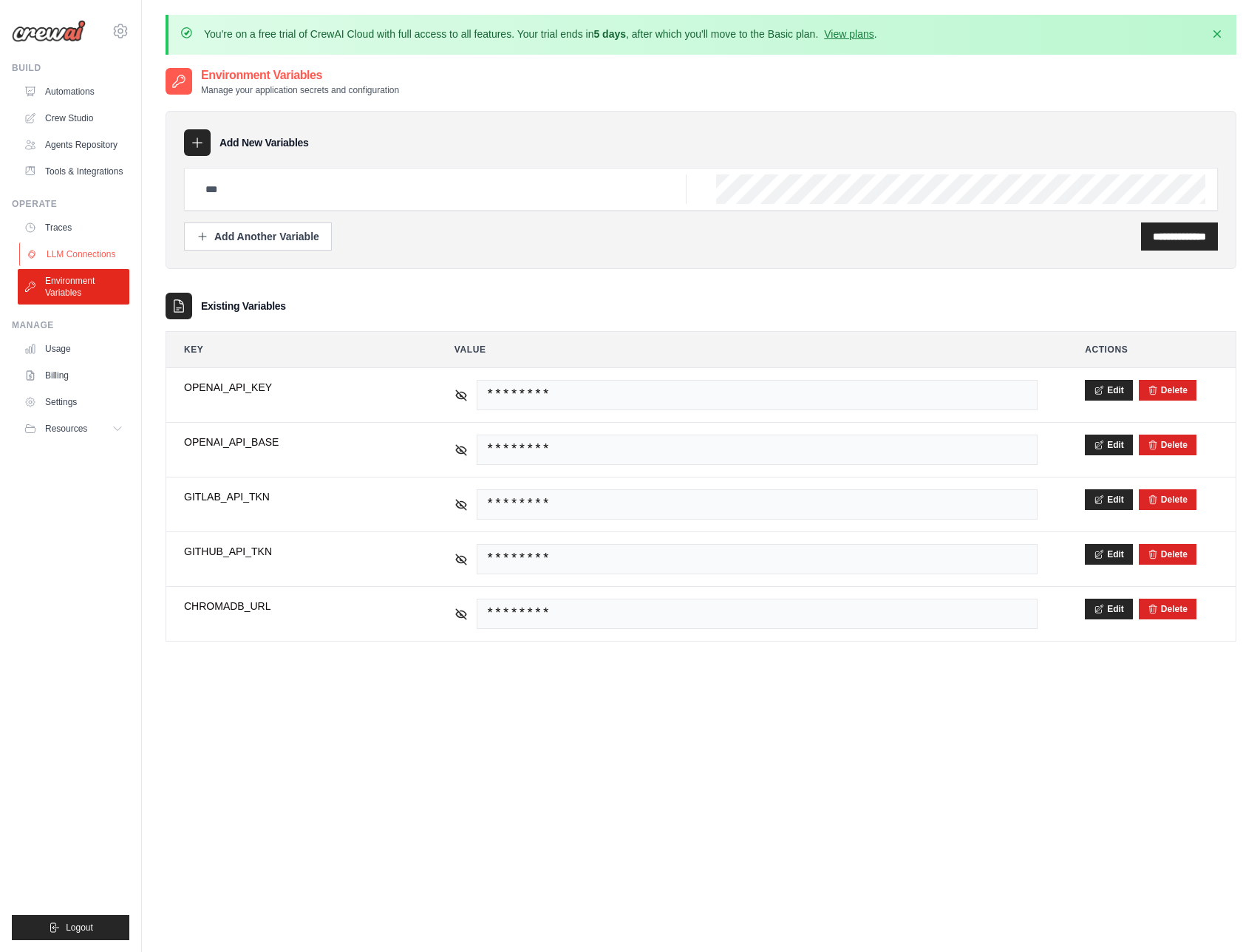
click at [108, 257] on link "LLM Connections" at bounding box center [75, 254] width 112 height 24
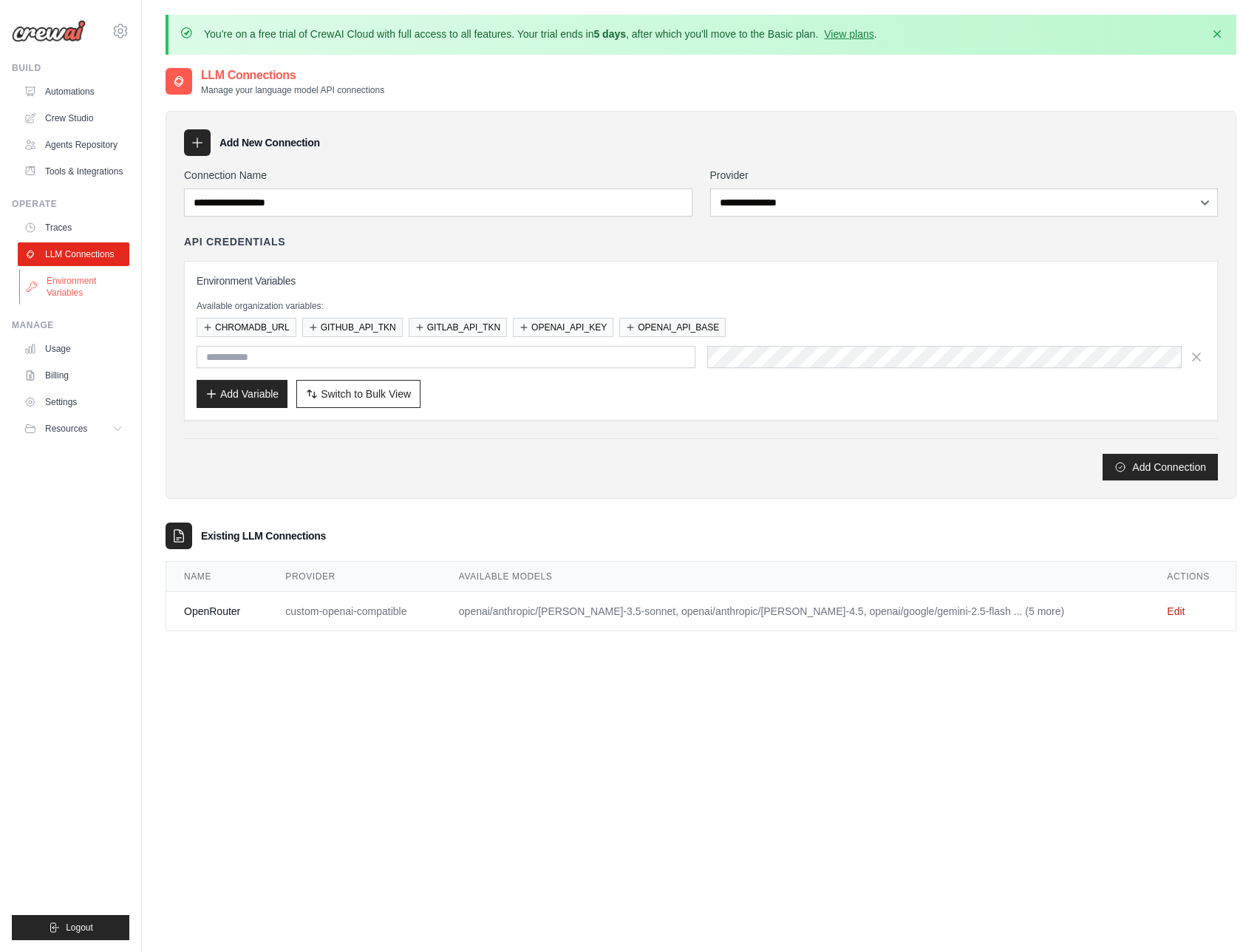
click at [94, 290] on link "Environment Variables" at bounding box center [75, 287] width 112 height 35
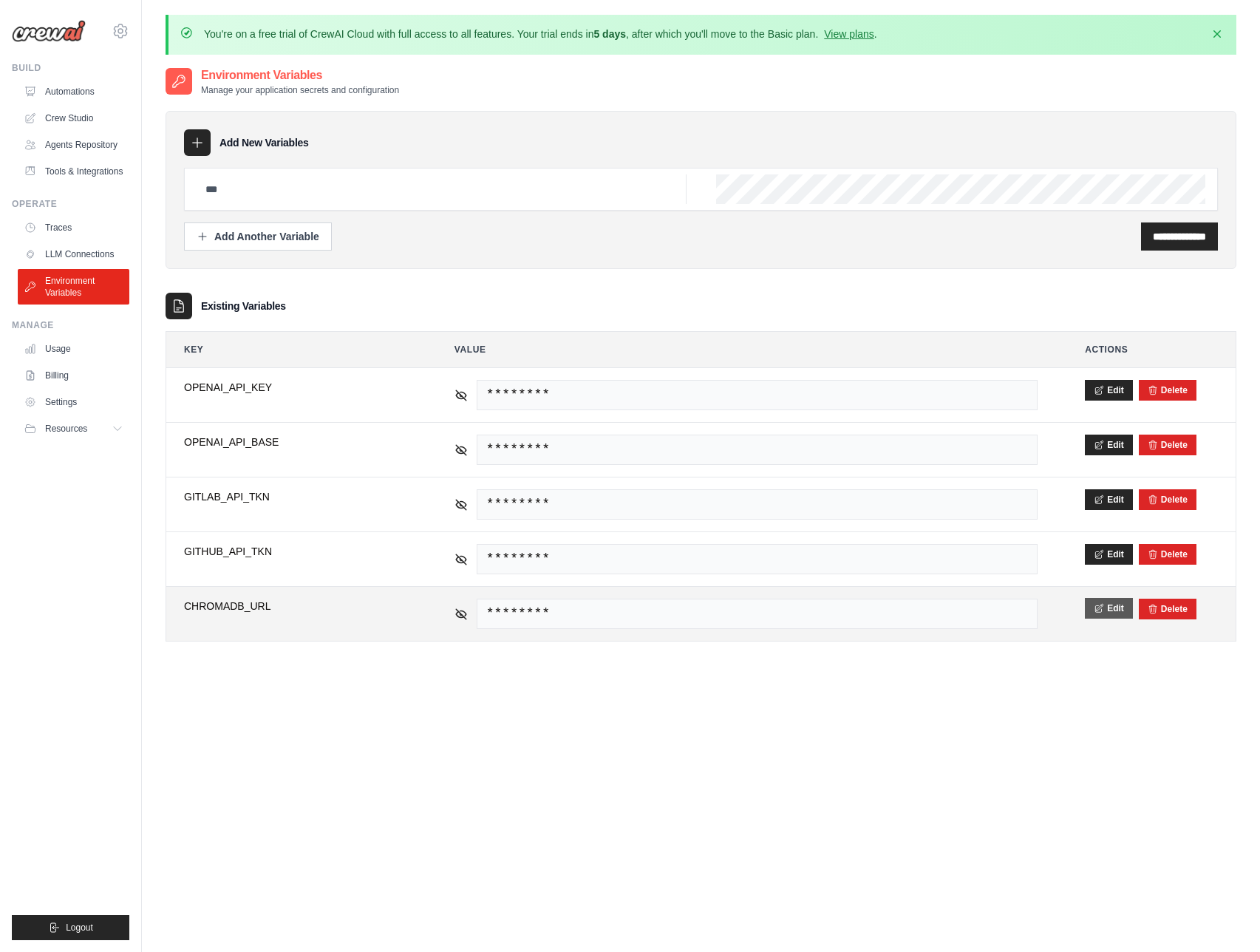
click at [1101, 613] on button "Edit" at bounding box center [1109, 607] width 48 height 21
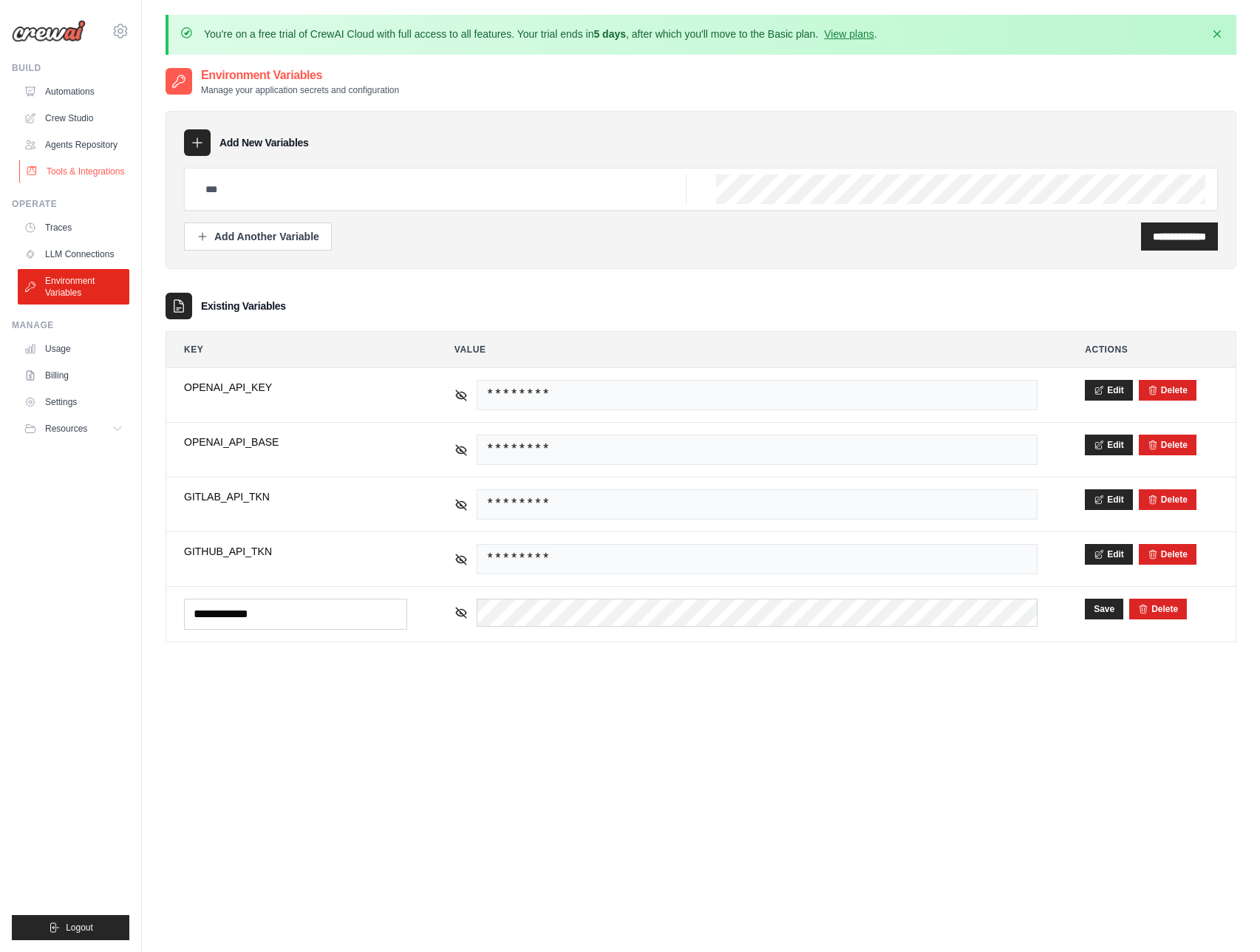
click at [102, 167] on link "Tools & Integrations" at bounding box center [75, 171] width 112 height 24
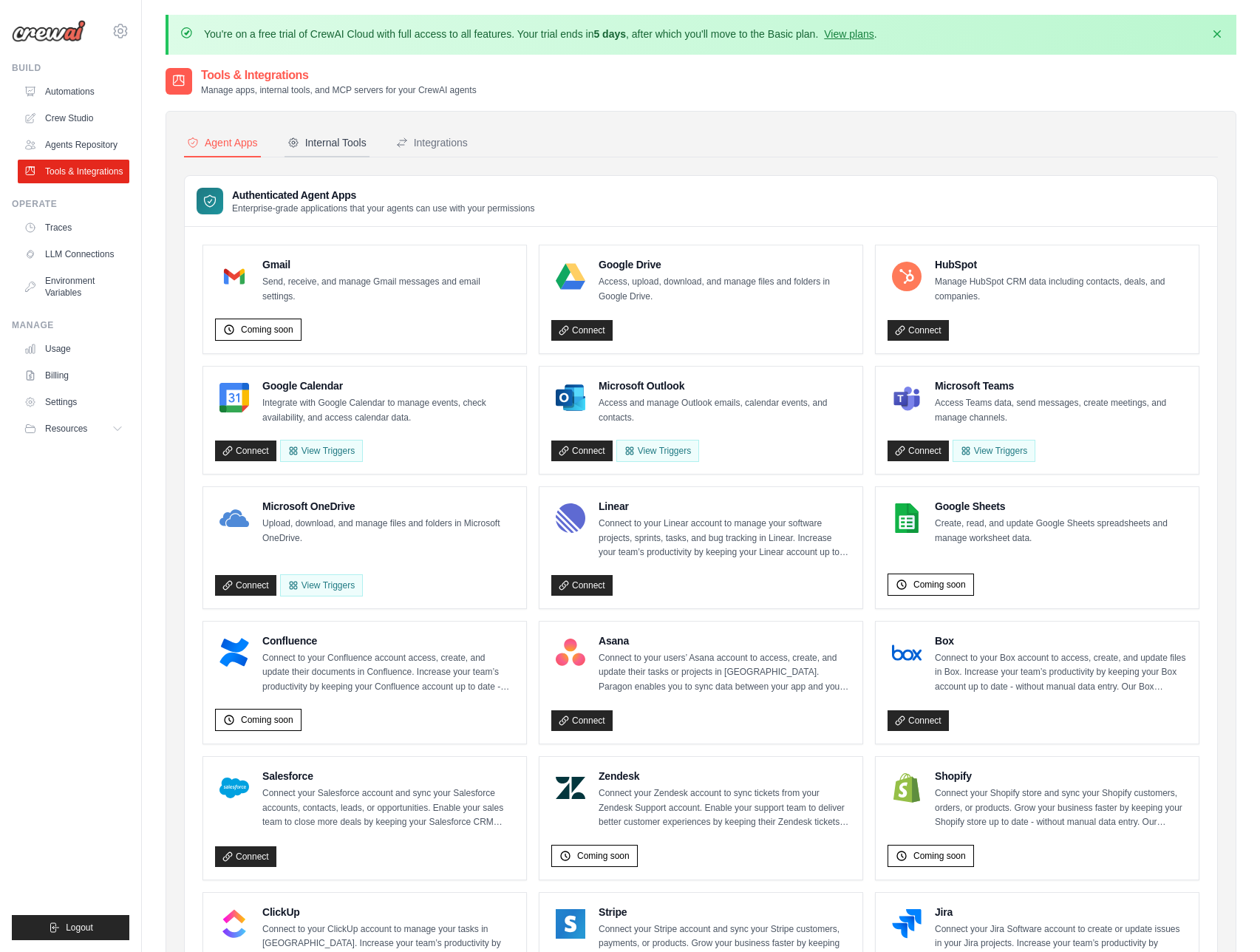
click at [360, 144] on div "Internal Tools" at bounding box center [326, 142] width 79 height 15
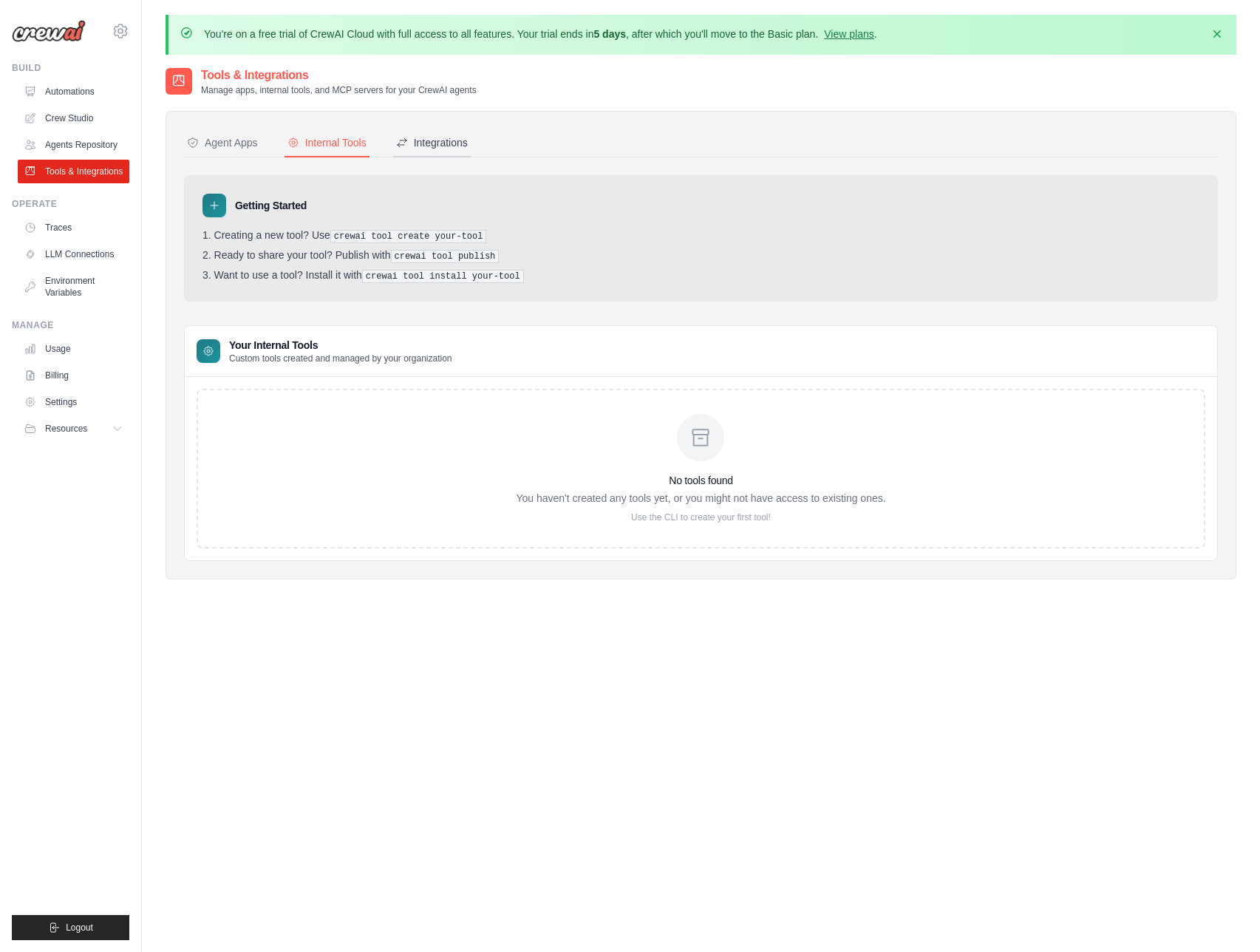
click at [439, 139] on div "Integrations" at bounding box center [431, 142] width 72 height 15
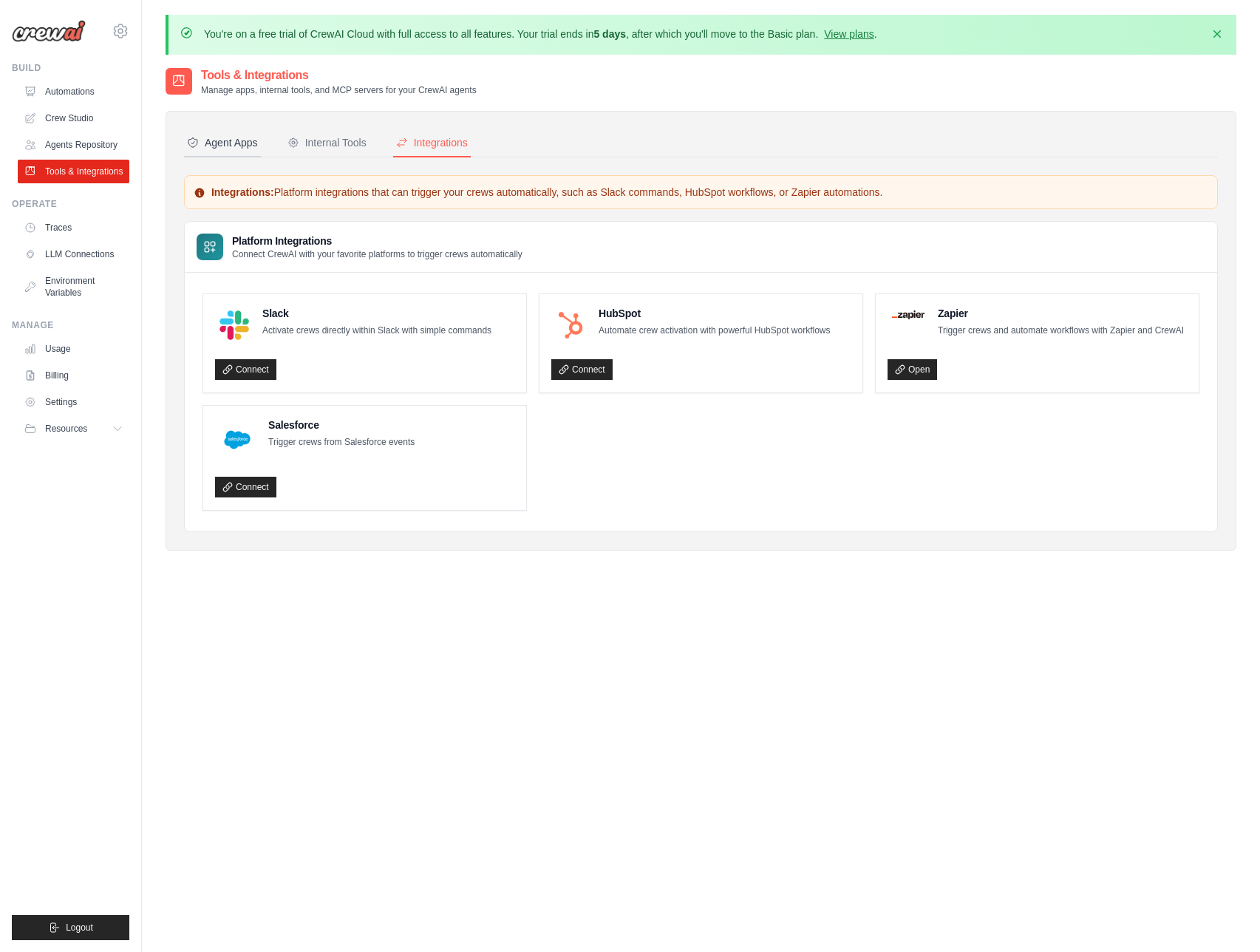
click at [224, 140] on div "Agent Apps" at bounding box center [222, 142] width 71 height 15
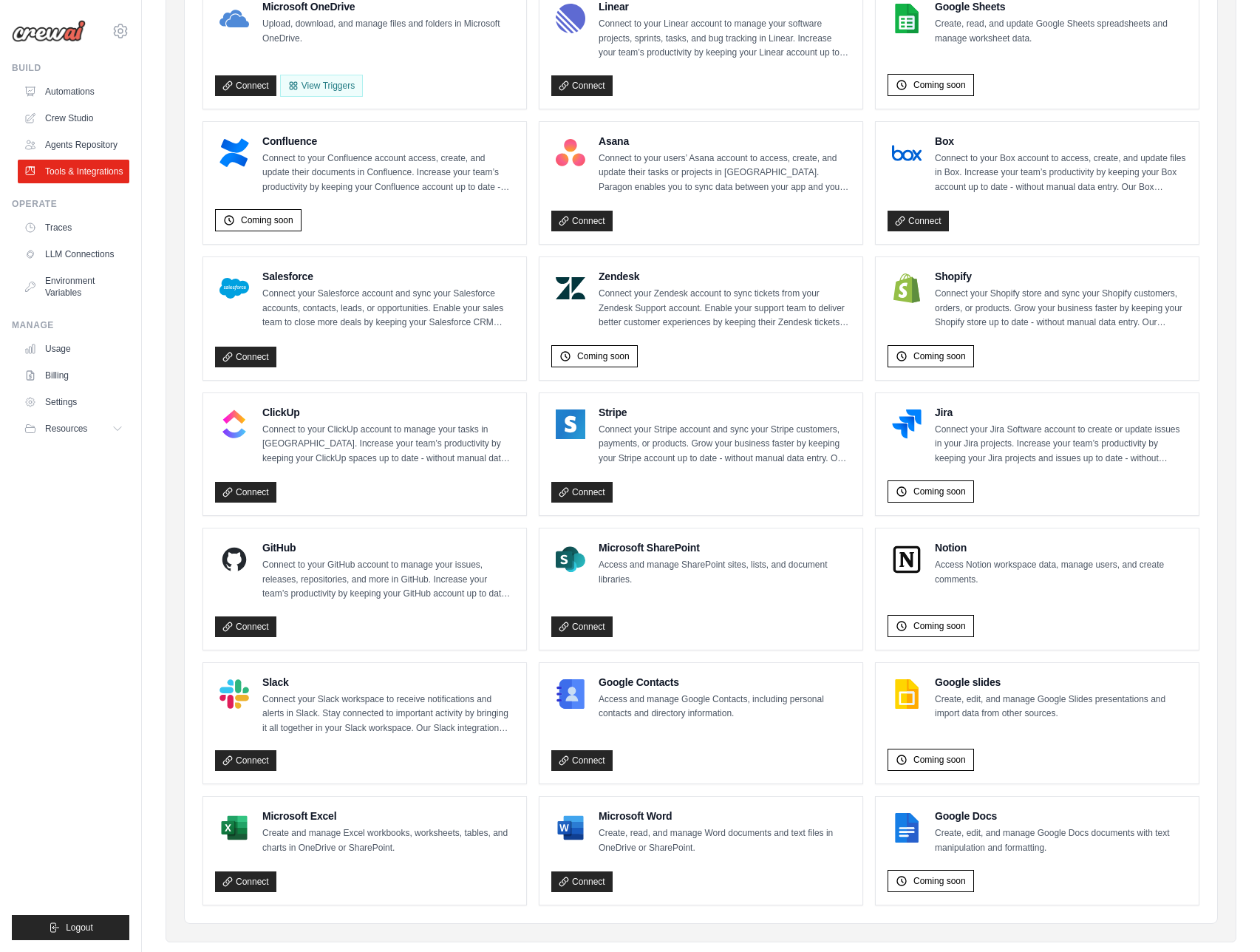
scroll to position [522, 0]
